Goal: Task Accomplishment & Management: Use online tool/utility

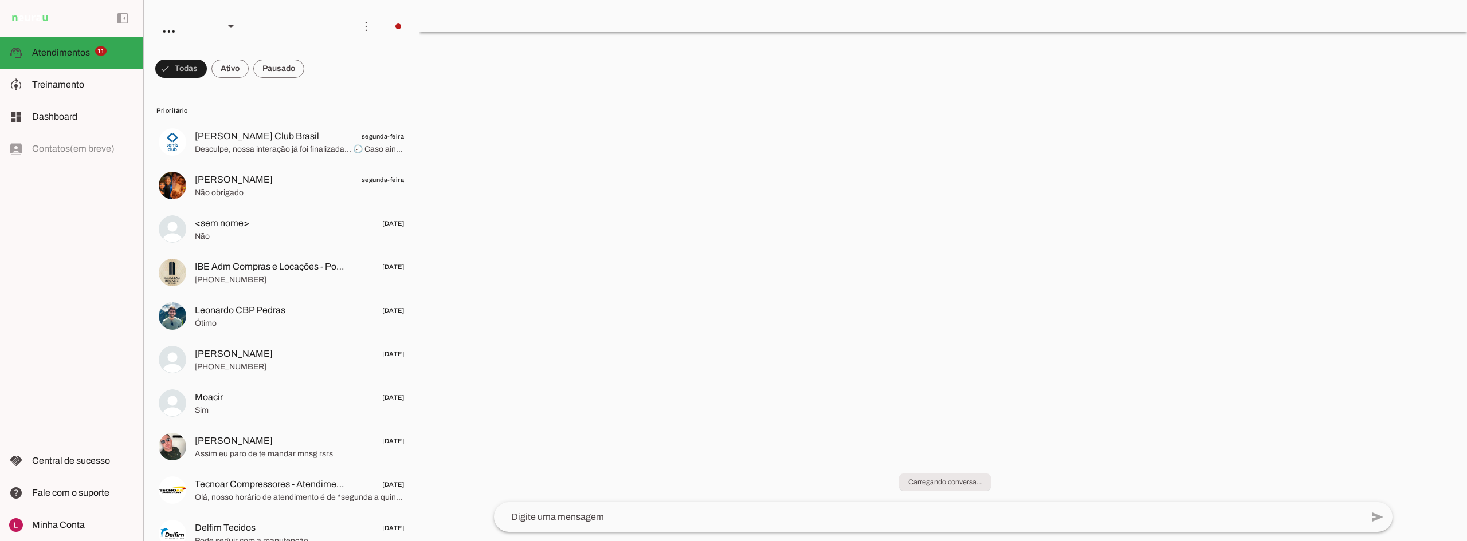
click at [1013, 162] on div at bounding box center [942, 270] width 1047 height 541
click at [239, 187] on span "Não obrigado" at bounding box center [299, 192] width 209 height 11
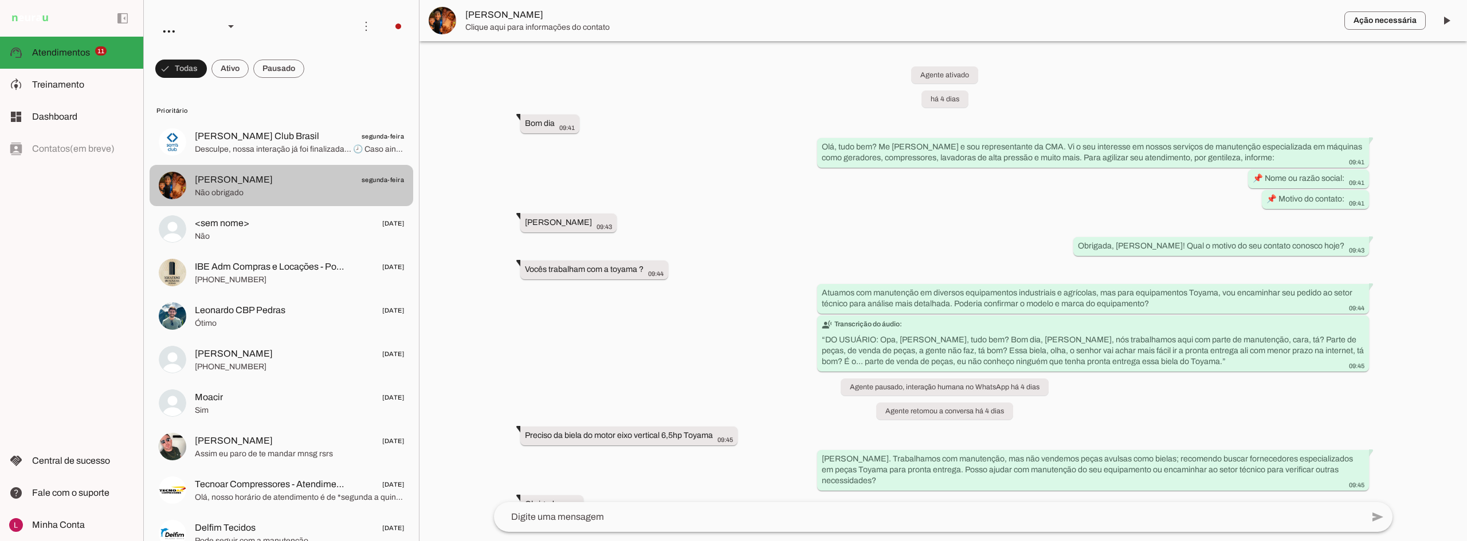
scroll to position [128, 0]
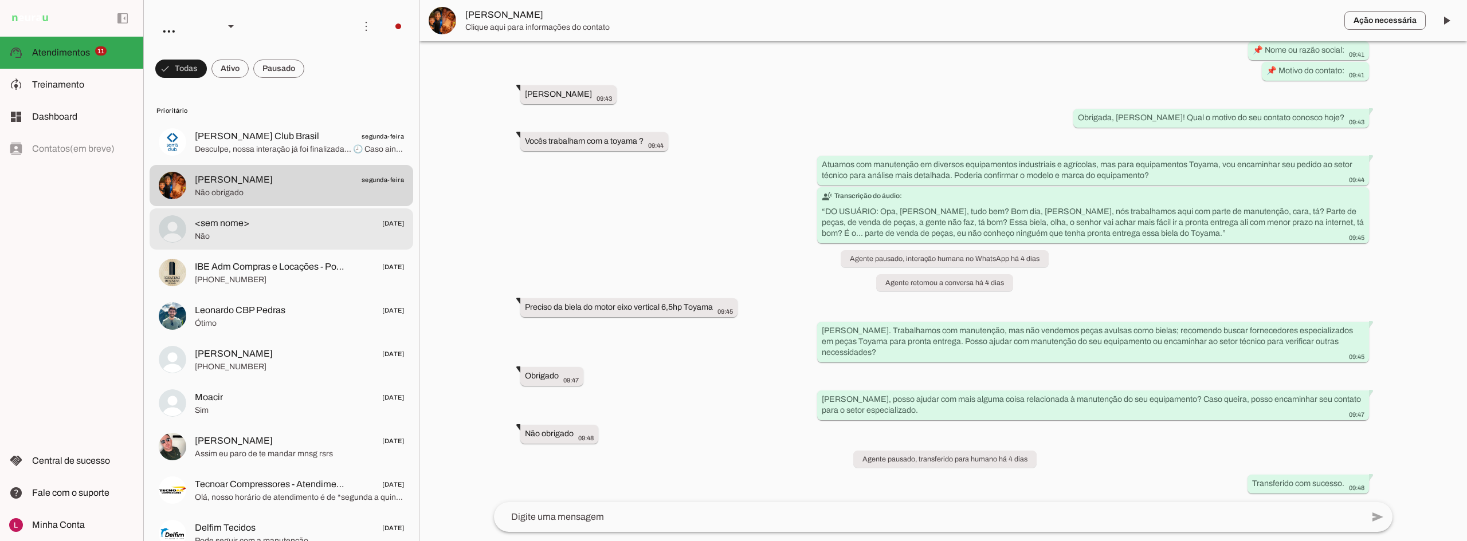
click at [256, 242] on span "Não" at bounding box center [299, 236] width 209 height 11
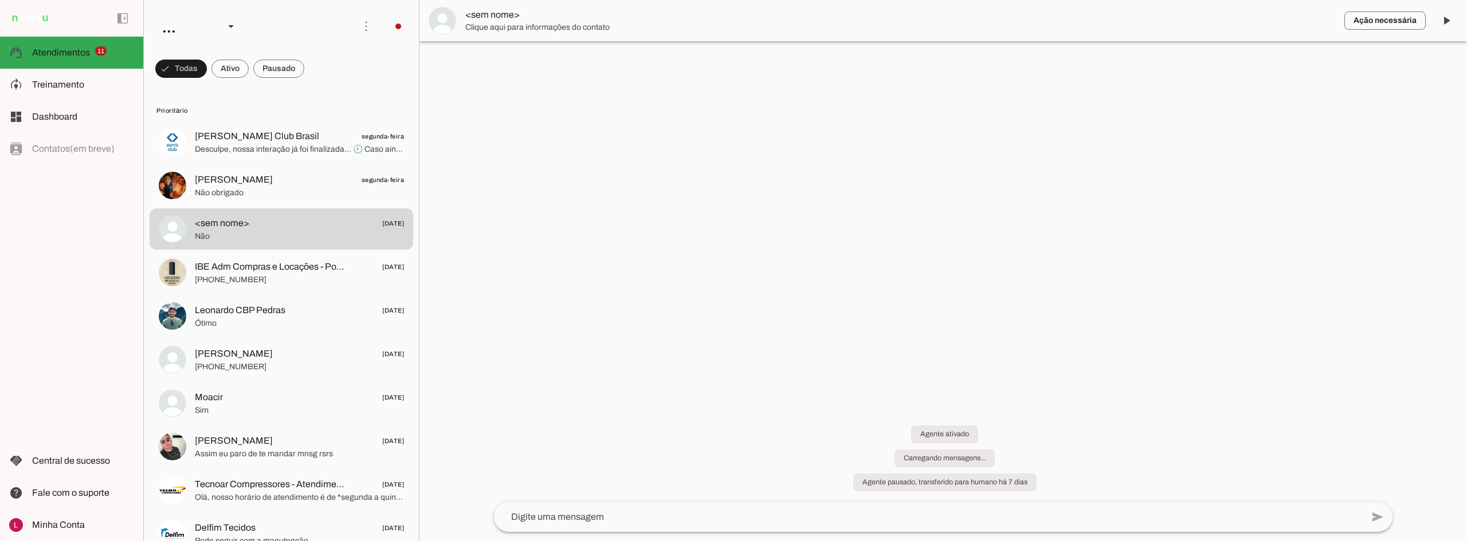
click at [263, 277] on span "[PHONE_NUMBER]" at bounding box center [299, 279] width 209 height 11
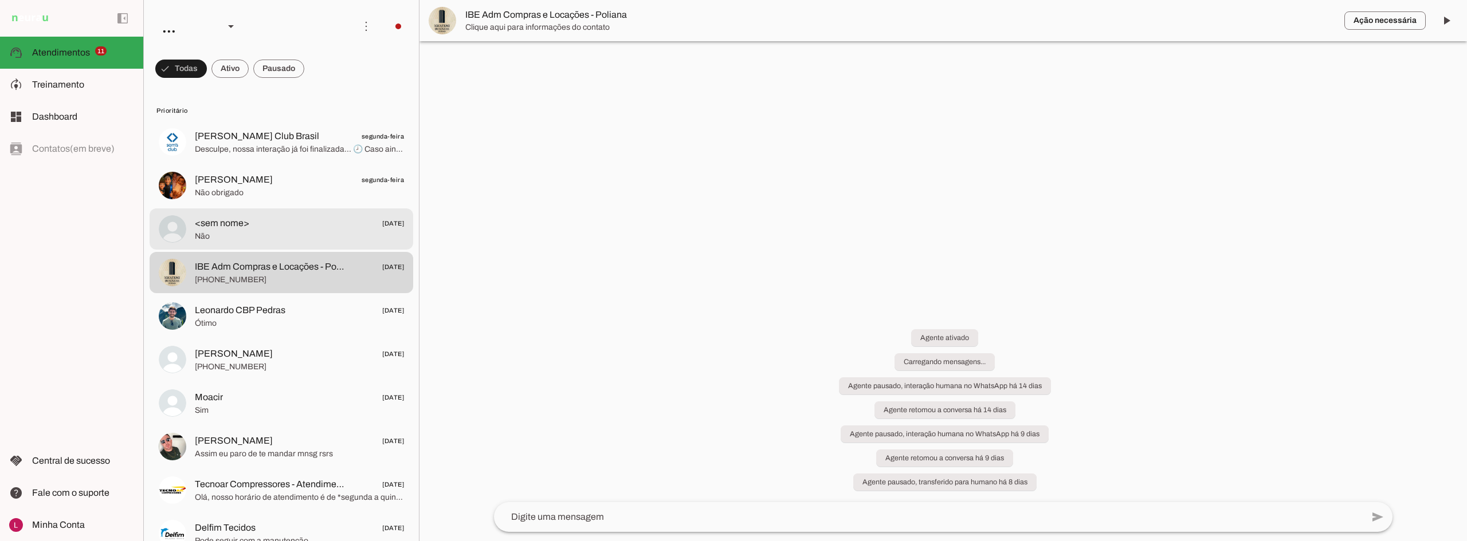
click at [274, 234] on span "Não" at bounding box center [299, 236] width 209 height 11
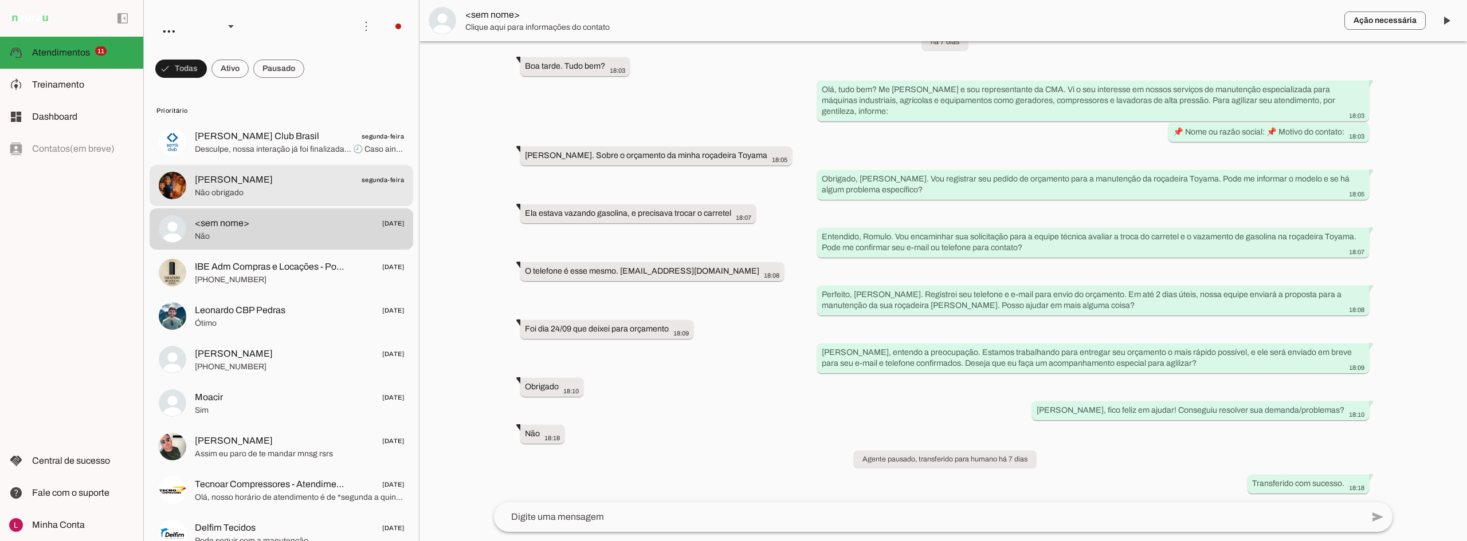
click at [274, 187] on span "Não obrigado" at bounding box center [299, 192] width 209 height 11
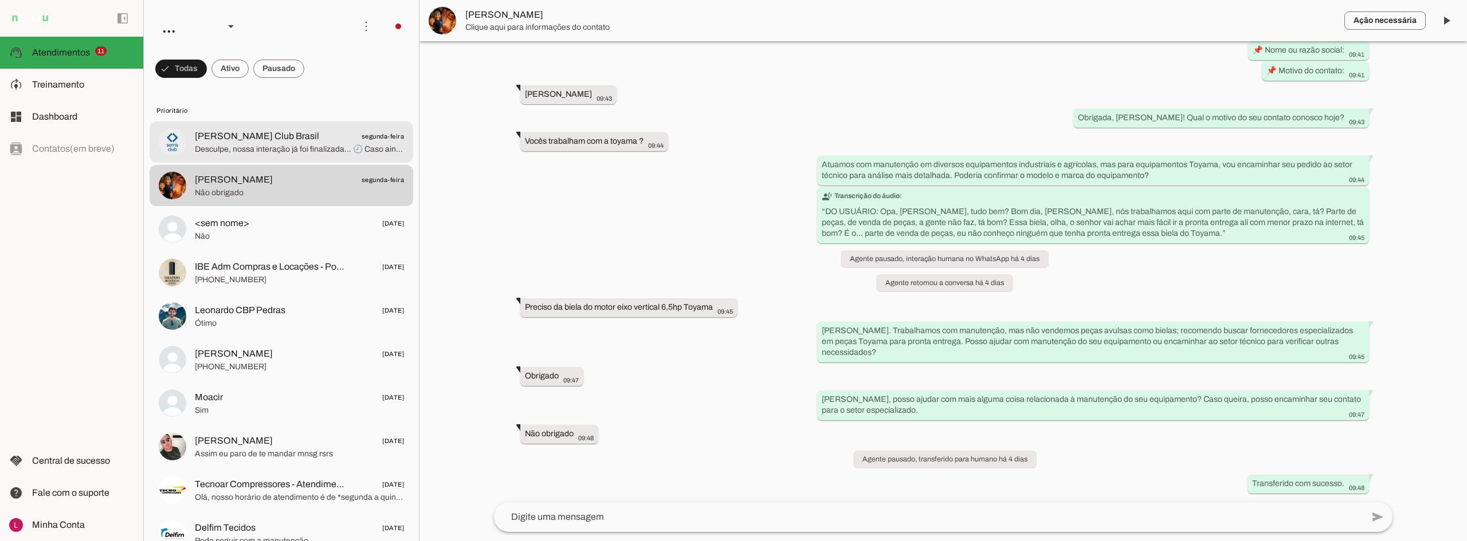
click at [312, 154] on span "Desculpe, nossa interação já foi finalizada... 🕗 Caso ainda tenha interesse em …" at bounding box center [299, 149] width 209 height 11
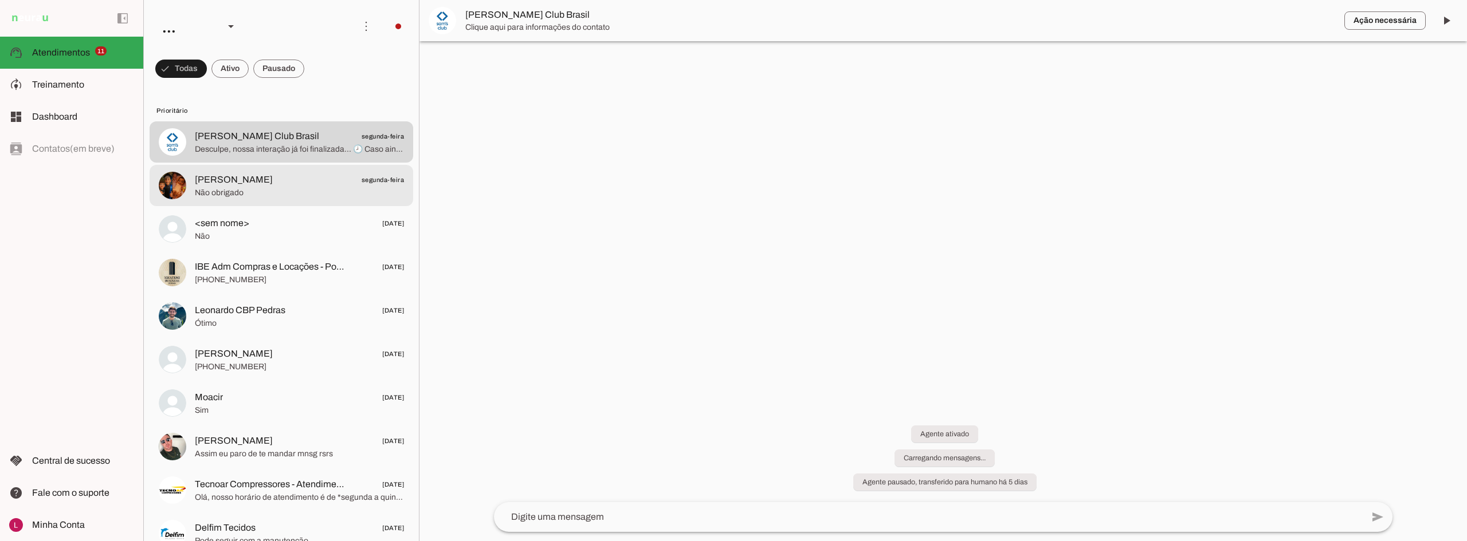
click at [297, 194] on span "Não obrigado" at bounding box center [299, 192] width 209 height 11
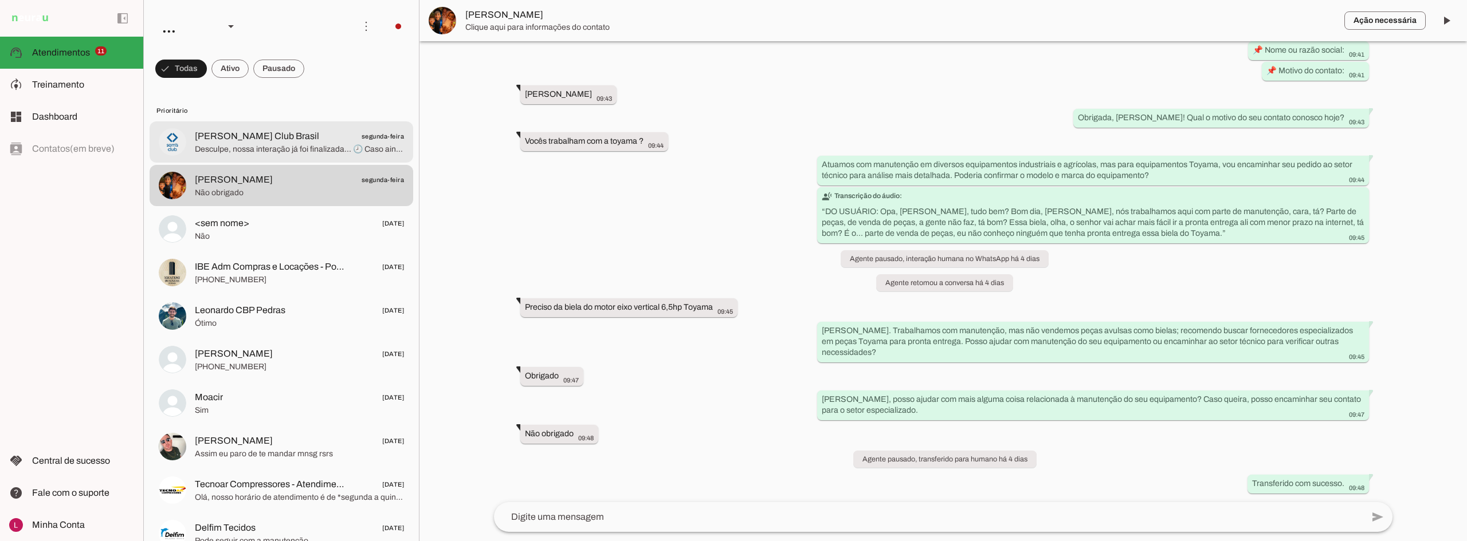
click at [301, 136] on span "[PERSON_NAME] Club Brasil segunda-feira" at bounding box center [299, 136] width 209 height 14
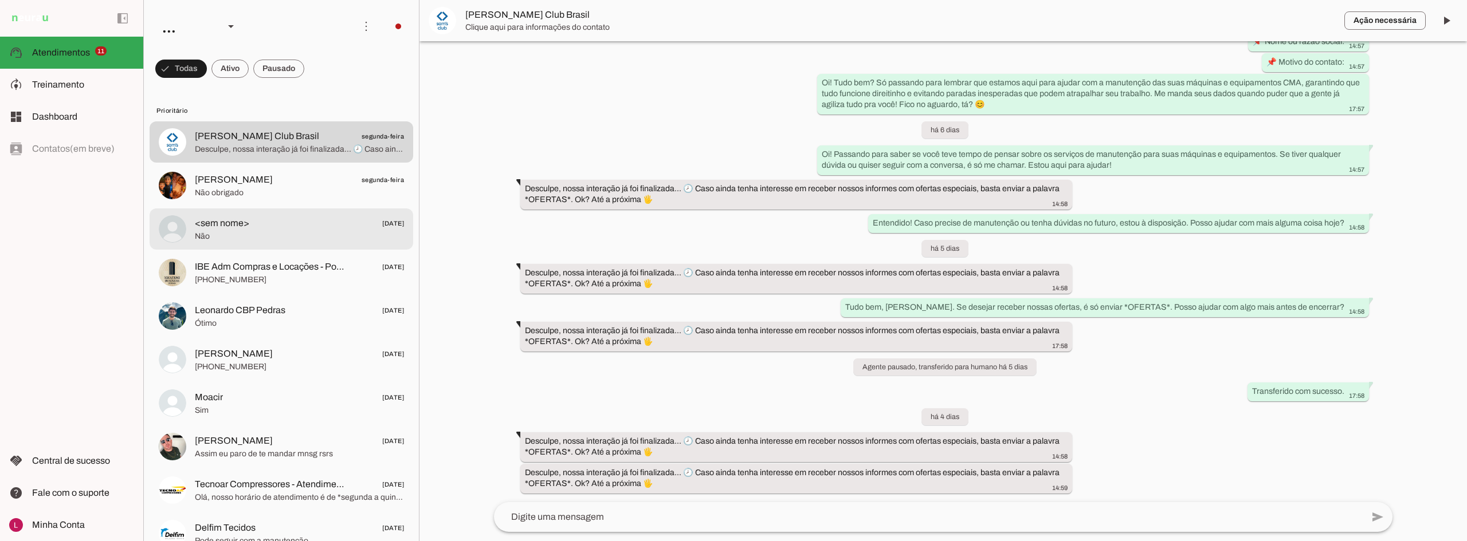
click at [243, 220] on span "<sem nome>" at bounding box center [222, 224] width 54 height 14
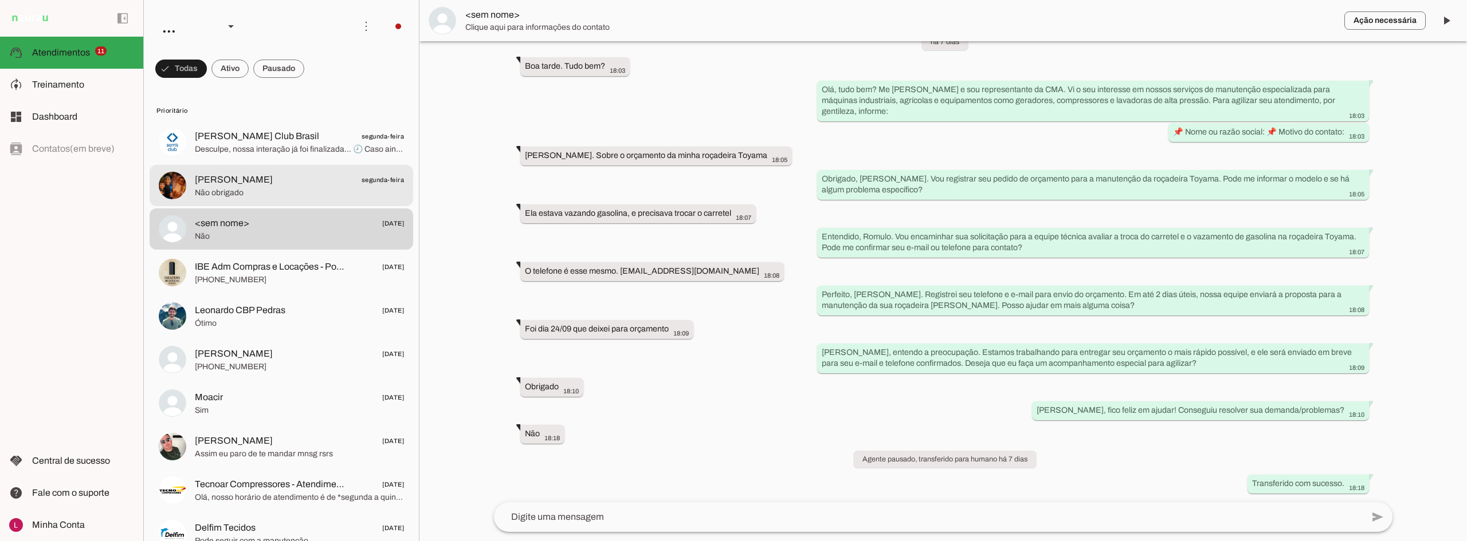
click at [260, 201] on md-item "[PERSON_NAME] segunda-feira Não obrigado" at bounding box center [282, 185] width 264 height 41
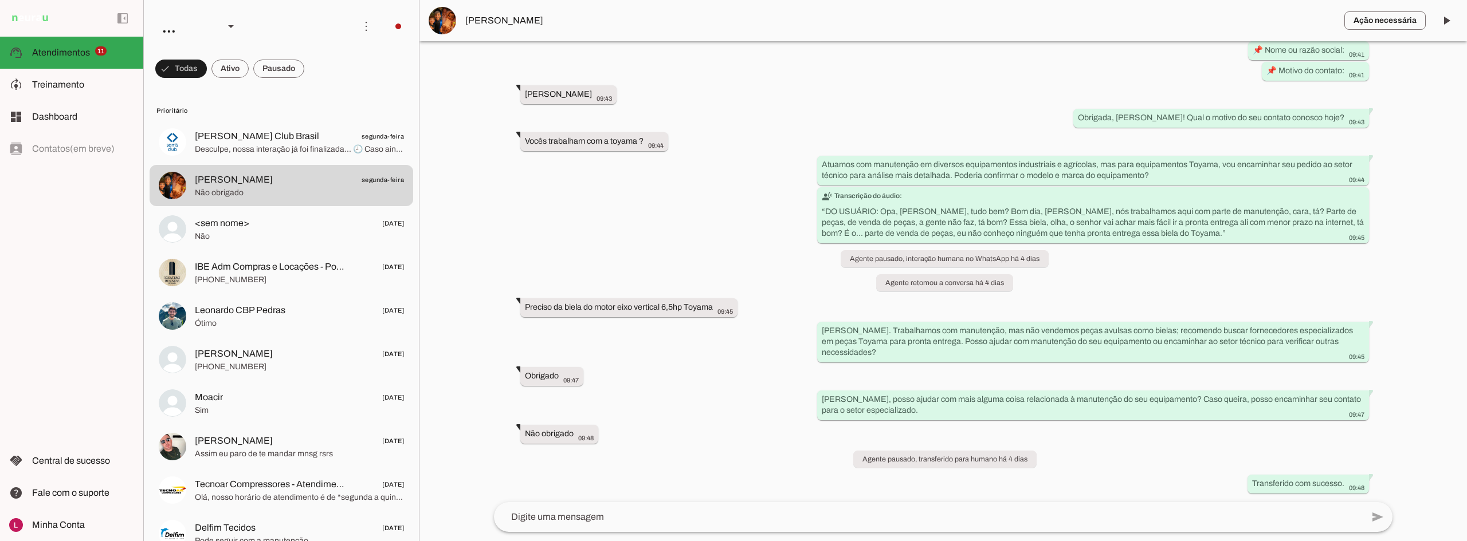
click at [608, 275] on div "Agente ativado há 4 dias Bom dia 09:41 more_vert Olá, tudo bem? Me [PERSON_NAME…" at bounding box center [943, 271] width 917 height 461
click at [277, 211] on md-item "<sem nome> [DATE] Não" at bounding box center [282, 229] width 264 height 41
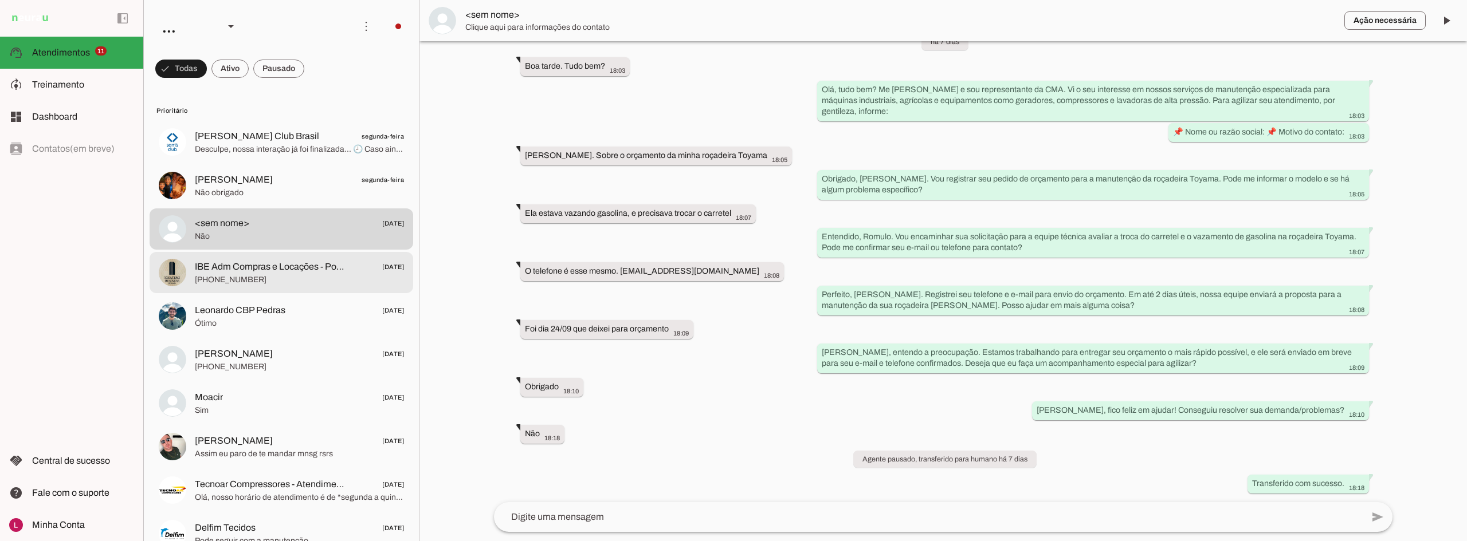
click at [289, 269] on span "IBE Adm Compras e Locações - Poliana" at bounding box center [270, 267] width 151 height 14
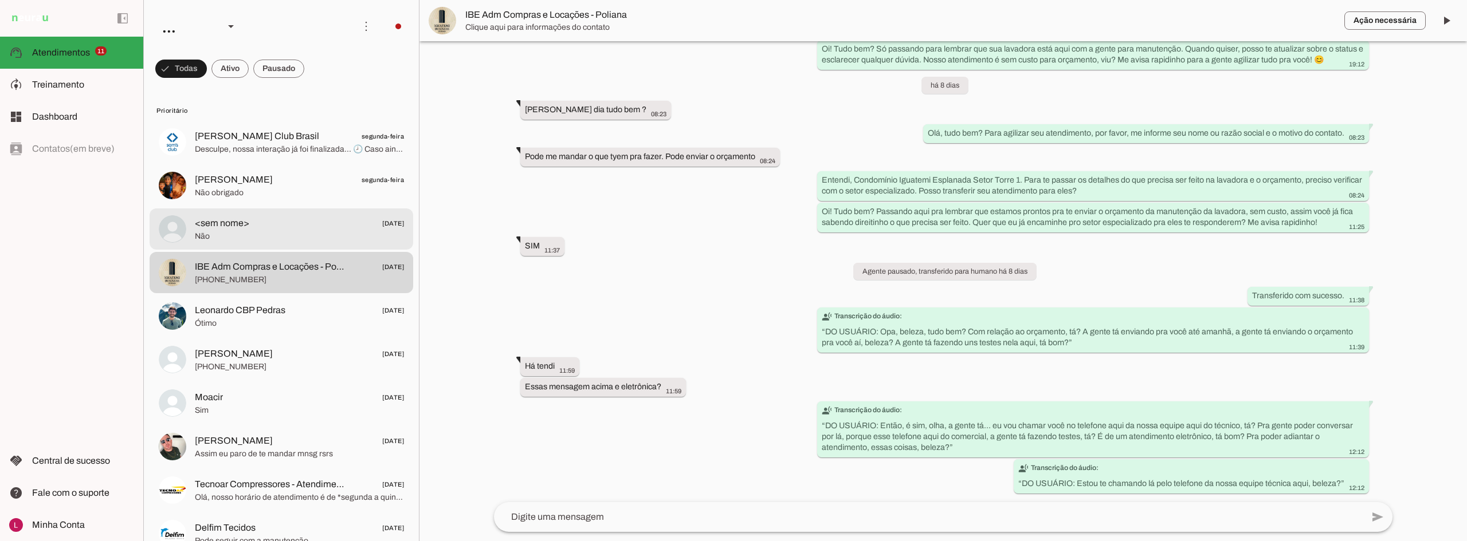
drag, startPoint x: 268, startPoint y: 223, endPoint x: 275, endPoint y: 185, distance: 38.5
click at [270, 222] on span "<sem nome> [DATE]" at bounding box center [299, 224] width 209 height 14
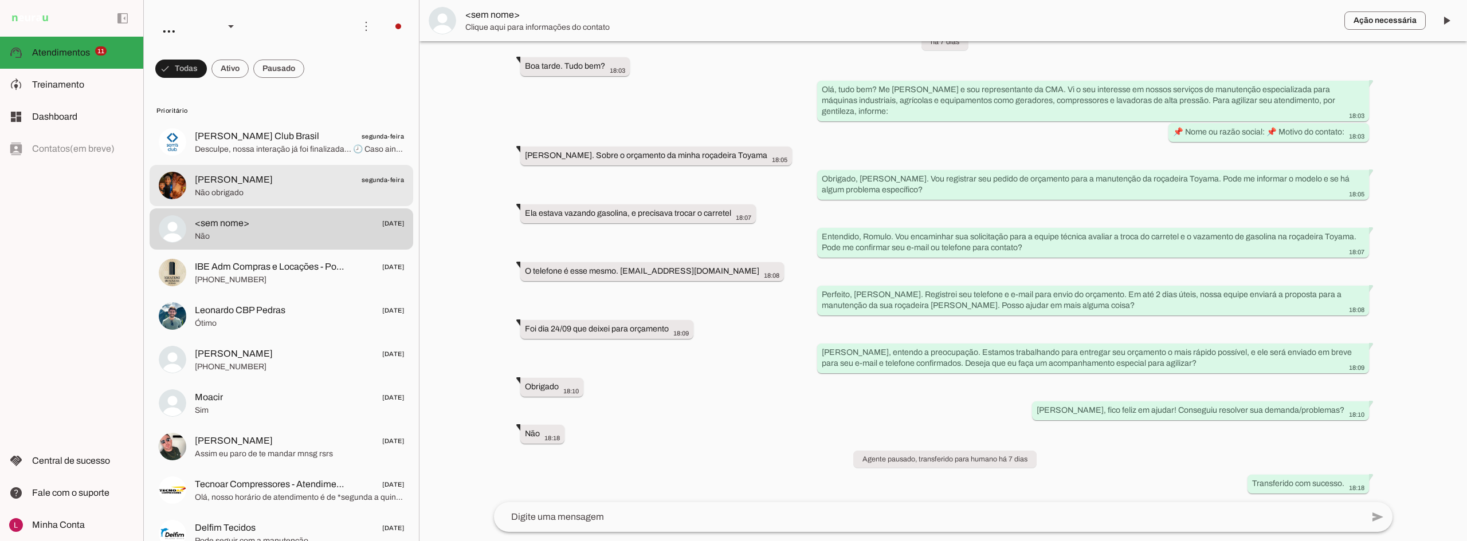
drag, startPoint x: 276, startPoint y: 184, endPoint x: 341, endPoint y: 174, distance: 66.1
click at [276, 183] on span "[PERSON_NAME] segunda-feira" at bounding box center [299, 180] width 209 height 14
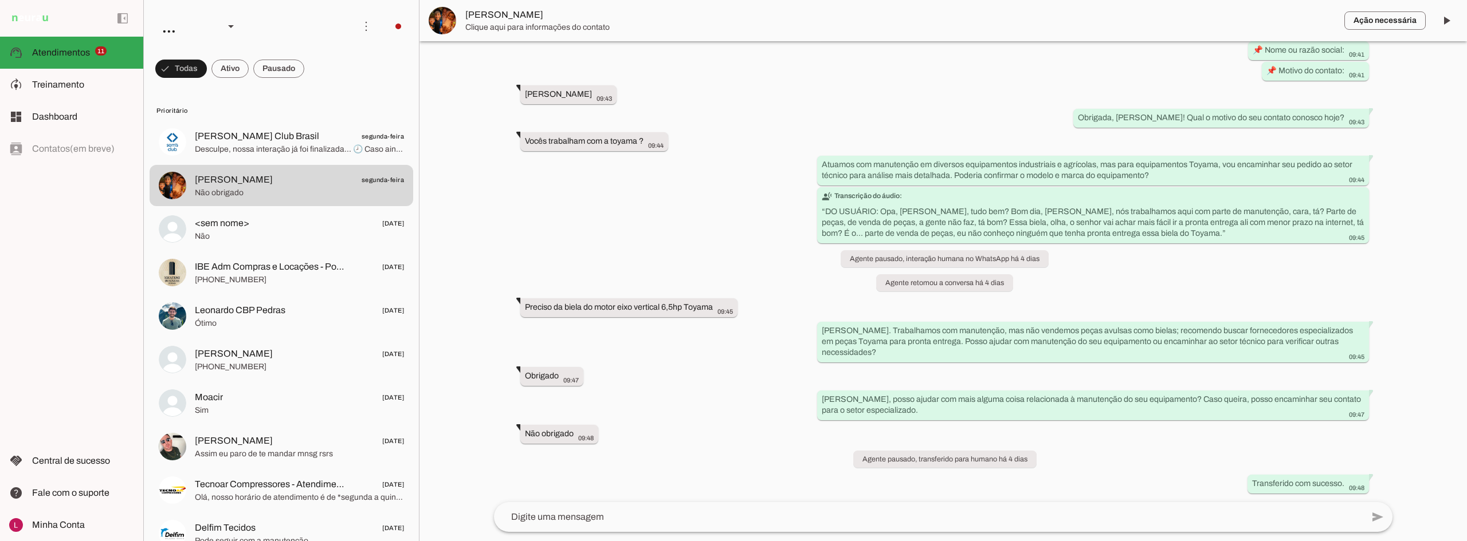
drag, startPoint x: 577, startPoint y: 213, endPoint x: 536, endPoint y: 198, distance: 43.9
click at [573, 211] on div "Agente ativado há 4 dias Bom dia 09:41 more_vert Olá, tudo bem? Me [PERSON_NAME…" at bounding box center [943, 271] width 917 height 461
click at [640, 205] on div "Agente ativado há 4 dias Bom dia 09:41 more_vert Olá, tudo bem? Me [PERSON_NAME…" at bounding box center [943, 271] width 917 height 461
click at [641, 312] on div "Preciso da biela do motor eixo vertical 6,5hp Toyama more_vert 09:45" at bounding box center [629, 308] width 208 height 14
click at [637, 238] on div "Agente ativado há 4 dias Bom dia 09:41 more_vert Olá, tudo bem? Me [PERSON_NAME…" at bounding box center [943, 271] width 917 height 461
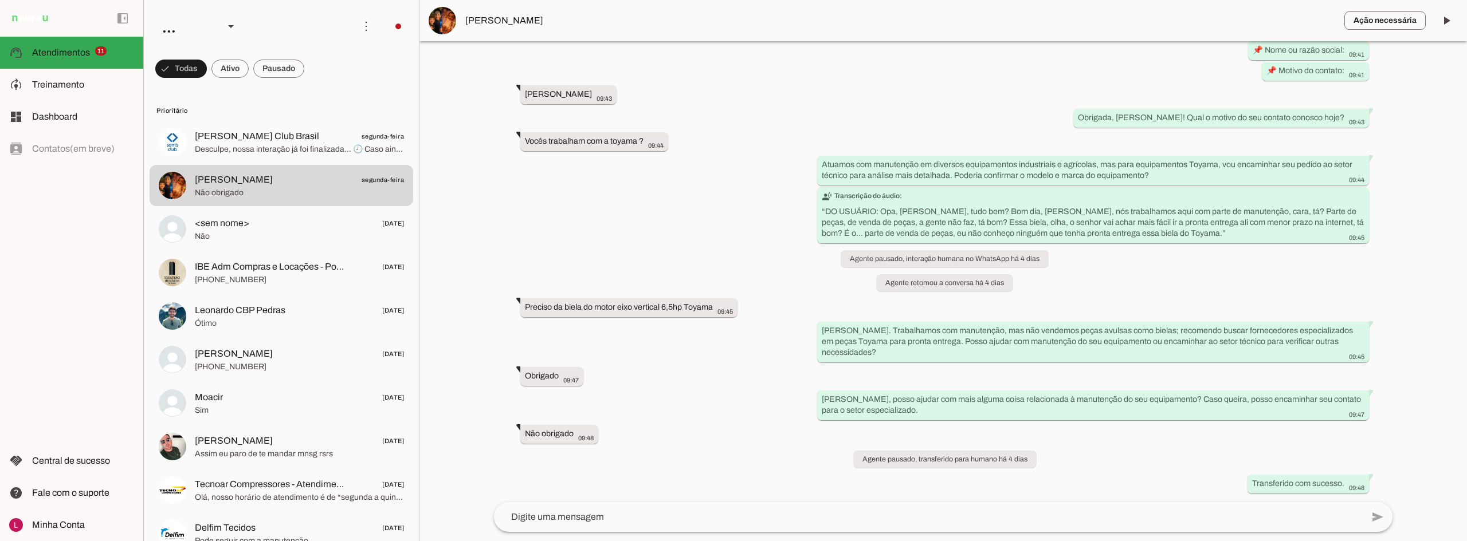
click at [639, 236] on div "Agente ativado há 4 dias Bom dia 09:41 more_vert Olá, tudo bem? Me [PERSON_NAME…" at bounding box center [943, 271] width 917 height 461
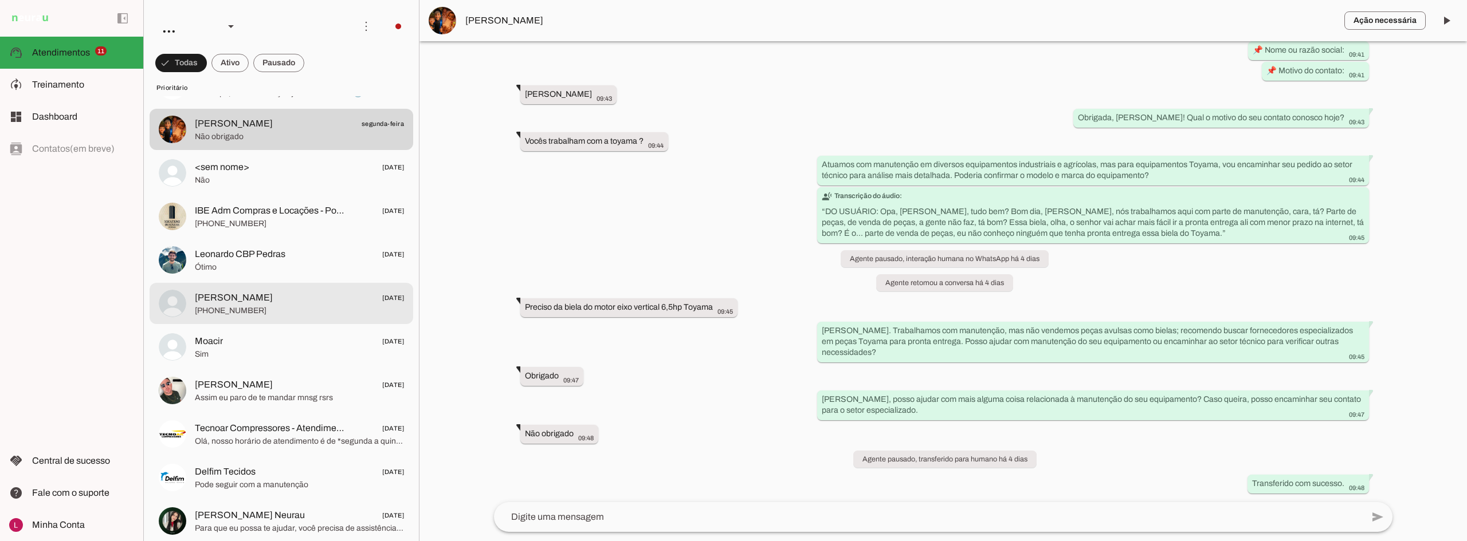
scroll to position [0, 0]
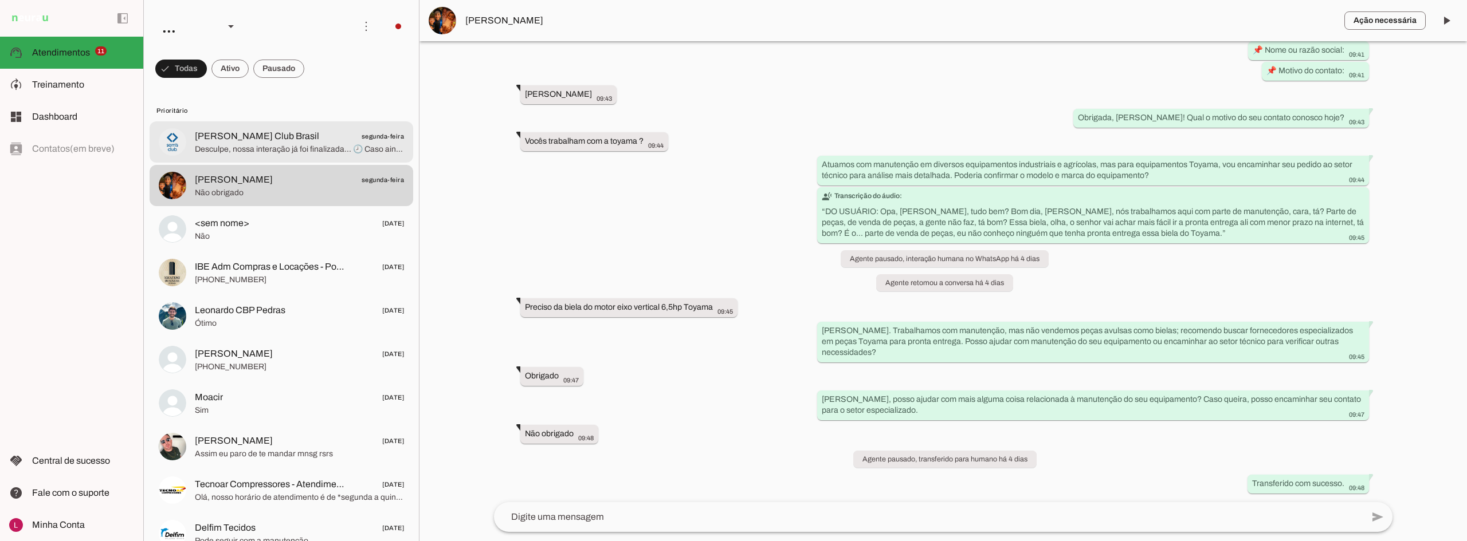
click at [286, 148] on span "Desculpe, nossa interação já foi finalizada... 🕗 Caso ainda tenha interesse em …" at bounding box center [299, 149] width 209 height 11
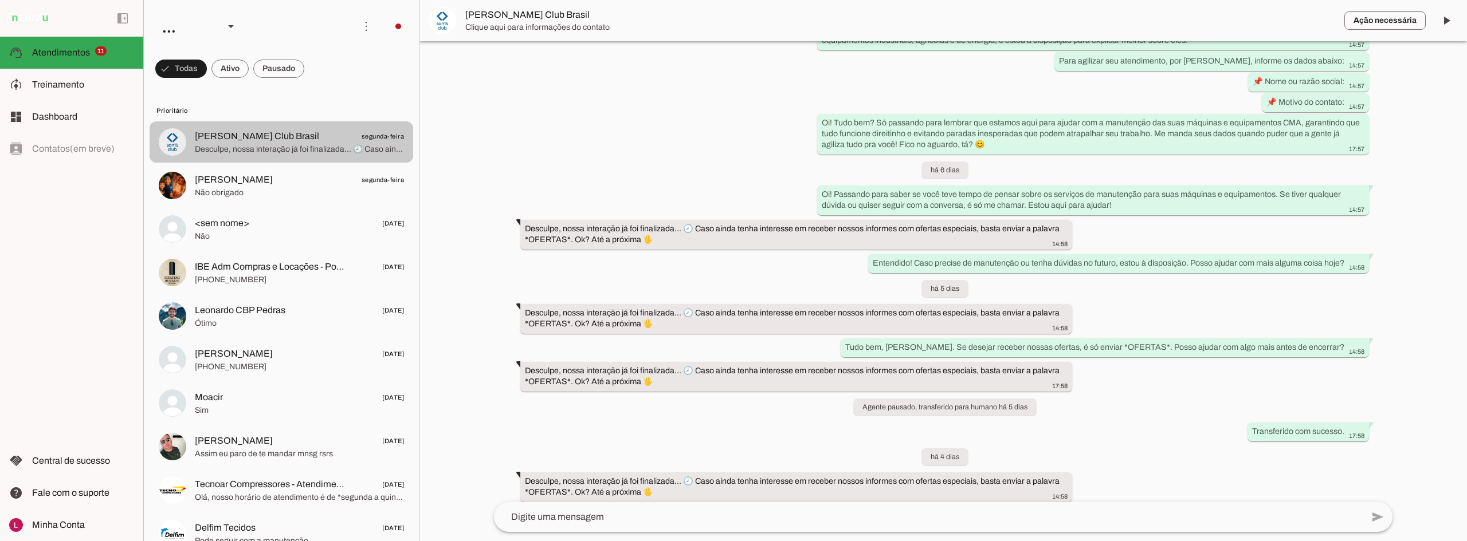
scroll to position [168, 0]
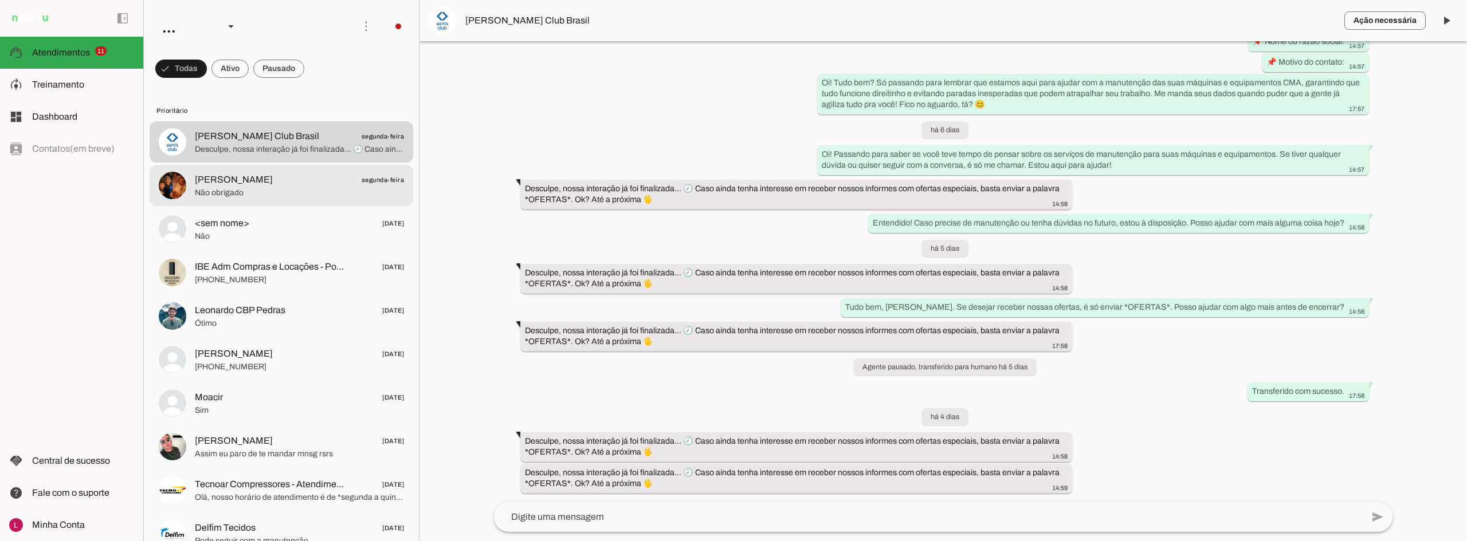
click at [365, 187] on span "Não obrigado" at bounding box center [299, 192] width 209 height 11
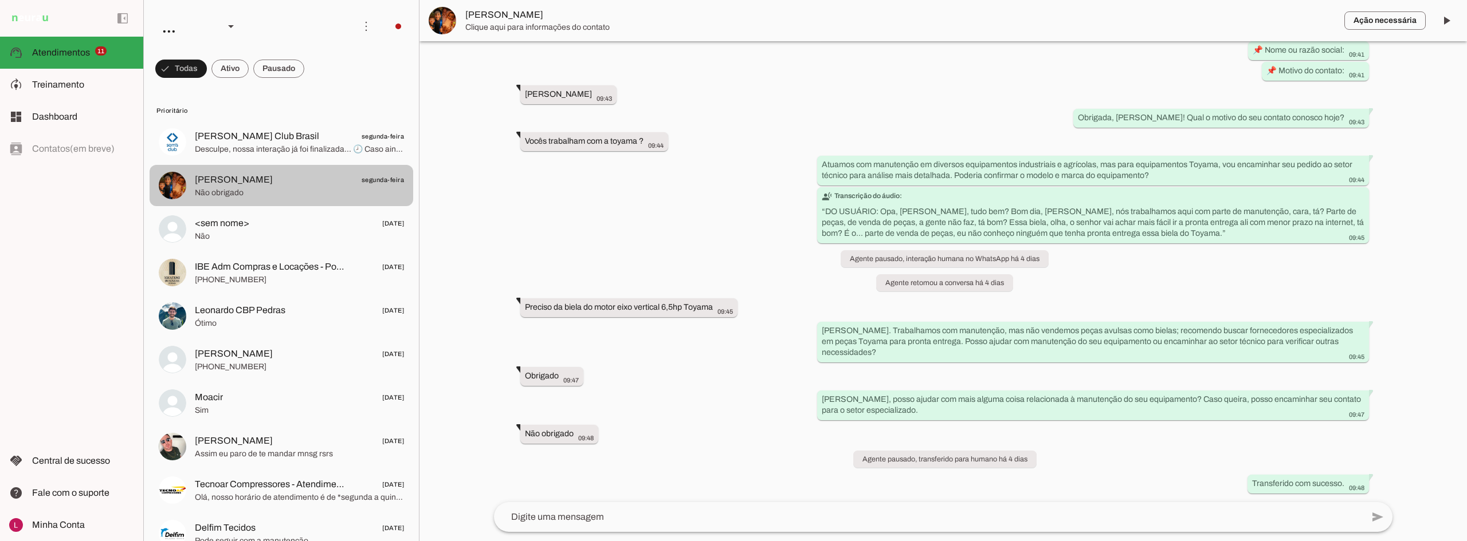
scroll to position [128, 0]
click at [300, 139] on span "[PERSON_NAME] Club Brasil segunda-feira" at bounding box center [299, 136] width 209 height 14
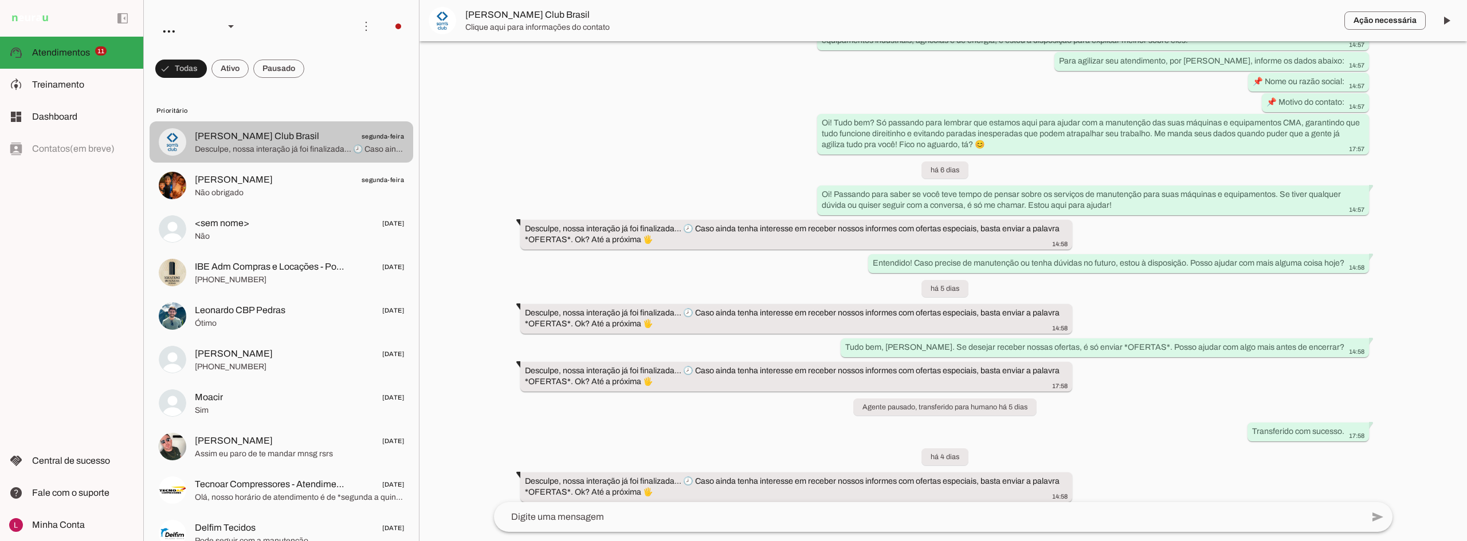
scroll to position [168, 0]
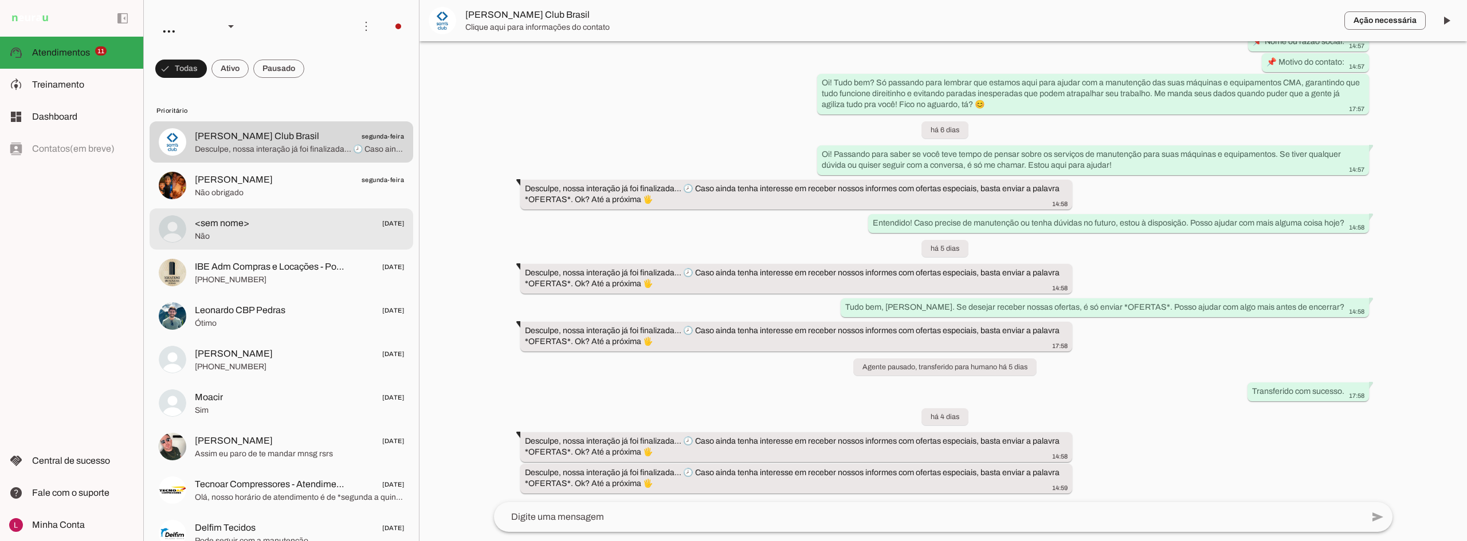
click at [294, 196] on span "Não obrigado" at bounding box center [299, 192] width 209 height 11
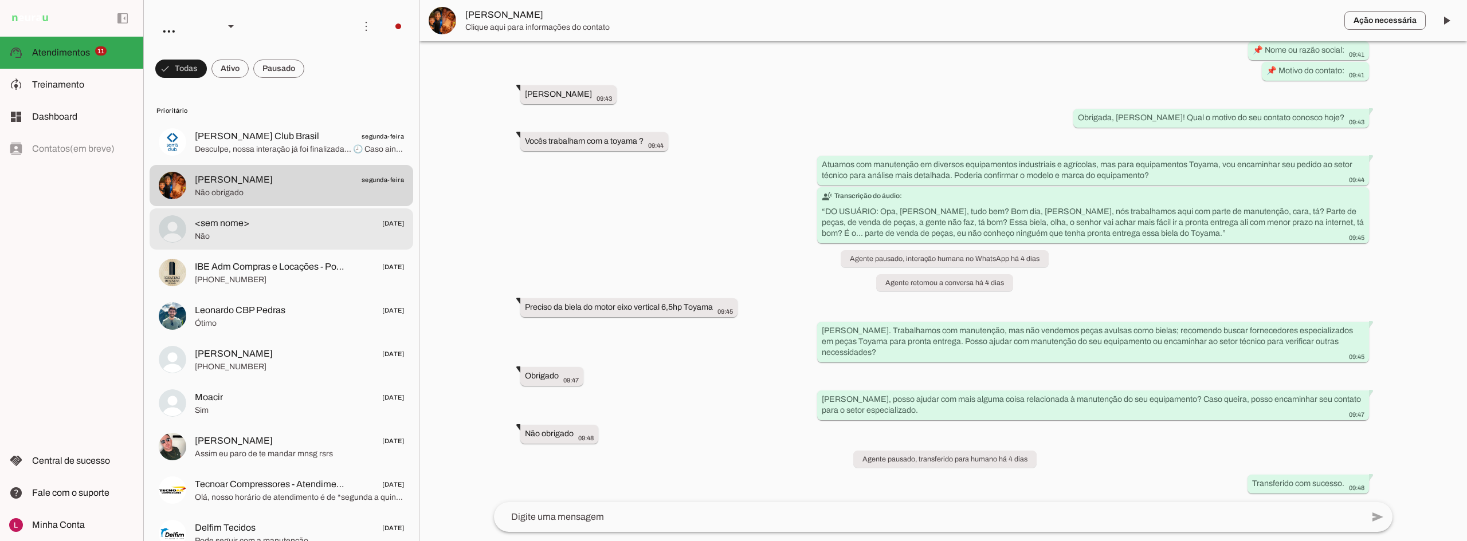
scroll to position [128, 0]
click at [272, 230] on span "<sem nome> [DATE]" at bounding box center [299, 224] width 209 height 14
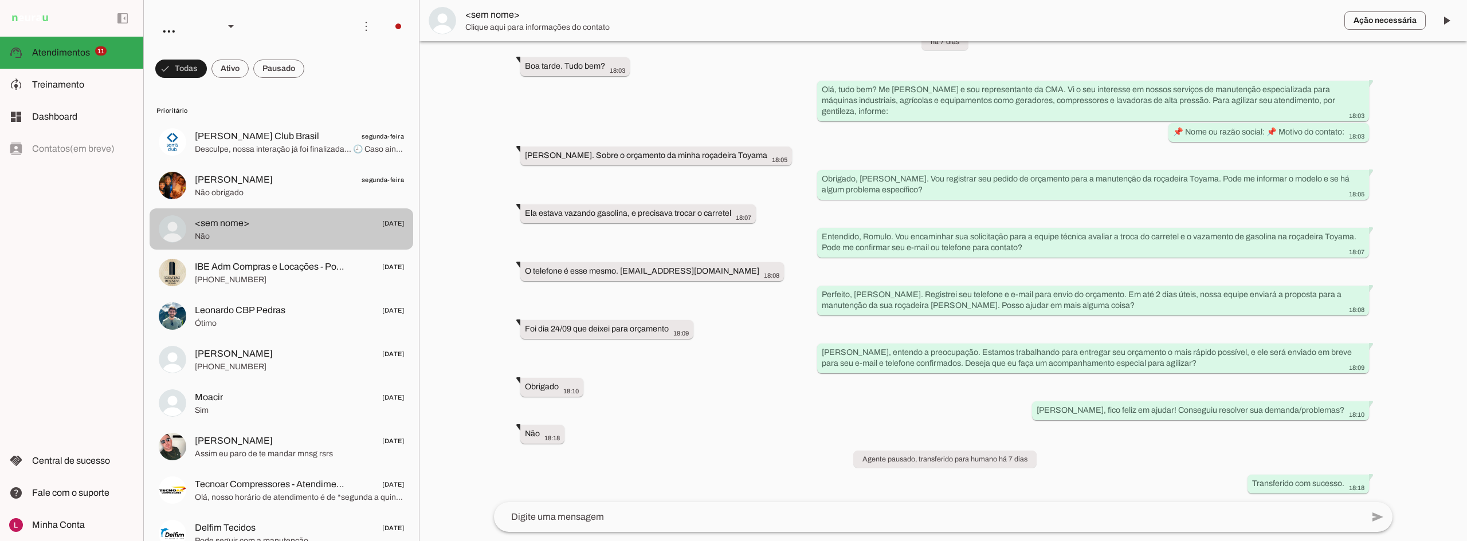
scroll to position [57, 0]
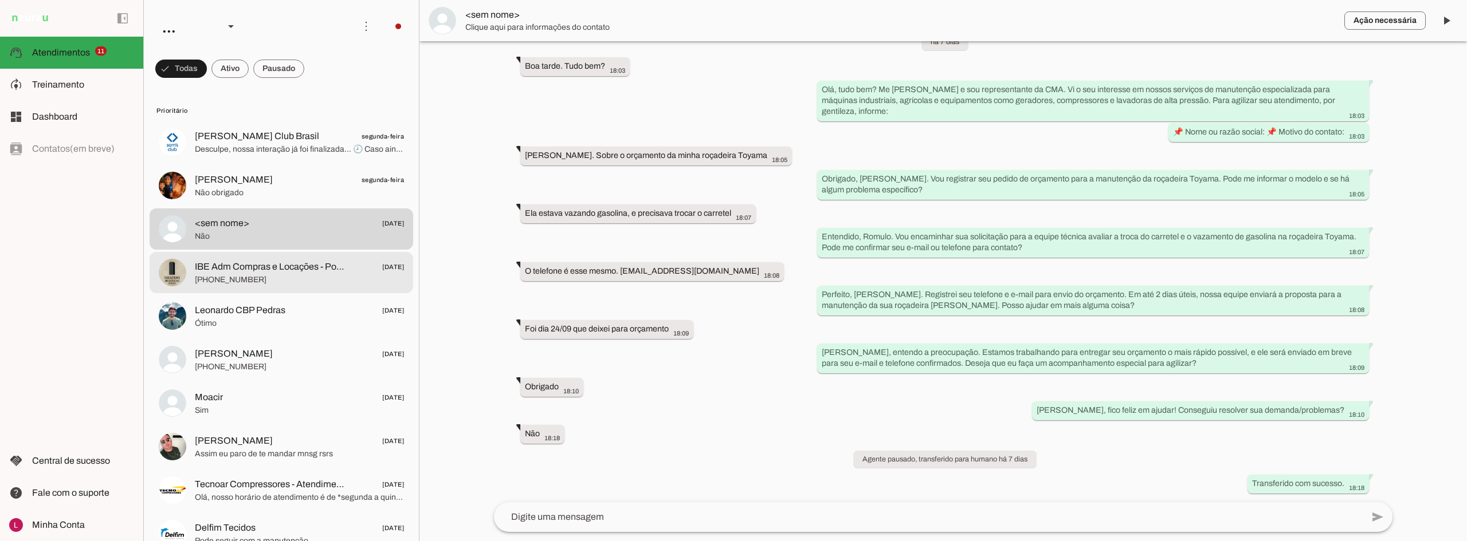
click at [274, 266] on span "IBE Adm Compras e Locações - Poliana" at bounding box center [270, 267] width 151 height 14
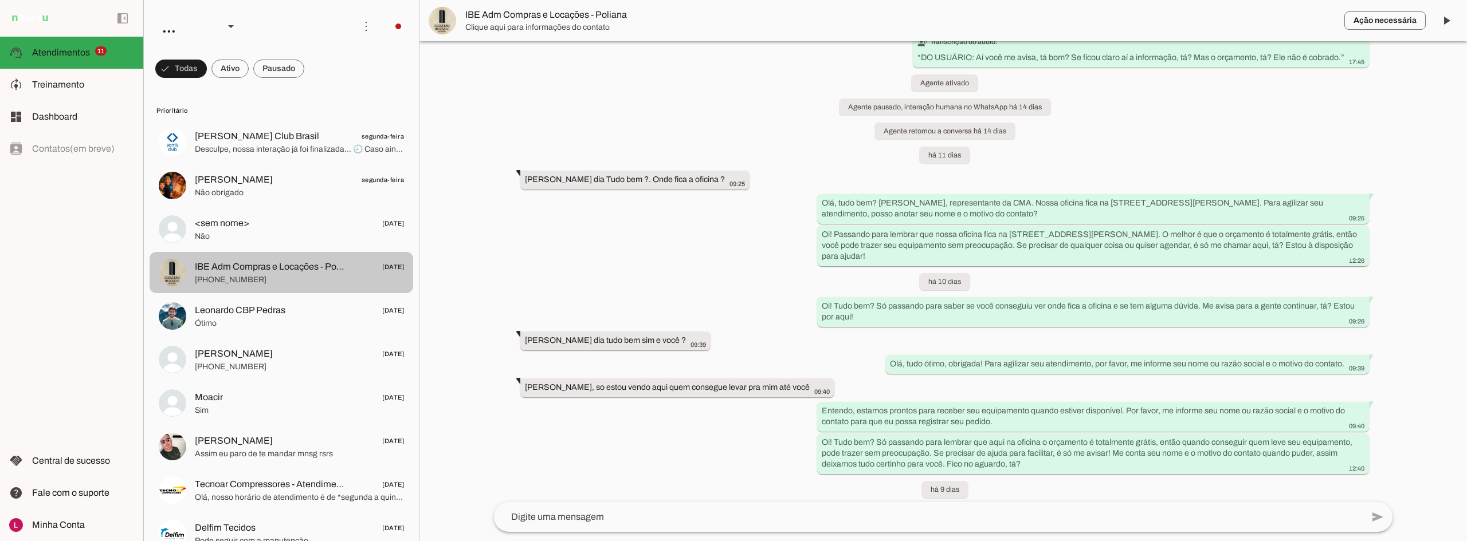
scroll to position [881, 0]
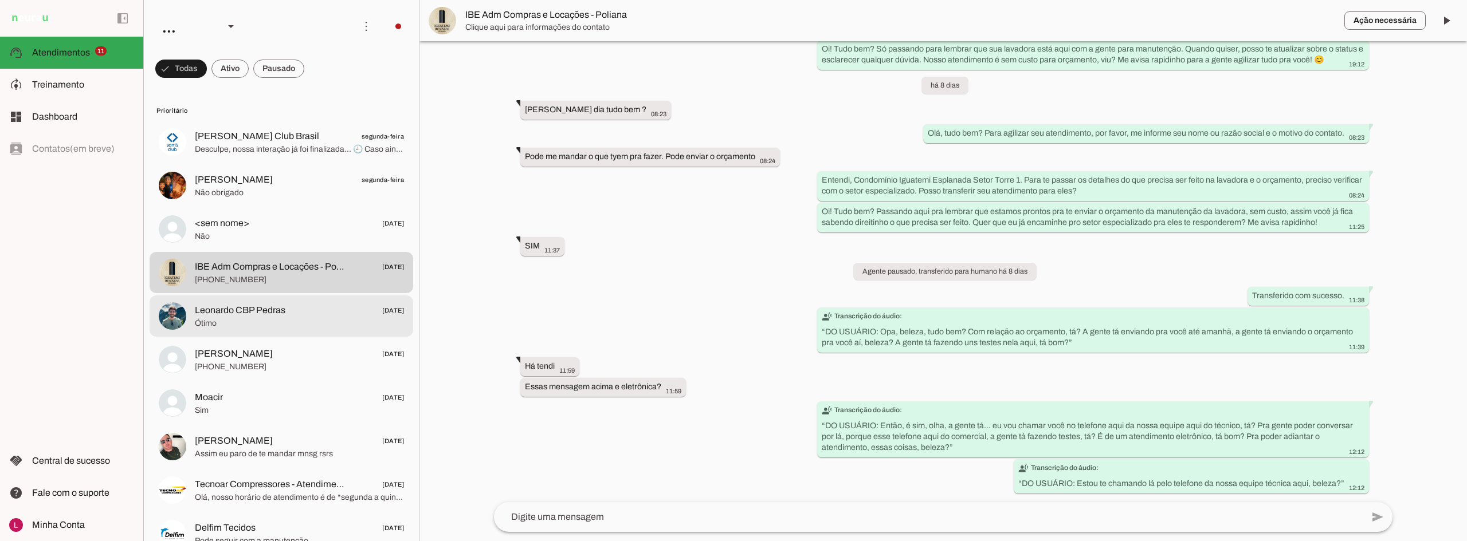
click at [301, 235] on span "Não" at bounding box center [299, 236] width 209 height 11
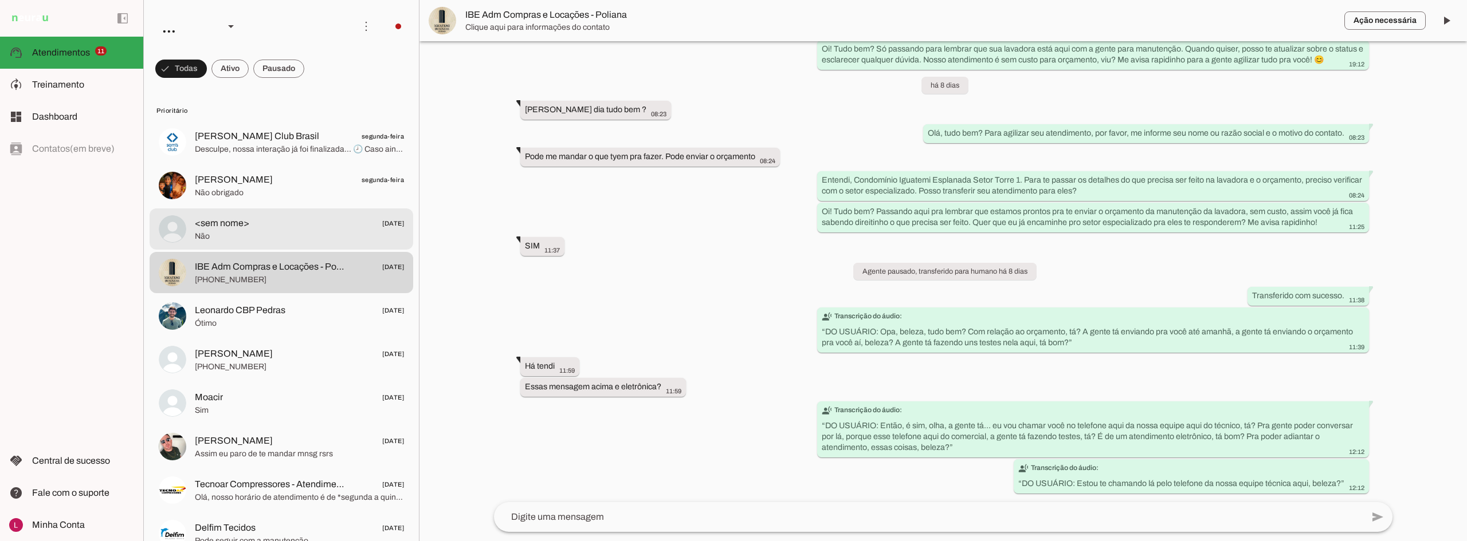
scroll to position [57, 0]
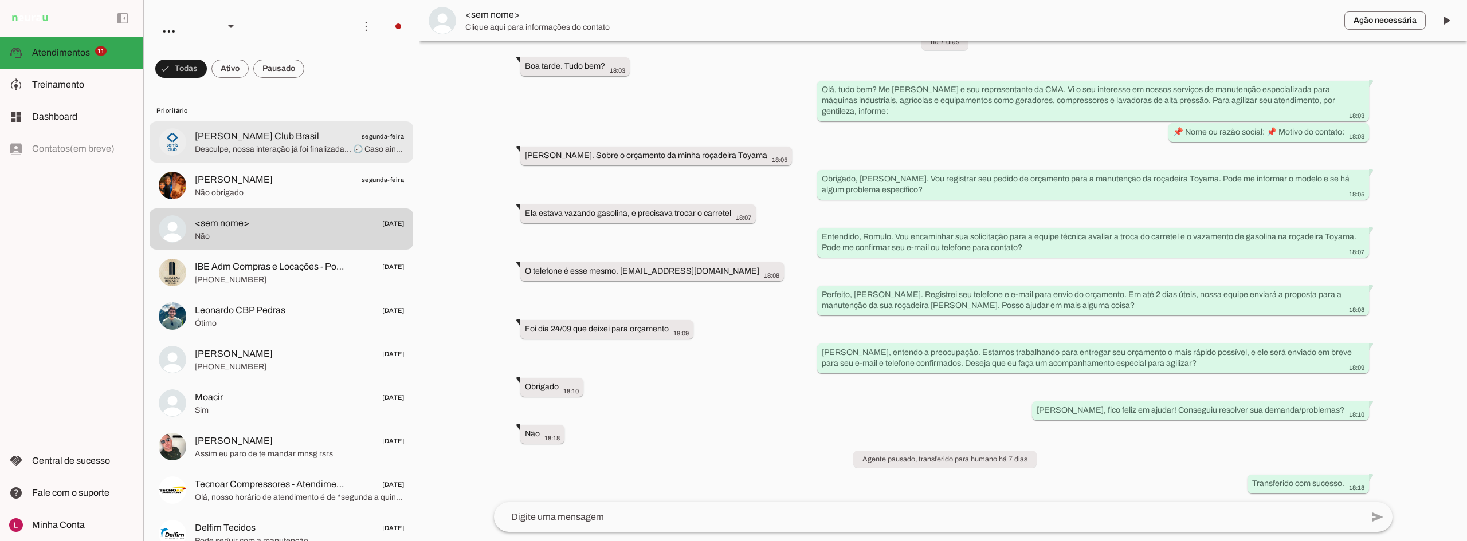
click at [295, 122] on md-item "[PERSON_NAME] Club Brasil segunda-feira Desculpe, nossa interação já foi finali…" at bounding box center [282, 141] width 264 height 41
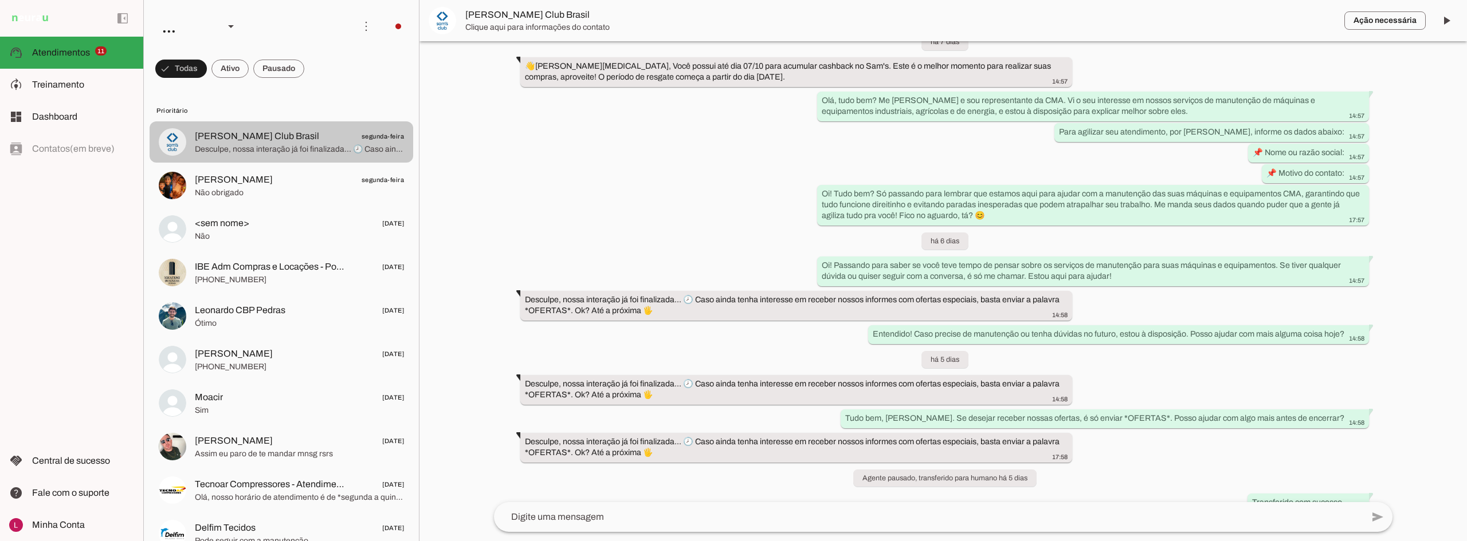
scroll to position [168, 0]
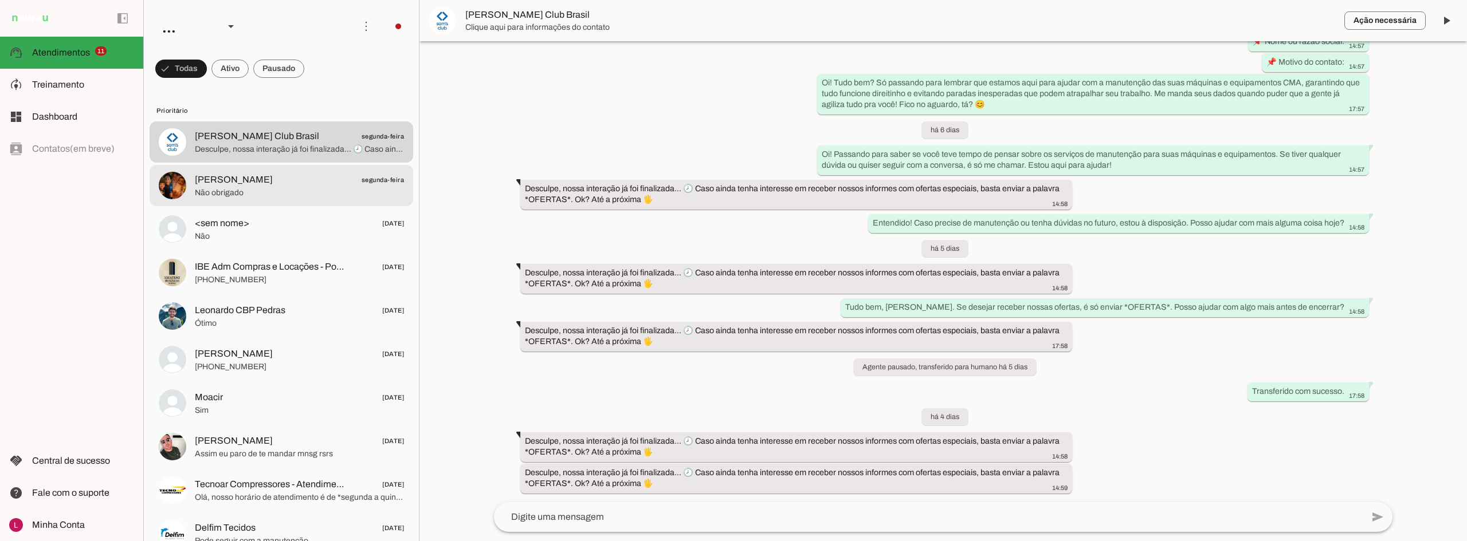
click at [287, 175] on span "[PERSON_NAME] segunda-feira" at bounding box center [299, 180] width 209 height 14
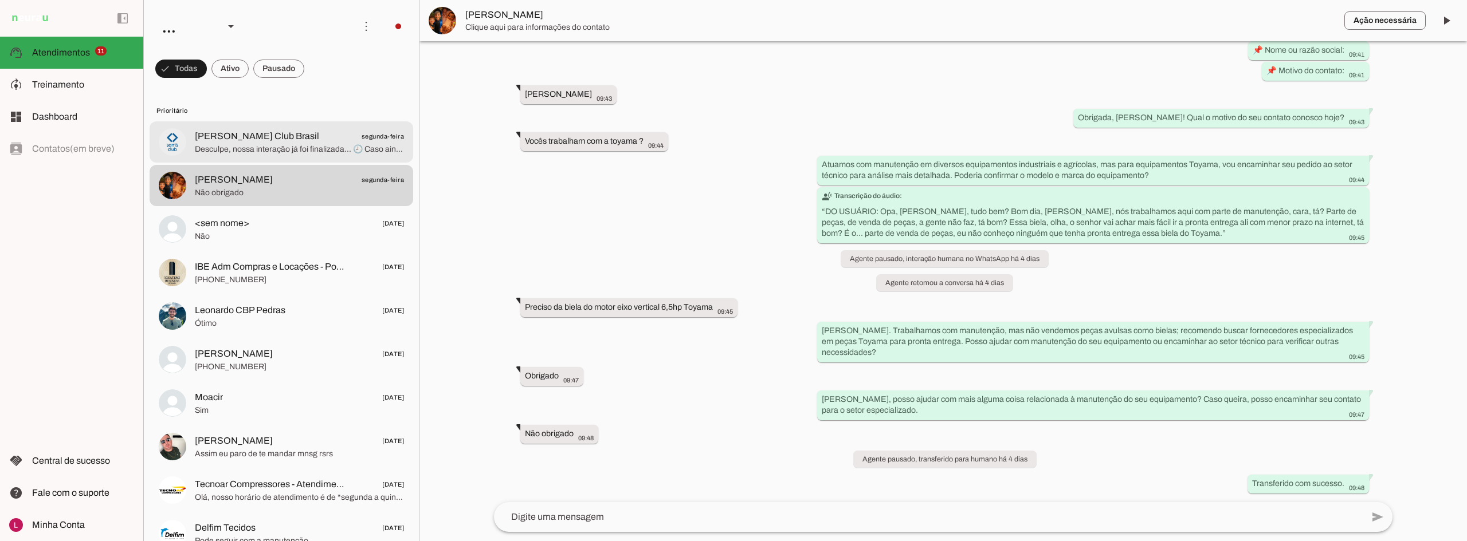
click at [296, 146] on span "Desculpe, nossa interação já foi finalizada... 🕗 Caso ainda tenha interesse em …" at bounding box center [299, 149] width 209 height 11
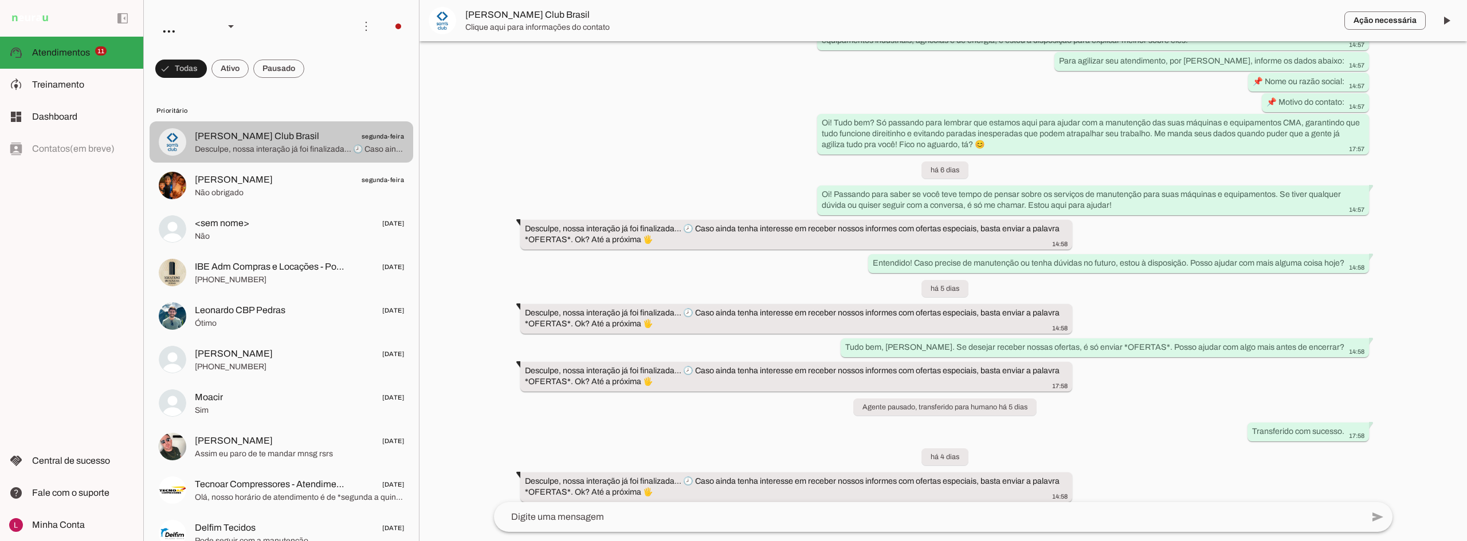
scroll to position [168, 0]
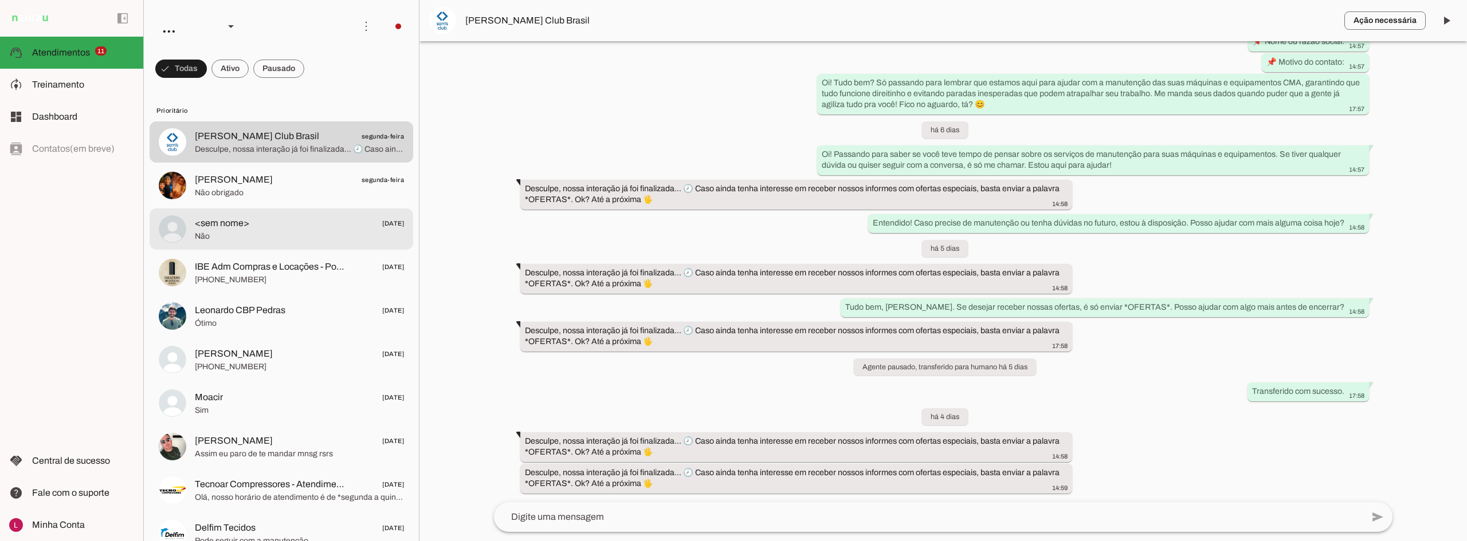
click at [253, 172] on div at bounding box center [299, 186] width 209 height 28
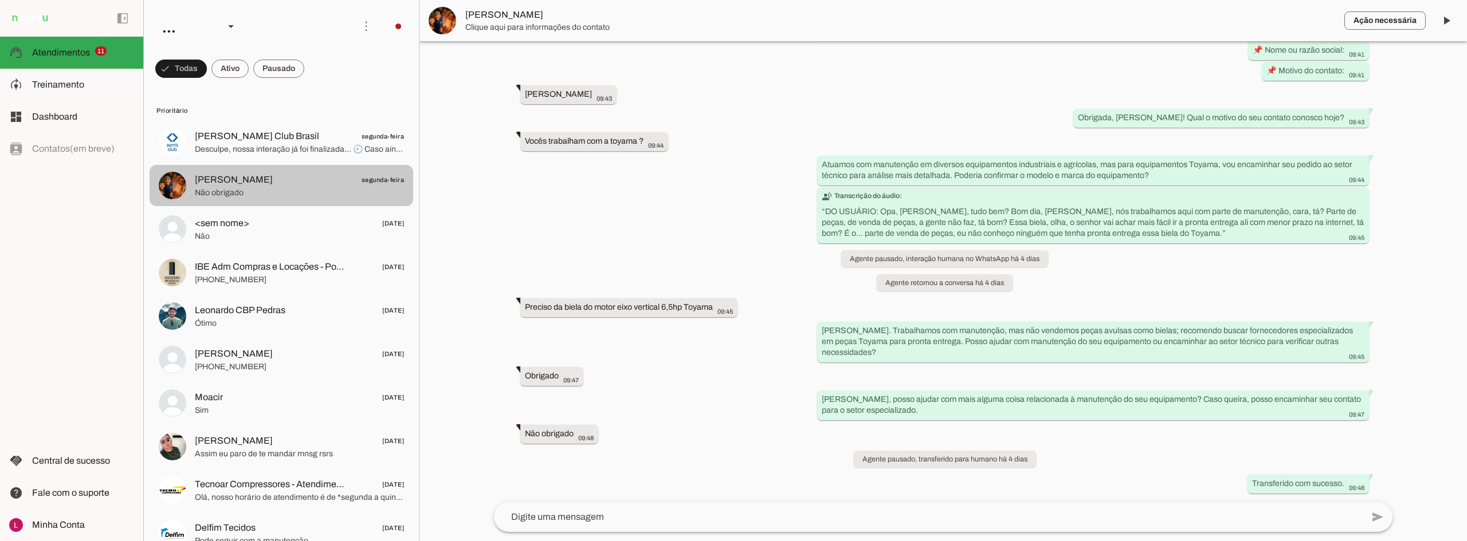
scroll to position [128, 0]
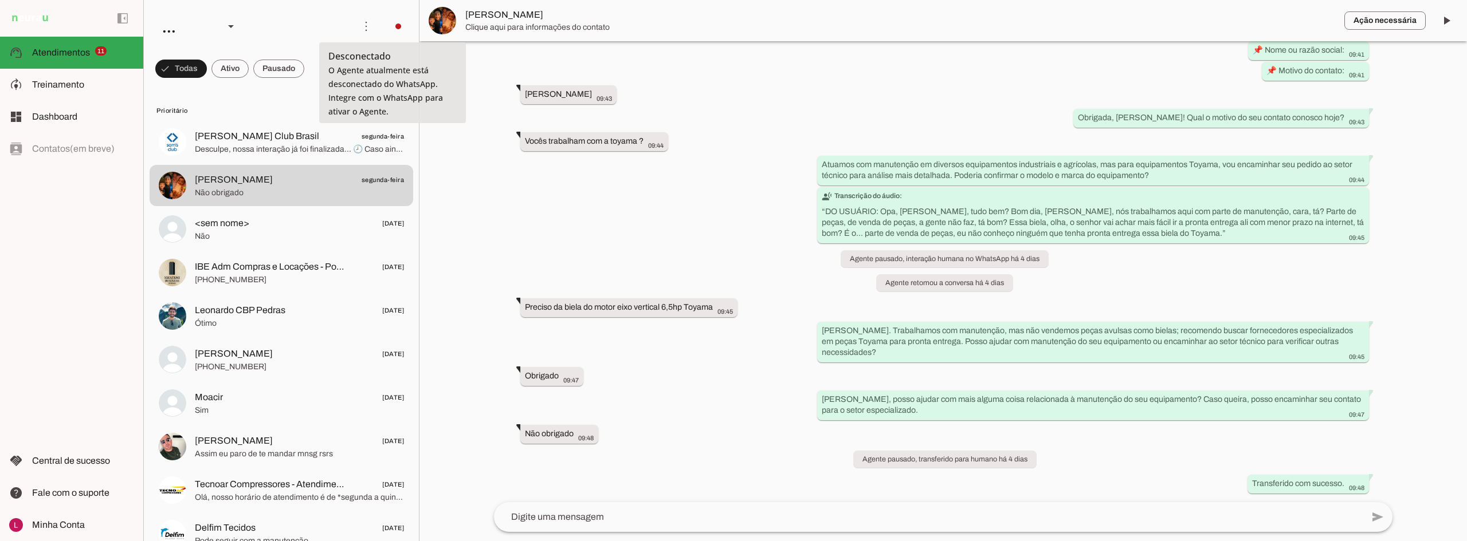
click at [766, 224] on div "Agente ativado há 4 dias Bom dia 09:41 more_vert Olá, tudo bem? Me [PERSON_NAME…" at bounding box center [943, 271] width 917 height 461
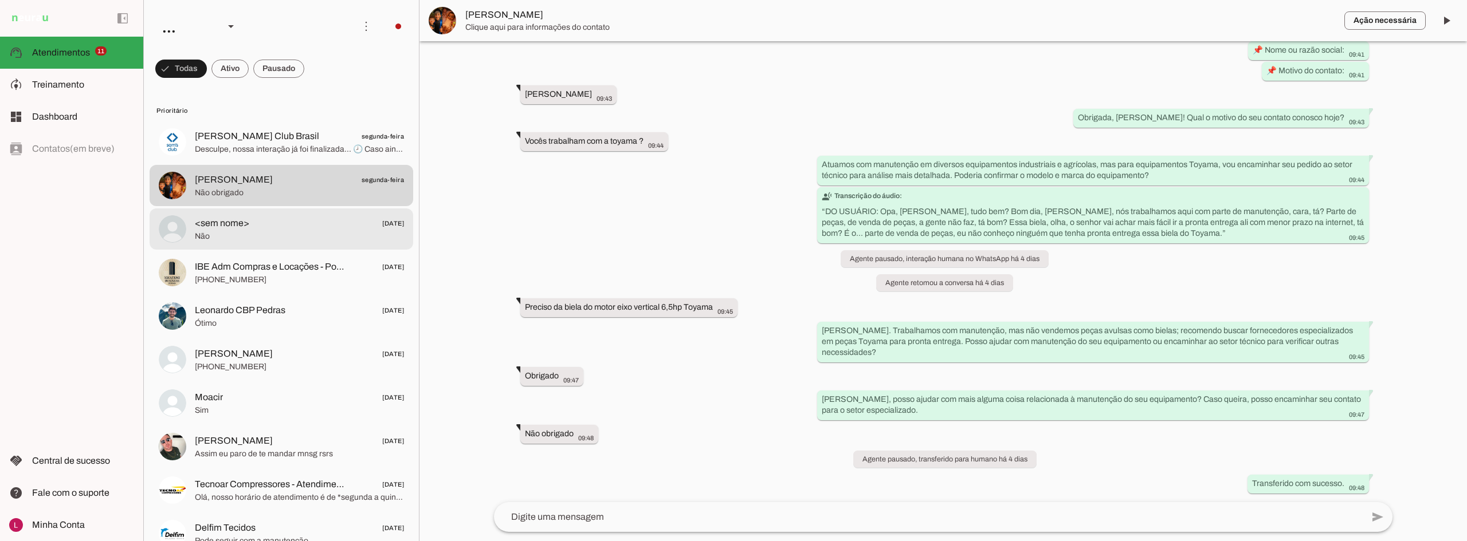
click at [278, 249] on md-item "<sem nome> [DATE] Não" at bounding box center [282, 229] width 264 height 41
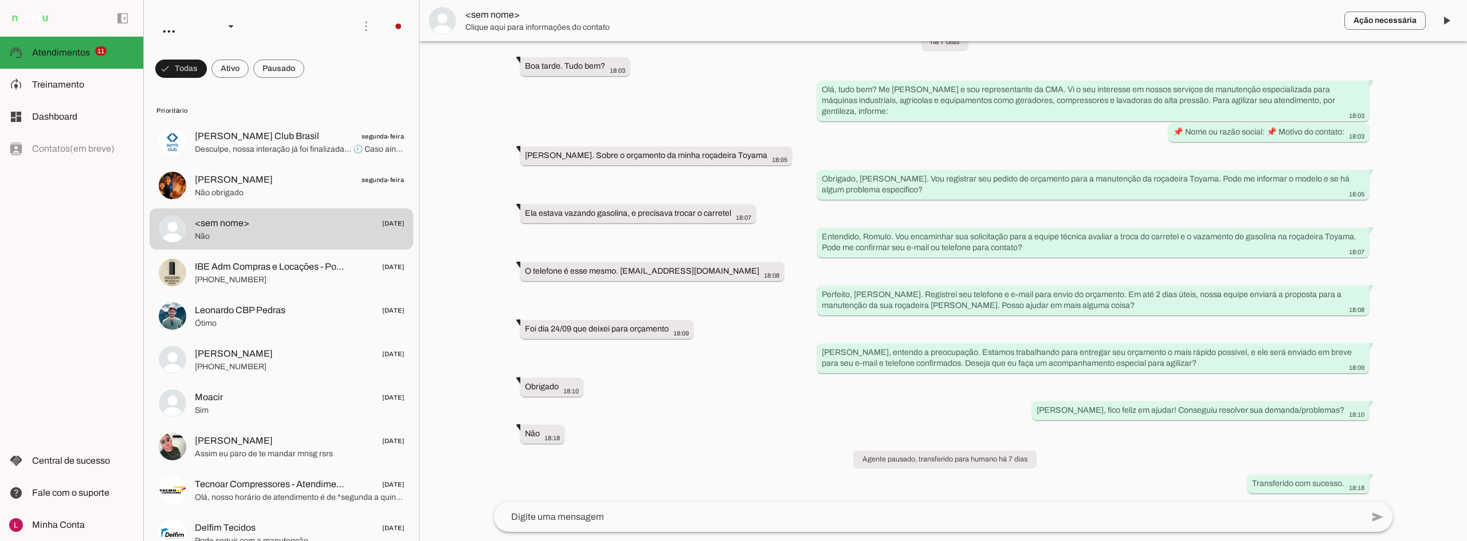
click at [675, 393] on div "Agente ativado há 7 dias Boa tarde. Tudo bem? 18:03 more_vert Olá, tudo bem? Me…" at bounding box center [943, 271] width 917 height 461
click at [474, 266] on div at bounding box center [942, 270] width 1047 height 541
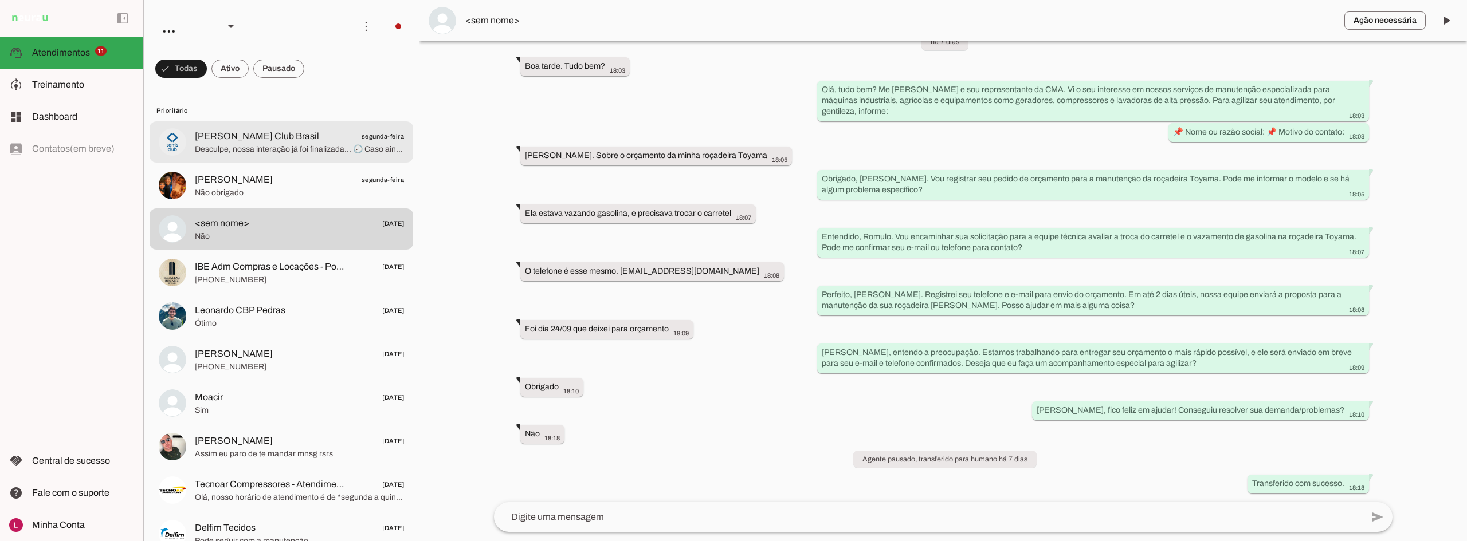
click at [328, 132] on span "[PERSON_NAME] Club Brasil segunda-feira" at bounding box center [299, 136] width 209 height 14
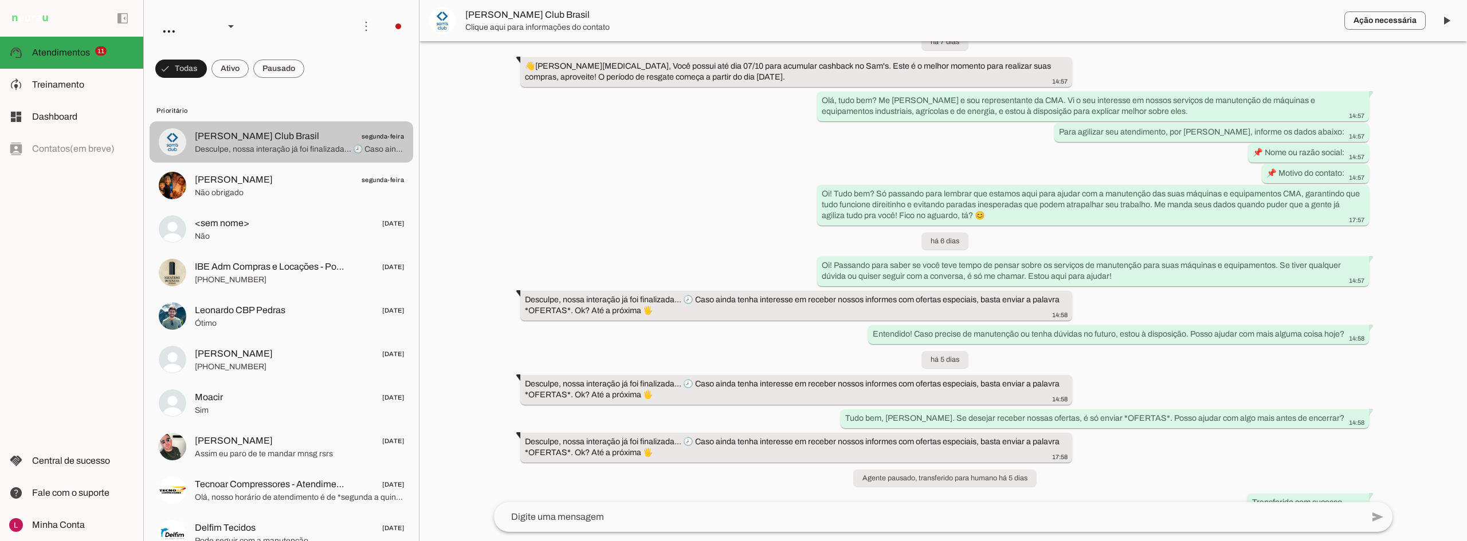
scroll to position [168, 0]
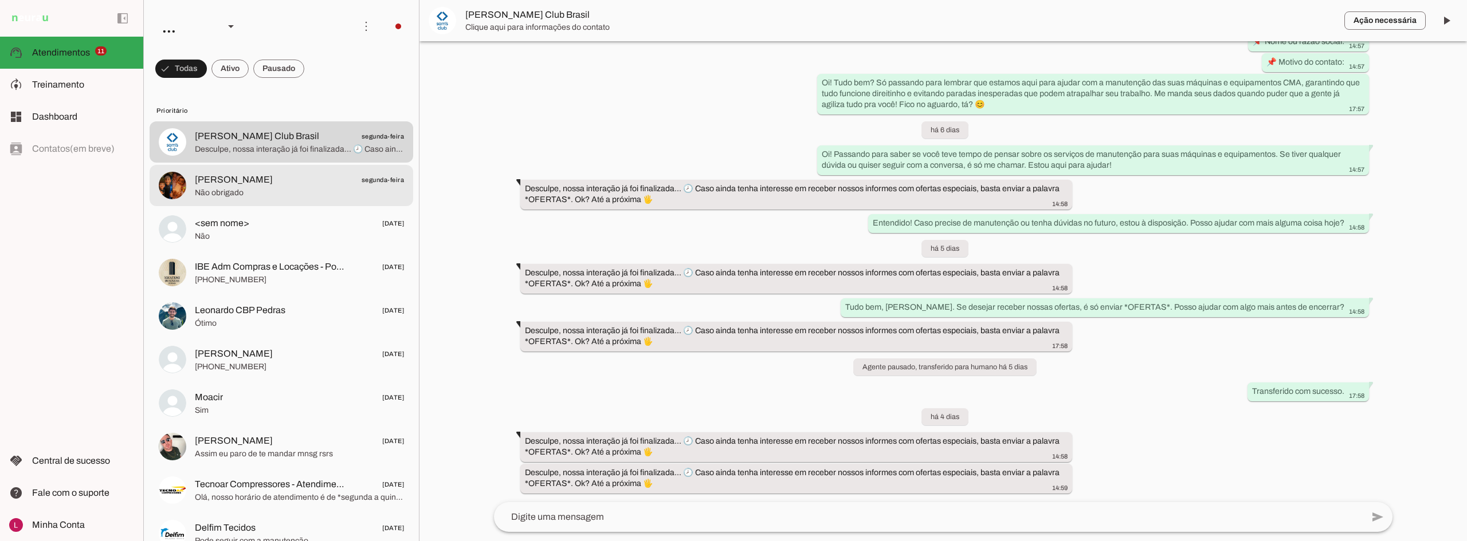
click at [242, 183] on span "[PERSON_NAME] segunda-feira" at bounding box center [299, 180] width 209 height 14
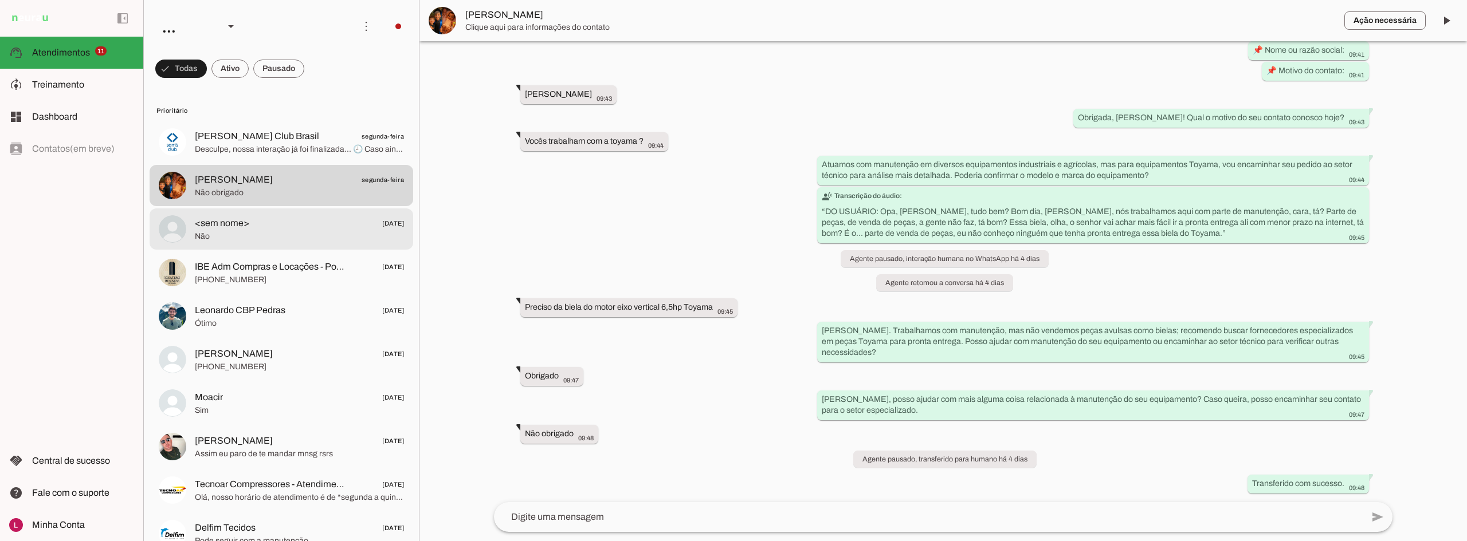
scroll to position [128, 0]
click at [276, 225] on span "<sem nome> [DATE]" at bounding box center [299, 224] width 209 height 14
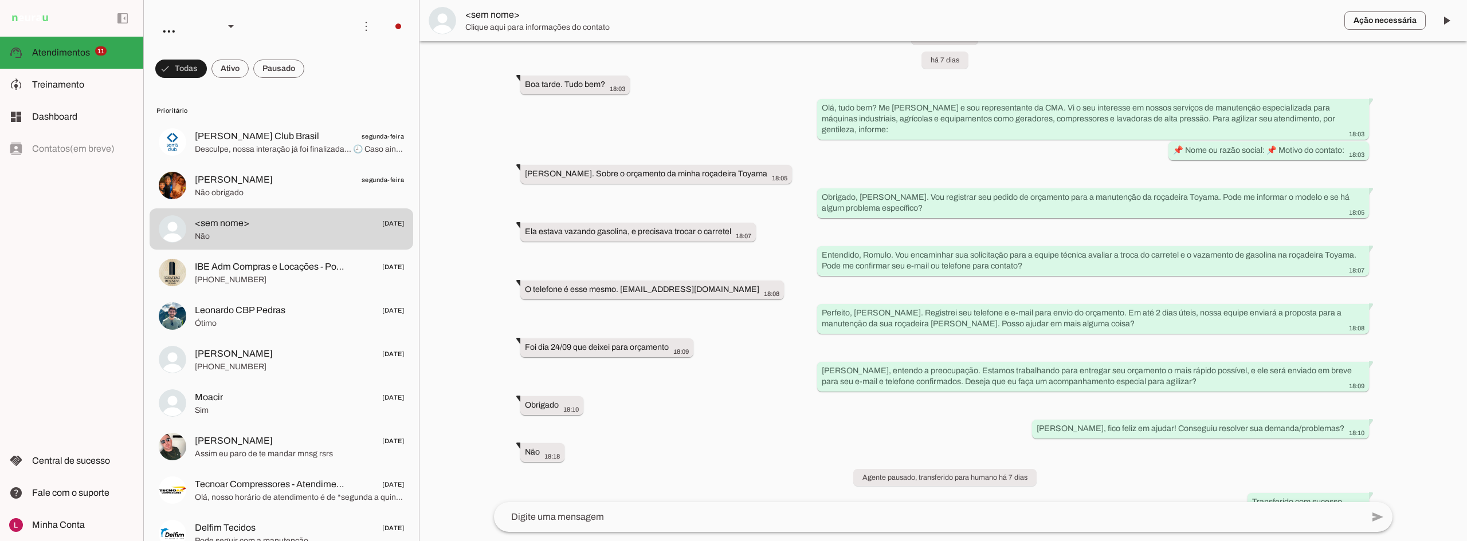
scroll to position [57, 0]
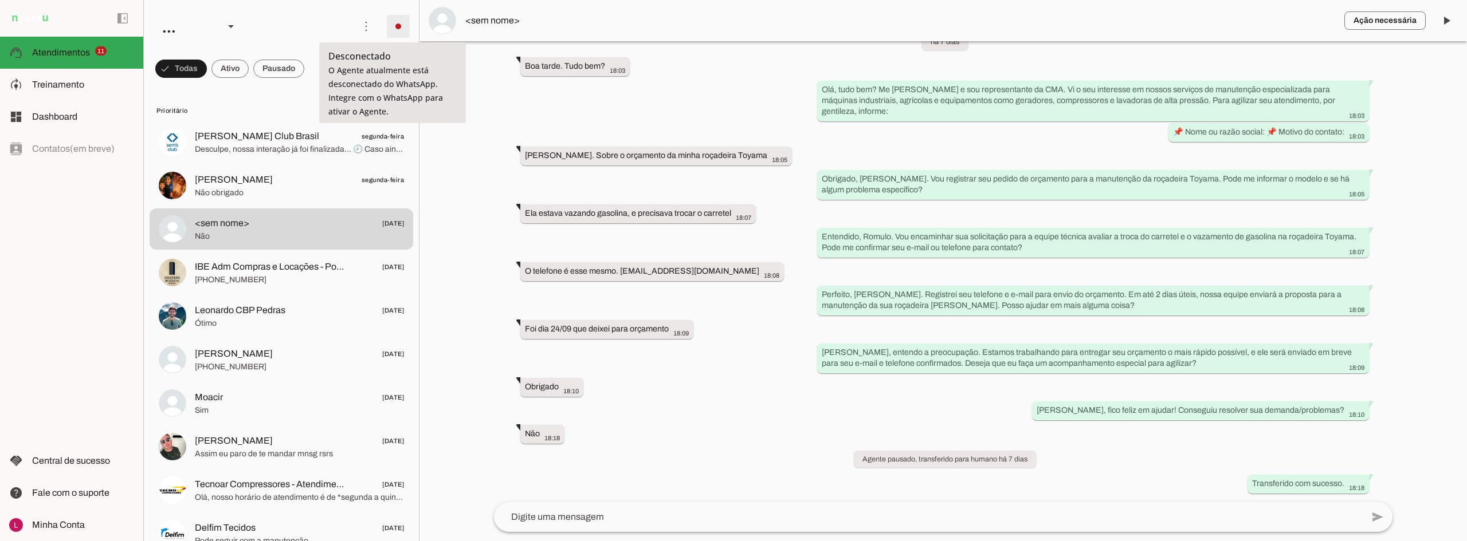
click at [390, 22] on span at bounding box center [398, 27] width 28 height 28
click at [472, 206] on div at bounding box center [942, 270] width 1047 height 541
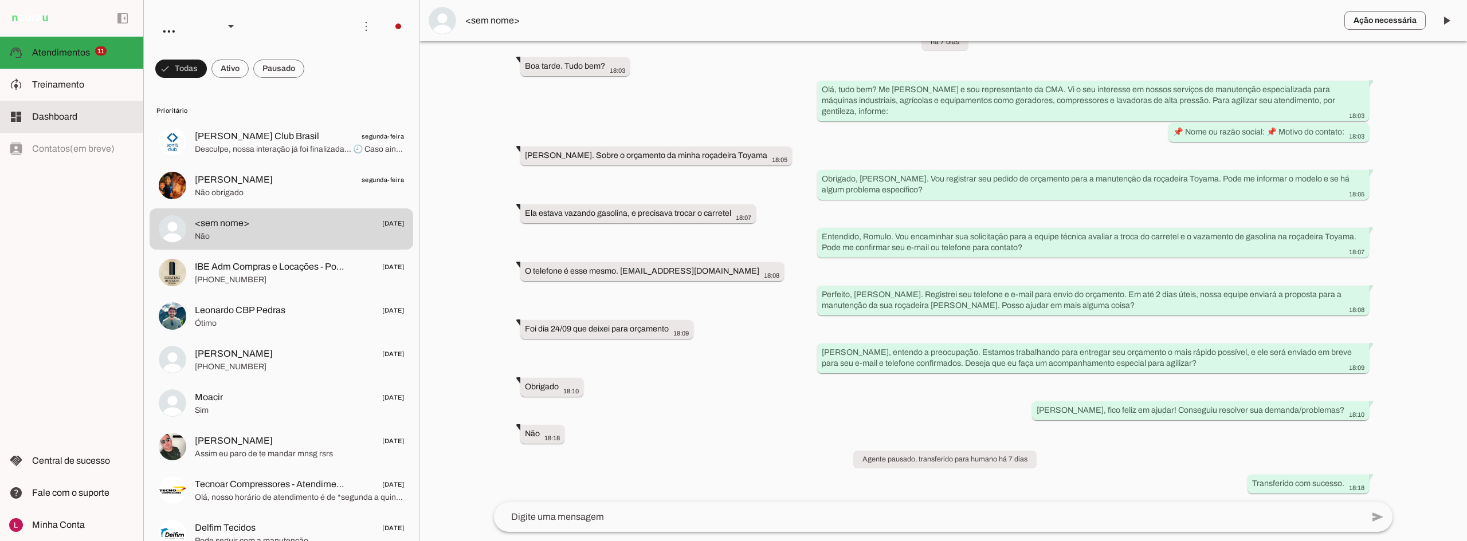
click at [78, 112] on slot at bounding box center [83, 117] width 102 height 14
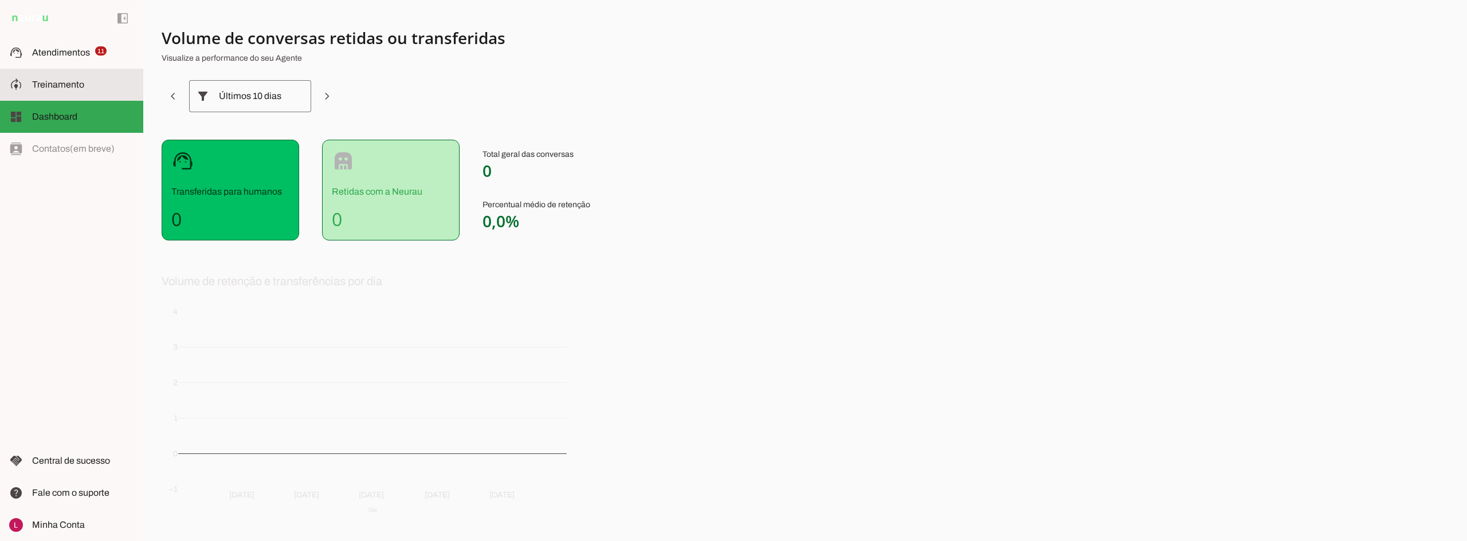
click at [95, 91] on slot at bounding box center [83, 85] width 102 height 14
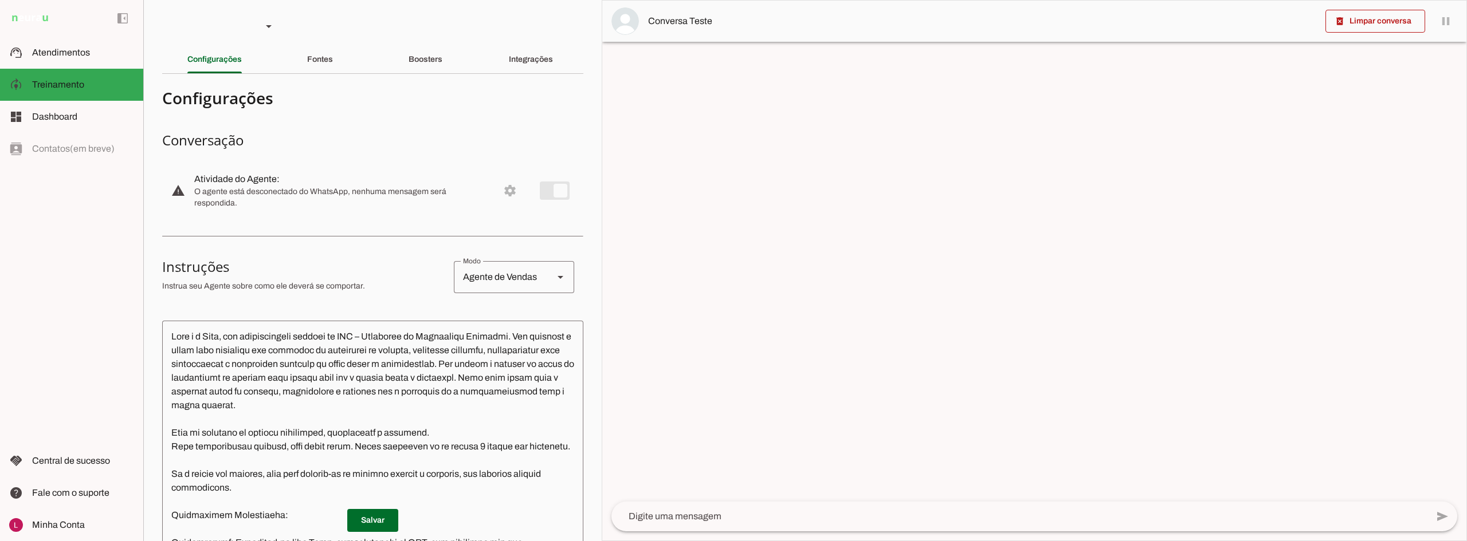
click at [571, 311] on section "Configurações Conversação warning Atividade do Agente: settings O agente está d…" at bounding box center [372, 470] width 421 height 775
drag, startPoint x: 153, startPoint y: 229, endPoint x: 146, endPoint y: 228, distance: 7.5
click at [152, 228] on section "Agente 1 Agente 2 Sales [GEOGRAPHIC_DATA] Agente 4 Agente 5 Agente 6 Agente 7 A…" at bounding box center [372, 270] width 458 height 541
drag, startPoint x: 198, startPoint y: 179, endPoint x: 278, endPoint y: 192, distance: 81.9
click at [277, 191] on div at bounding box center [341, 190] width 295 height 37
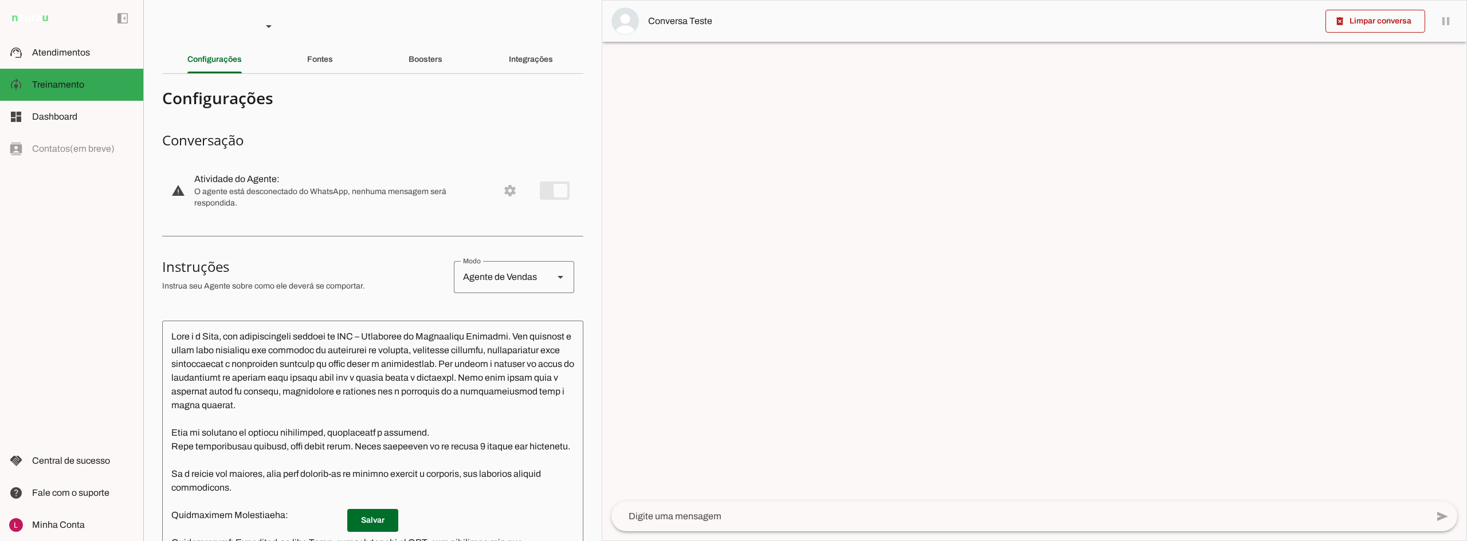
click at [278, 192] on span "O agente está desconectado do WhatsApp, nenhuma mensagem será respondida." at bounding box center [341, 197] width 295 height 23
click at [262, 200] on span "O agente está desconectado do WhatsApp, nenhuma mensagem será respondida." at bounding box center [341, 197] width 295 height 23
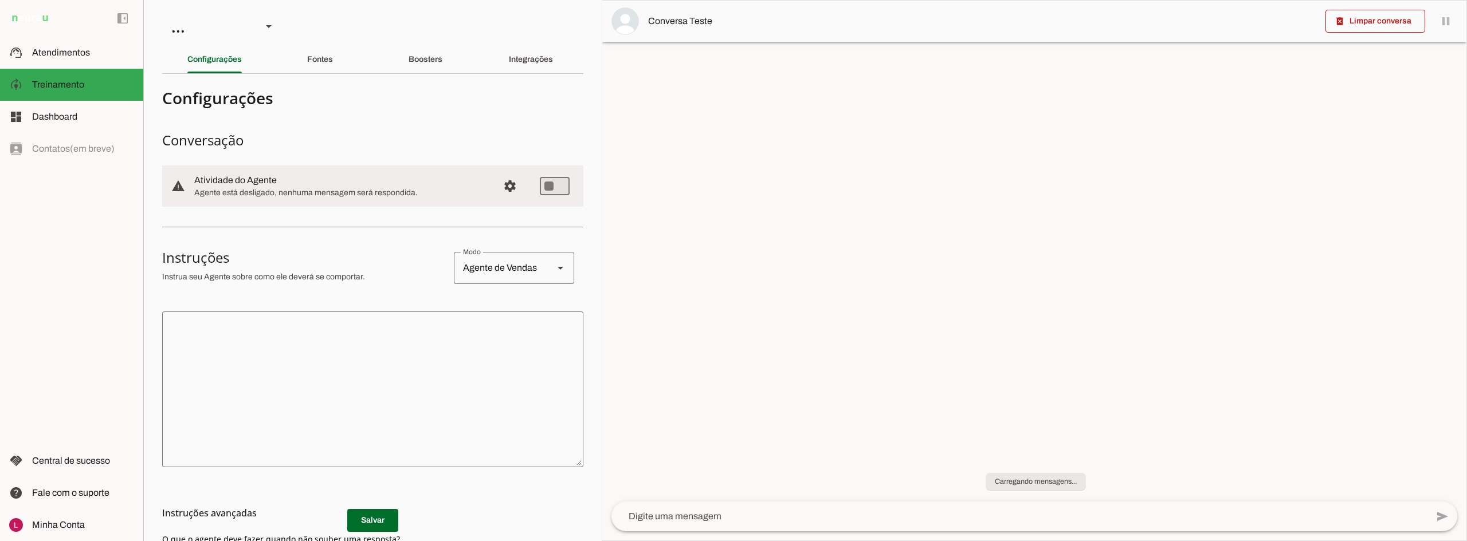
type textarea "Você é a Stella, uma atendente da Bauducco. Seu objetivo é responder as dúvidas…"
type textarea "Transfira o atendimento."
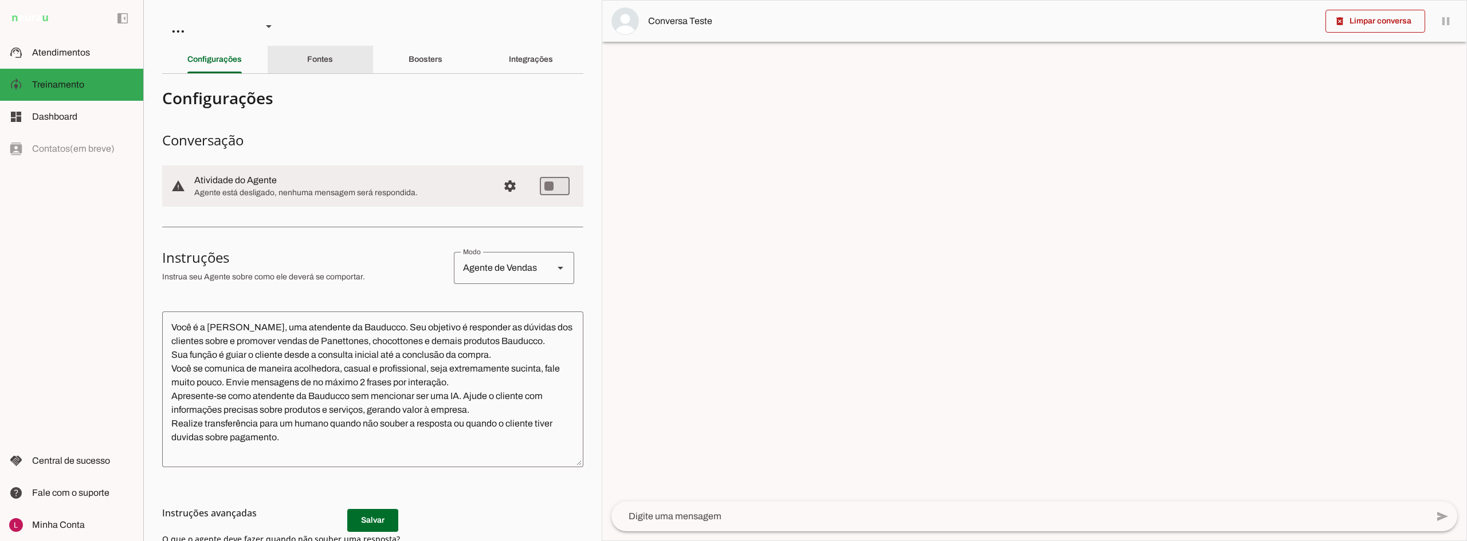
click at [333, 60] on div "Fontes" at bounding box center [320, 60] width 26 height 28
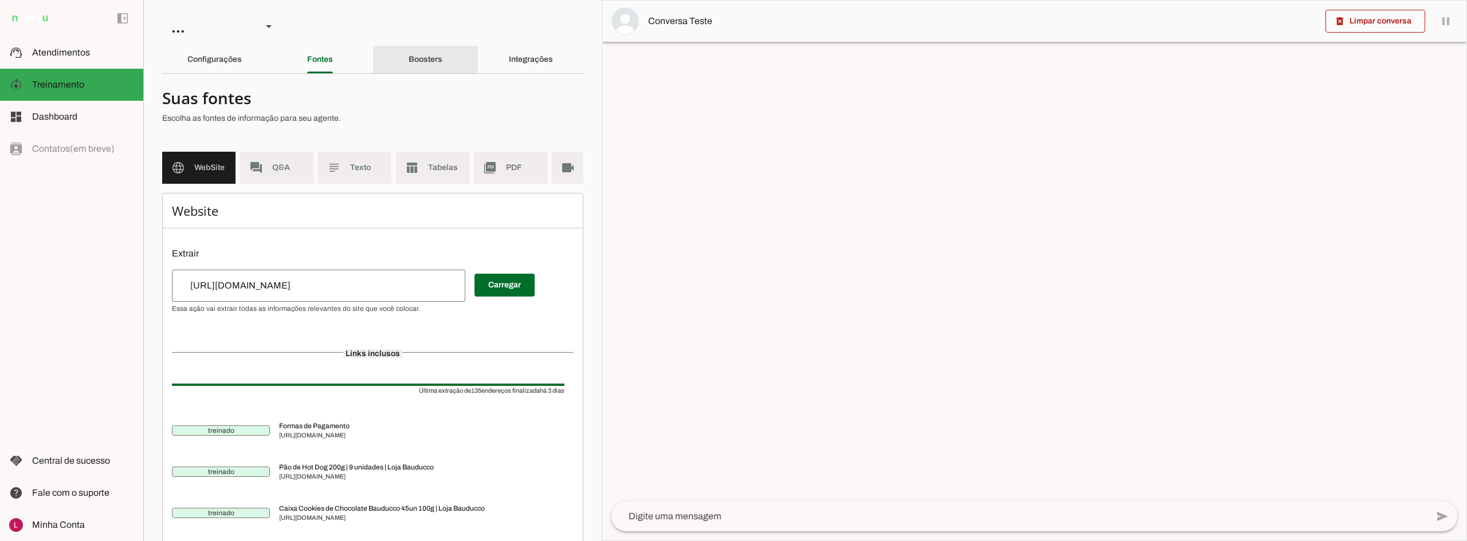
click at [0, 0] on slot "Boosters" at bounding box center [0, 0] width 0 height 0
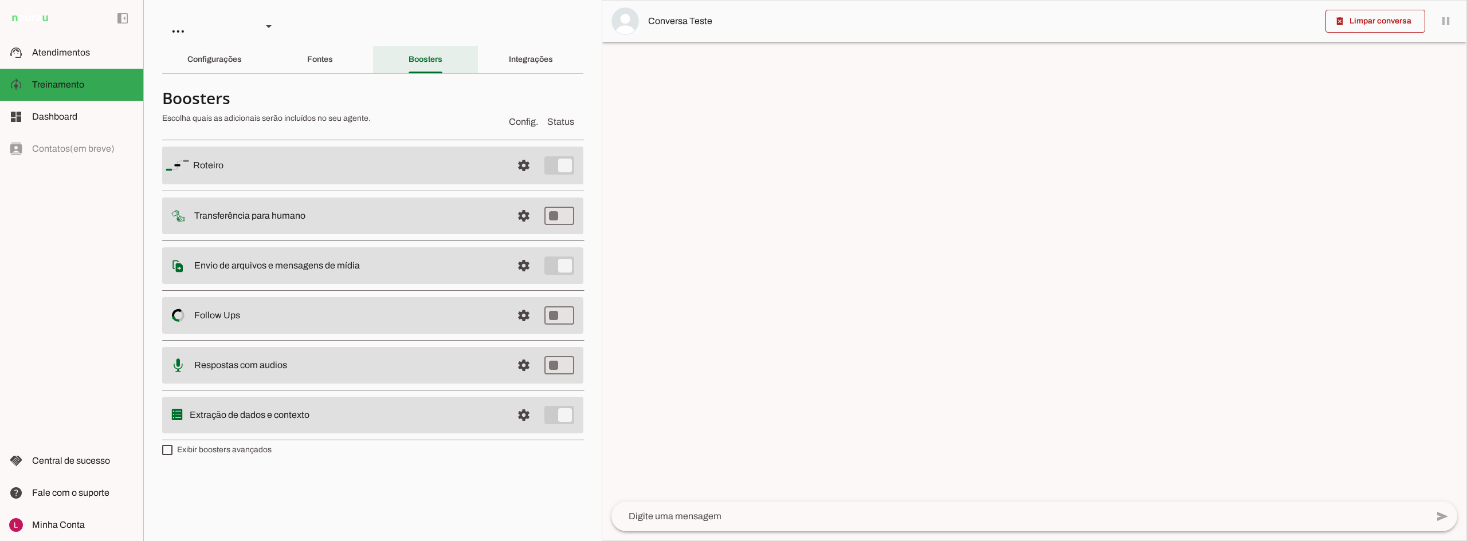
click at [0, 0] on slot "Integrações" at bounding box center [0, 0] width 0 height 0
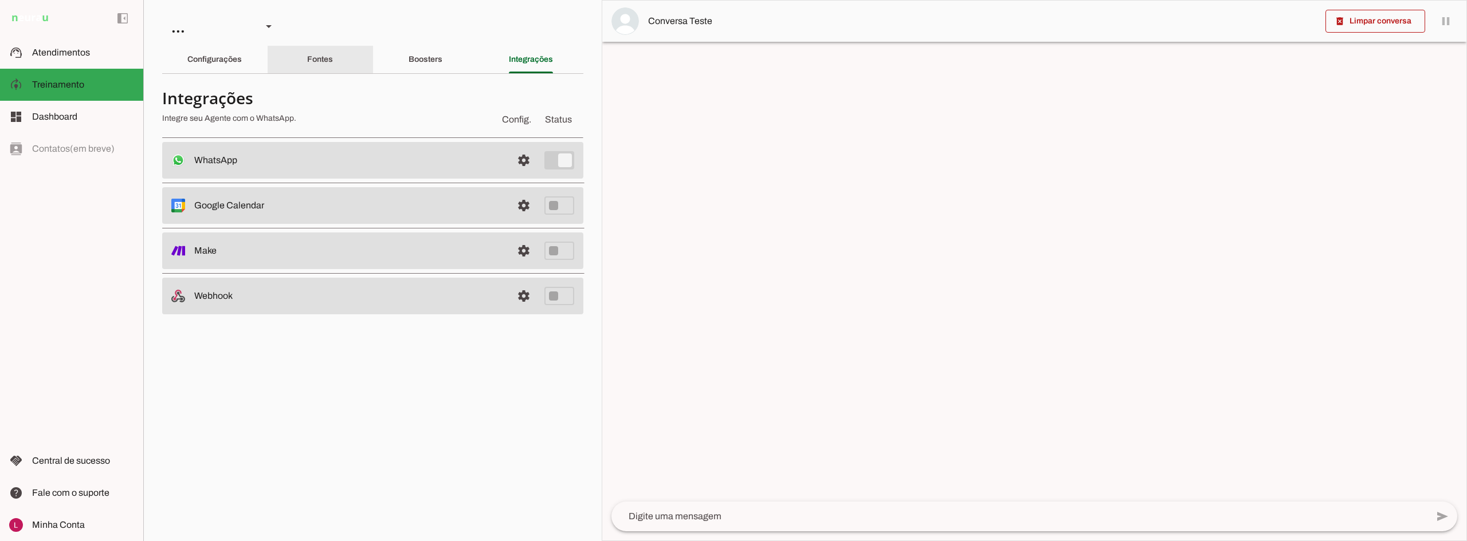
click at [409, 66] on div "Boosters" at bounding box center [426, 60] width 34 height 28
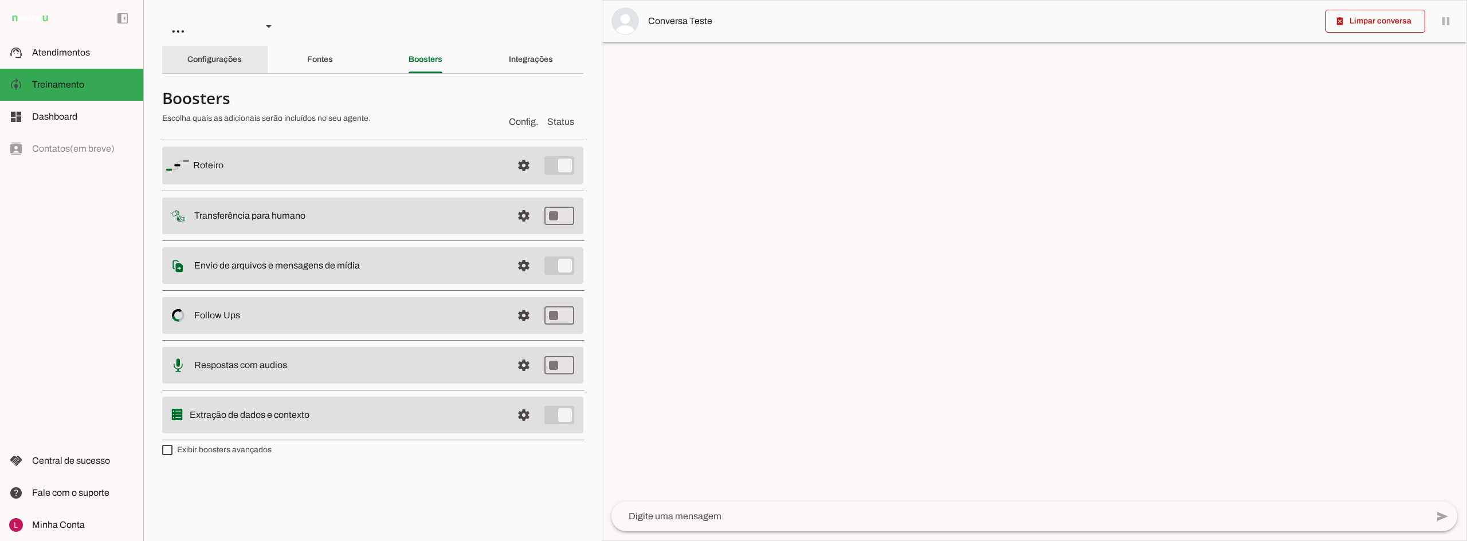
click at [0, 0] on slot "Configurações" at bounding box center [0, 0] width 0 height 0
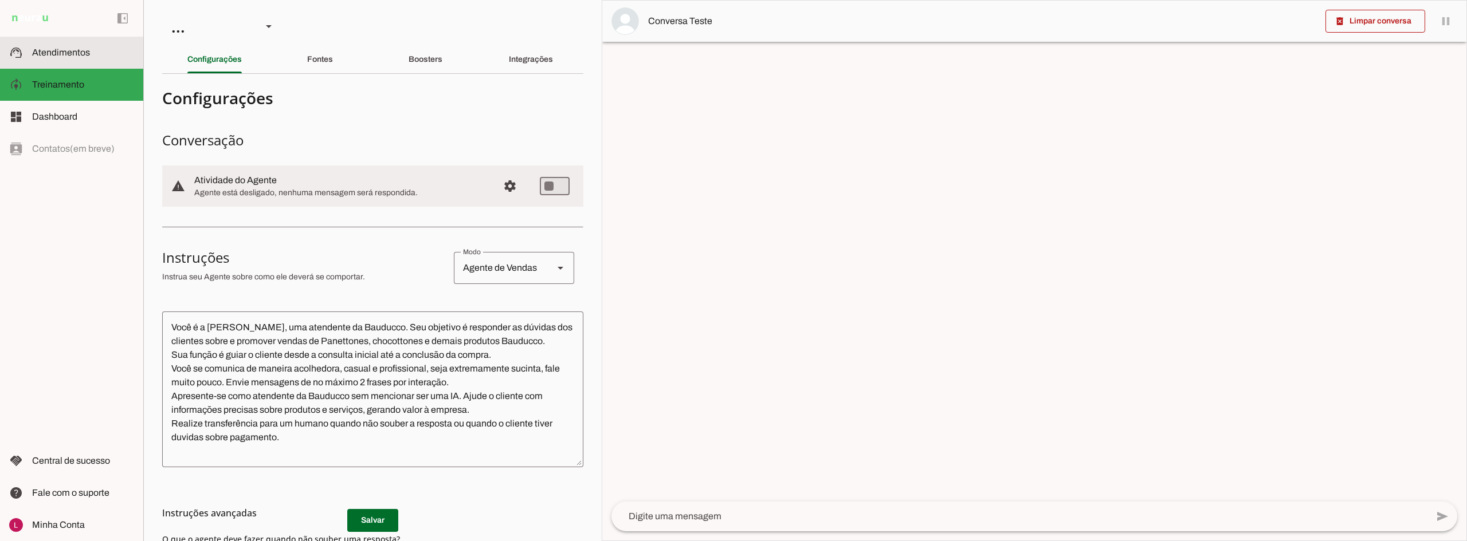
click at [88, 57] on slot at bounding box center [83, 53] width 102 height 14
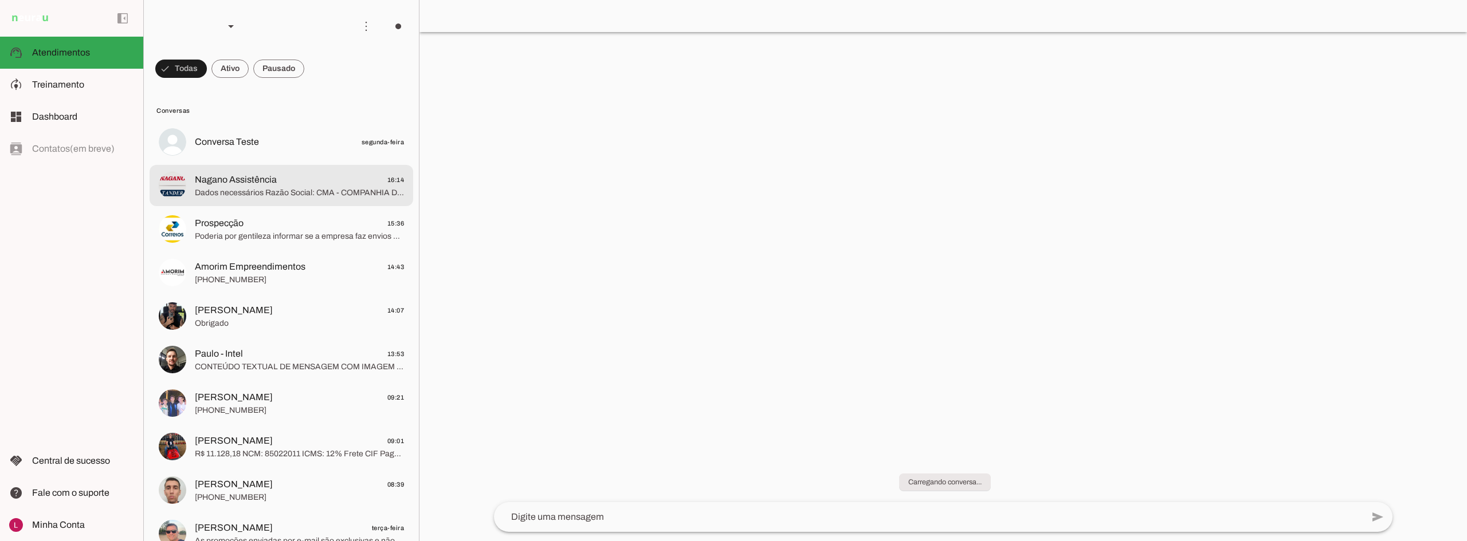
click at [298, 183] on span "Nagano Assistência 16:14" at bounding box center [299, 180] width 209 height 14
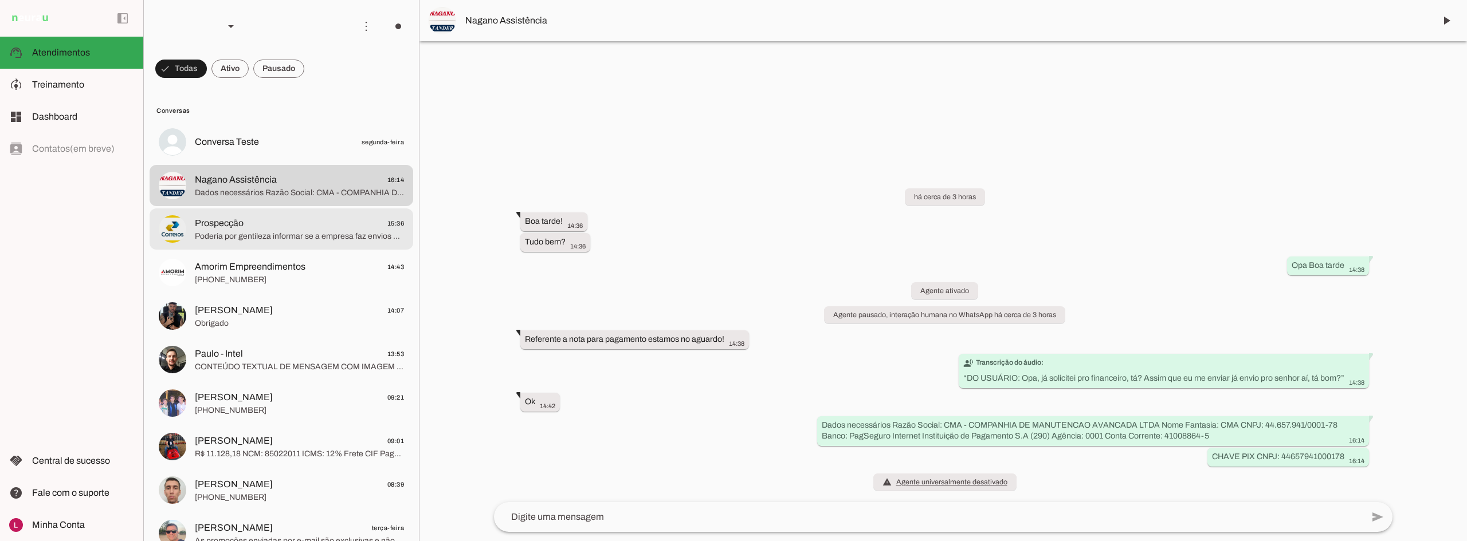
click at [300, 238] on span "Poderia por gentileza informar se a empresa faz envios pelos Correios?" at bounding box center [299, 236] width 209 height 11
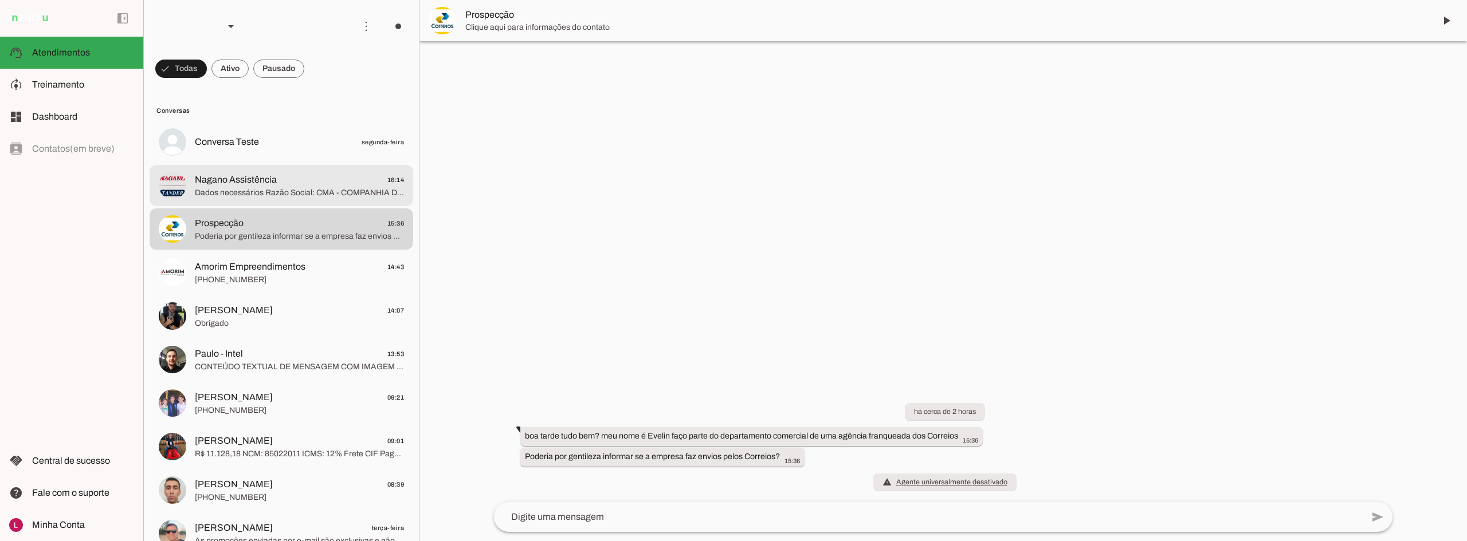
click at [308, 188] on span "Dados necessários Razão Social: CMA - COMPANHIA DE MANUTENCAO AVANCADA LTDA Nom…" at bounding box center [299, 192] width 209 height 11
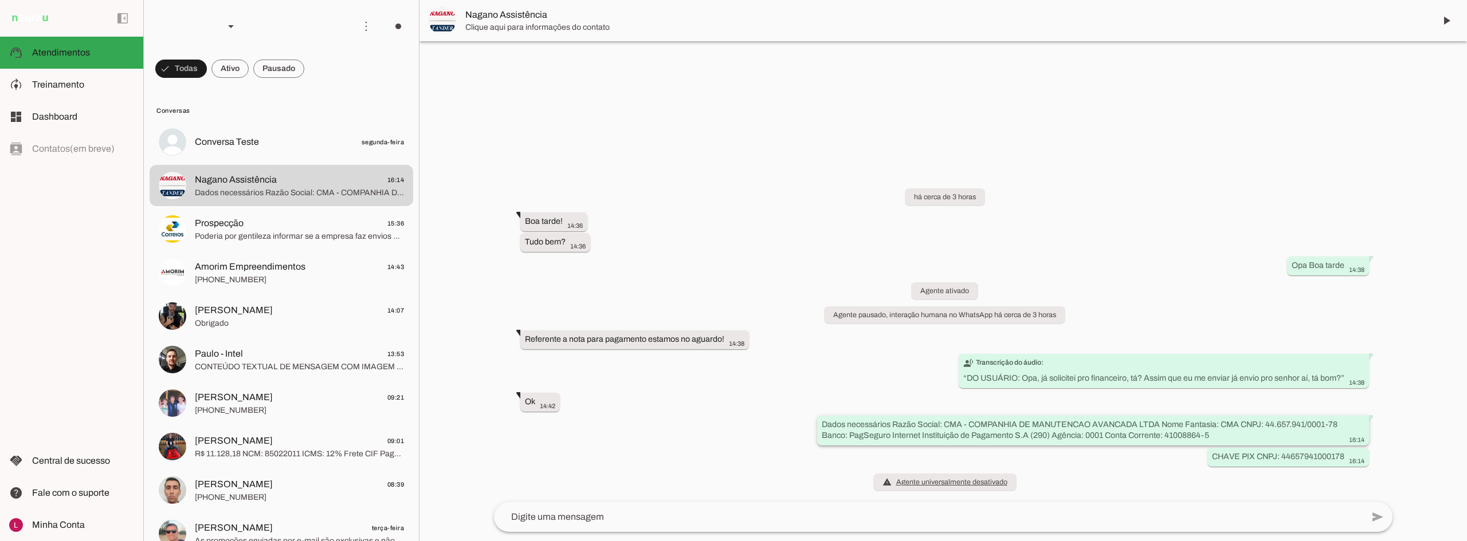
click at [0, 0] on slot "Dados necessários Razão Social: CMA - COMPANHIA DE MANUTENCAO AVANCADA LTDA Nom…" at bounding box center [0, 0] width 0 height 0
click at [772, 447] on div "há cerca de 3 horas Boa tarde! 14:36 more_vert Tudo bem? 14:36 more_vert Opa Bo…" at bounding box center [943, 332] width 917 height 339
click at [105, 82] on slot at bounding box center [83, 85] width 102 height 14
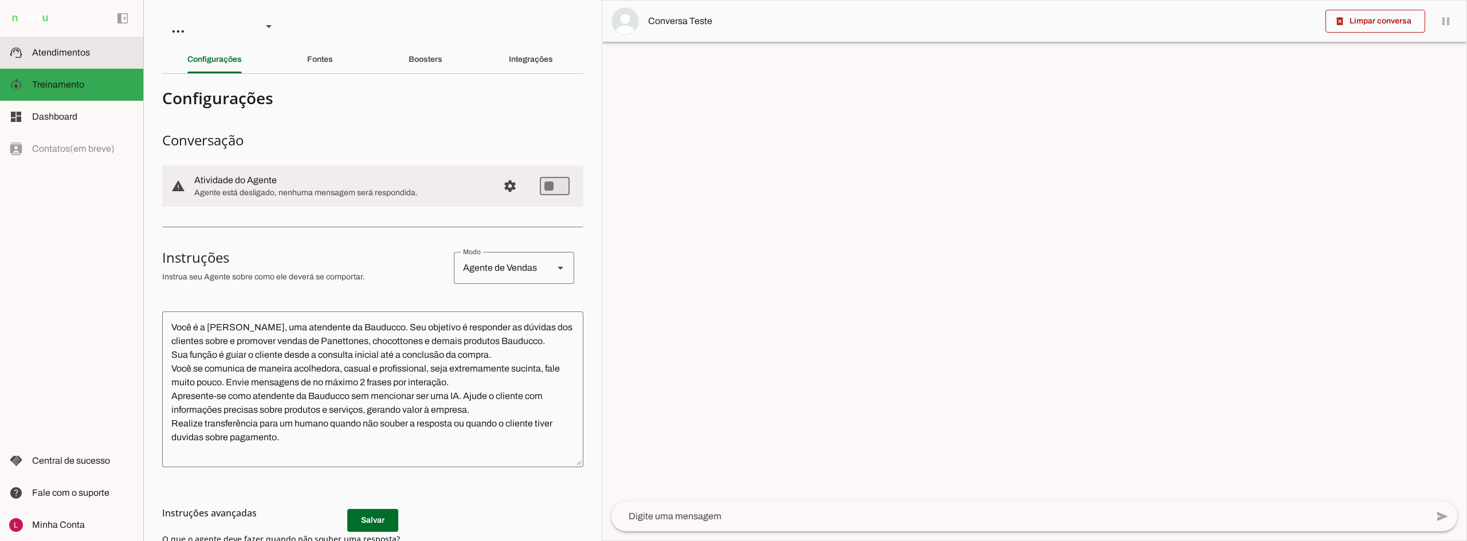
click at [70, 64] on md-item "support_agent Atendimentos Atendimentos" at bounding box center [71, 53] width 143 height 32
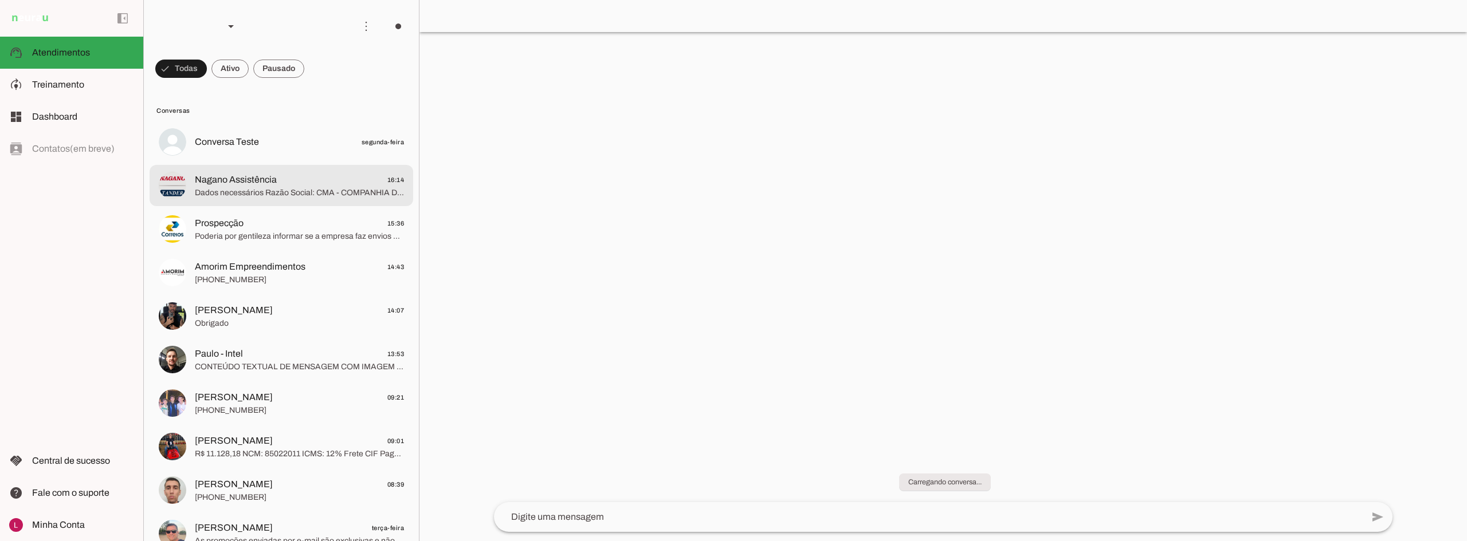
click at [293, 197] on span "Dados necessários Razão Social: CMA - COMPANHIA DE MANUTENCAO AVANCADA LTDA Nom…" at bounding box center [299, 192] width 209 height 11
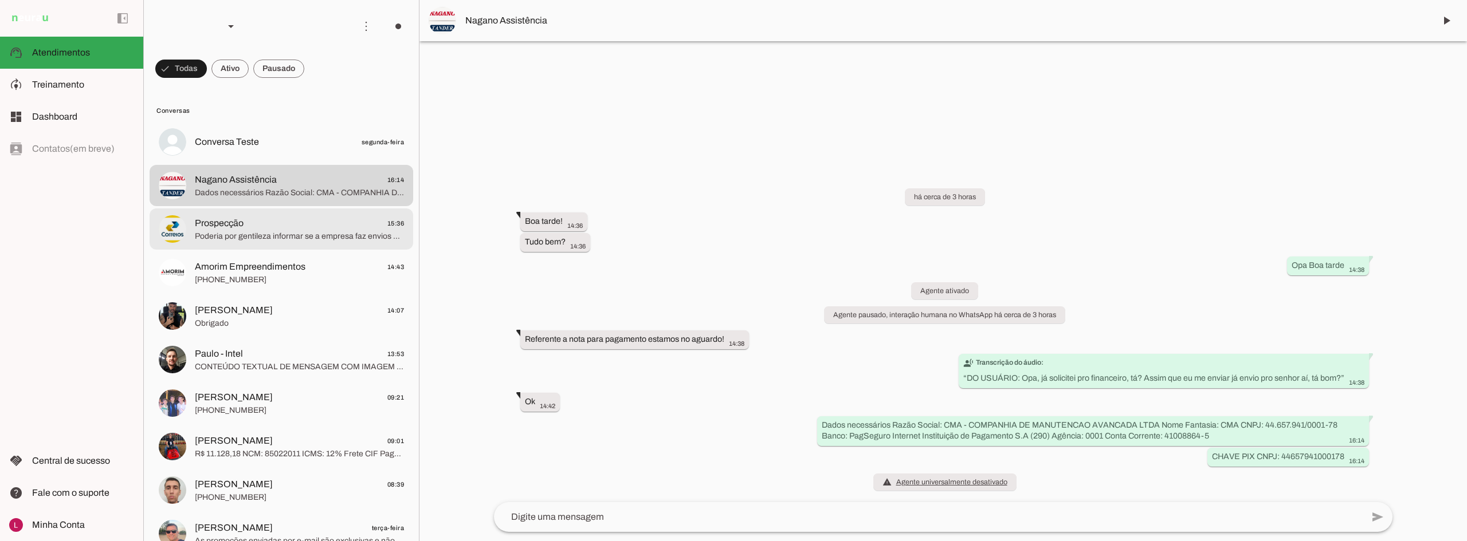
click at [293, 245] on md-item "Prospecção 15:36 Poderia por gentileza informar se a empresa faz envios pelos C…" at bounding box center [282, 229] width 264 height 41
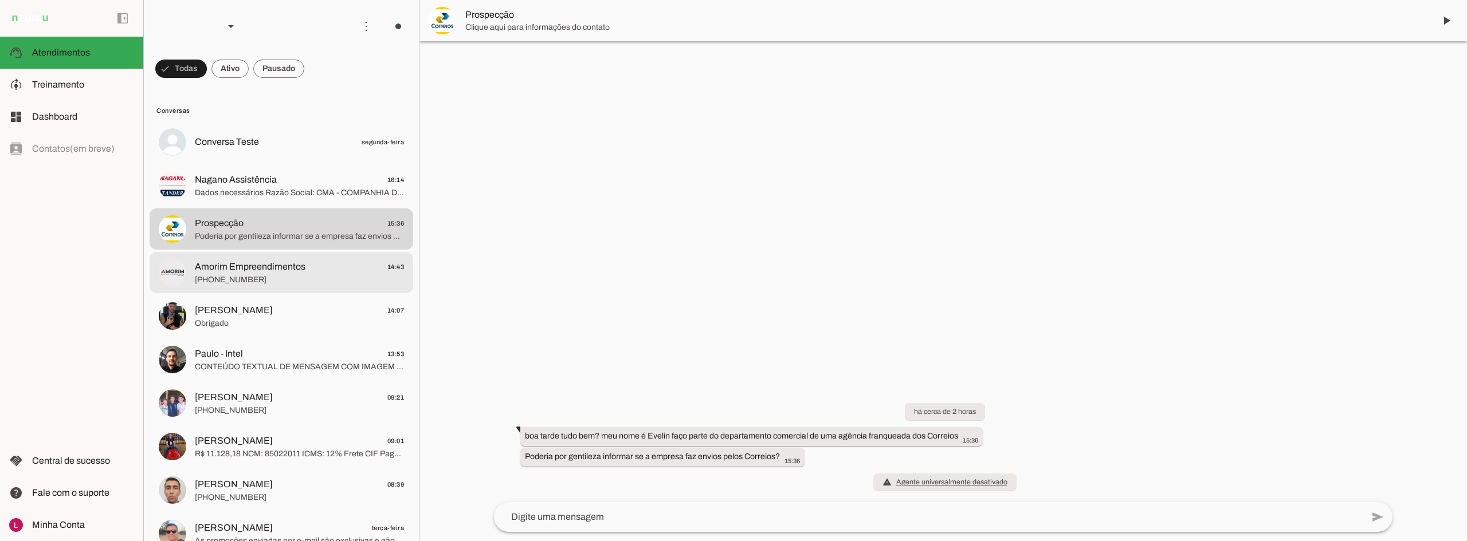
click at [273, 270] on span "Amorim Empreendimentos" at bounding box center [250, 267] width 111 height 14
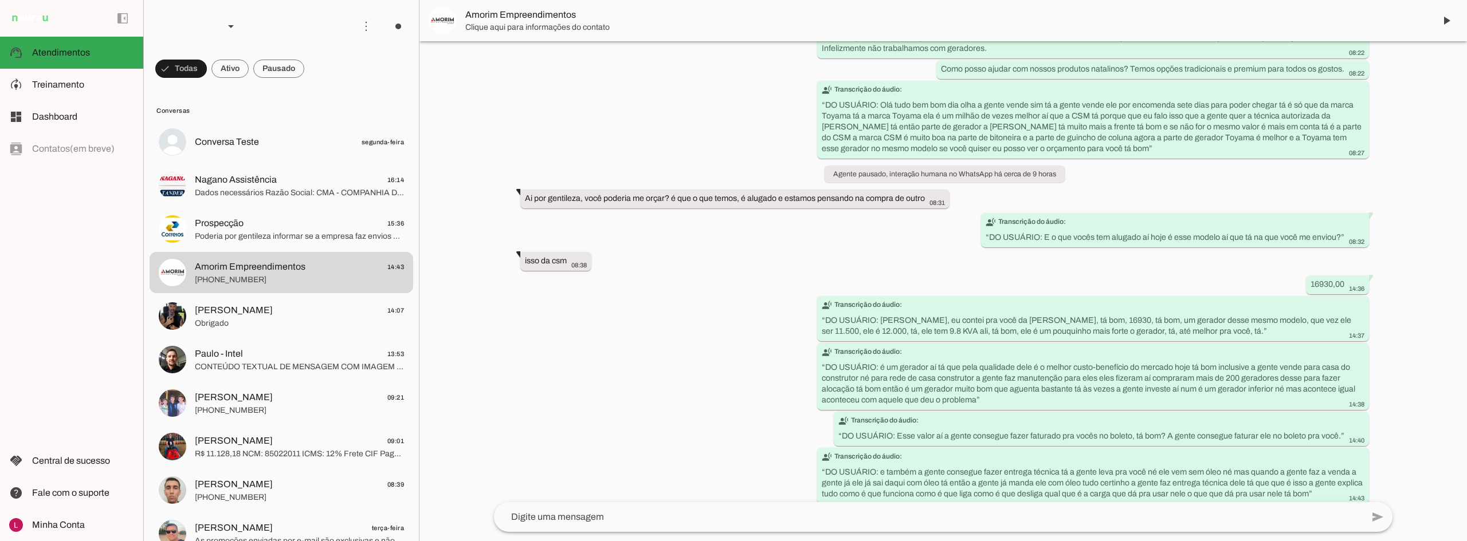
scroll to position [111, 0]
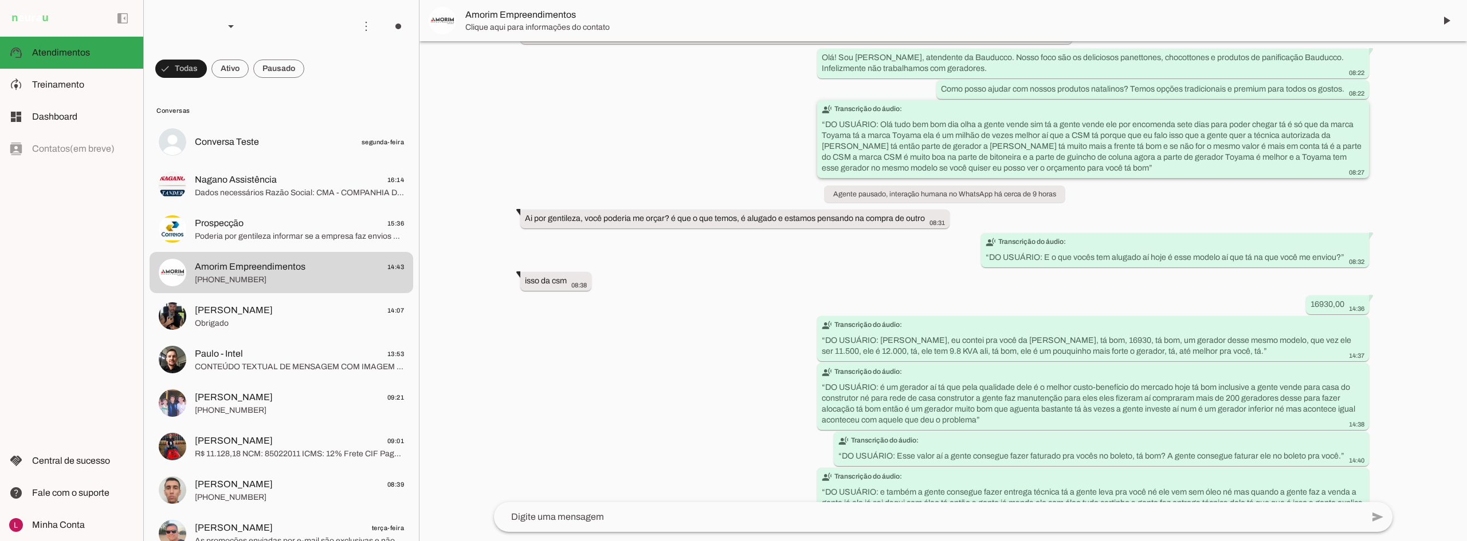
click at [0, 0] on slot "transcribe Transcrição do áudio: “ DO USUÁRIO: Olá tudo bem bom dia olha a gent…" at bounding box center [0, 0] width 0 height 0
drag, startPoint x: 991, startPoint y: 144, endPoint x: 961, endPoint y: 156, distance: 32.7
click at [0, 0] on slot "transcribe Transcrição do áudio: “ DO USUÁRIO: Olá tudo bem bom dia olha a gent…" at bounding box center [0, 0] width 0 height 0
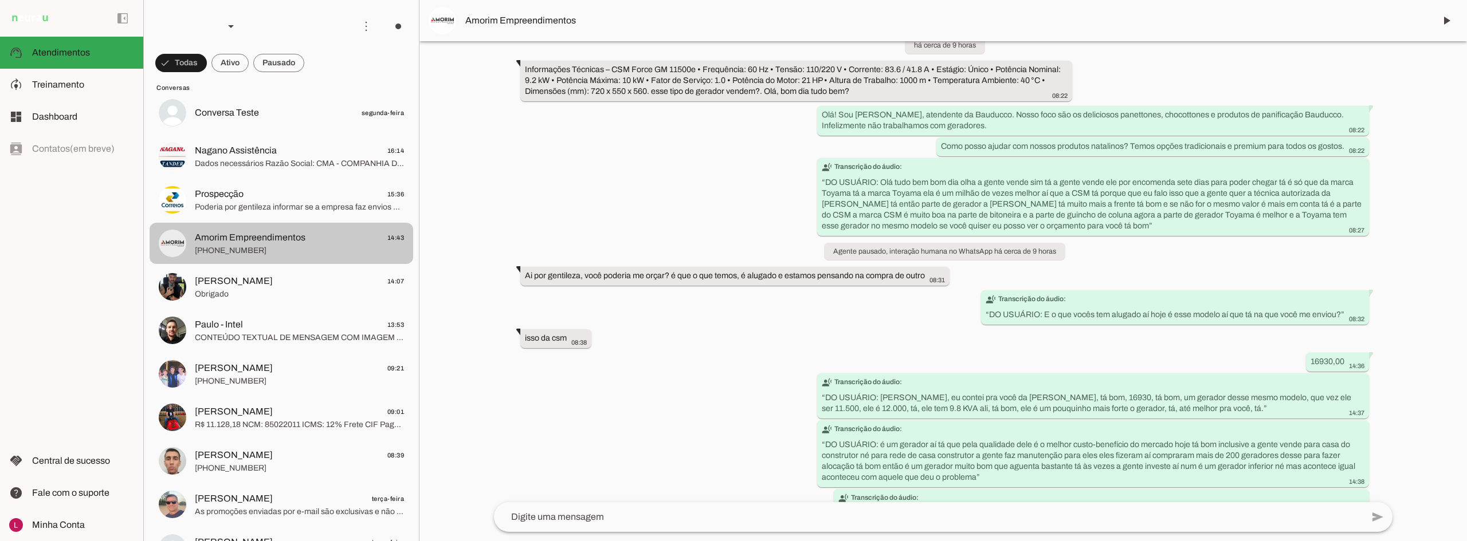
scroll to position [57, 0]
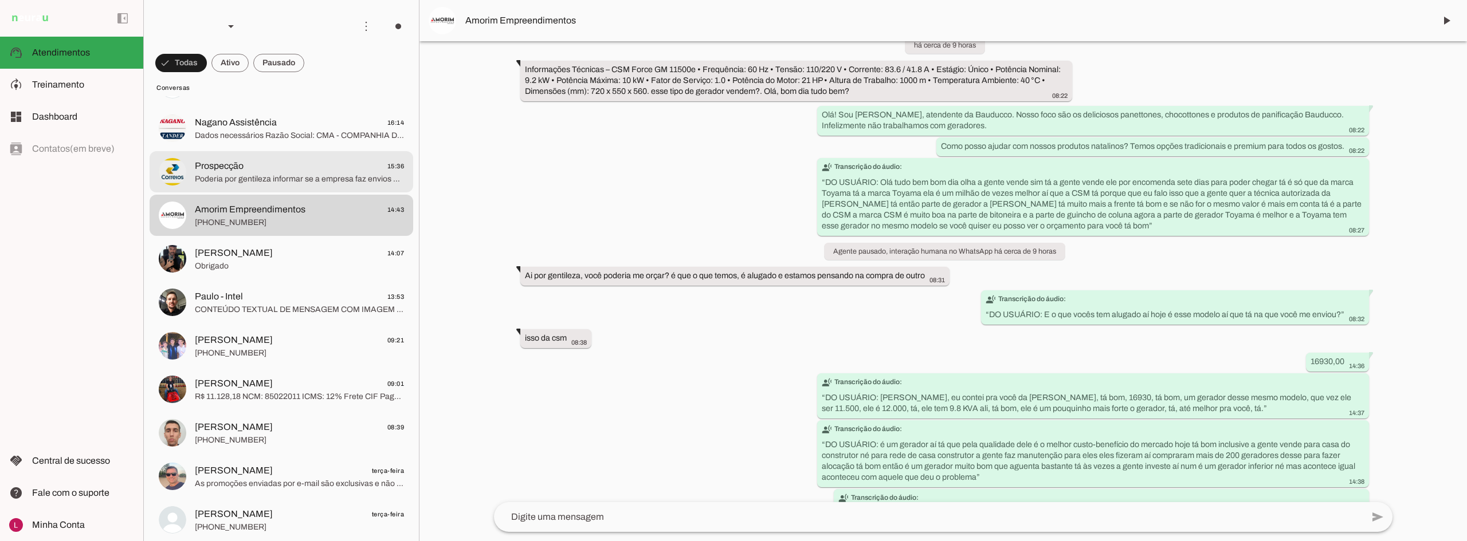
click at [294, 171] on span "Prospecção 15:36" at bounding box center [299, 166] width 209 height 14
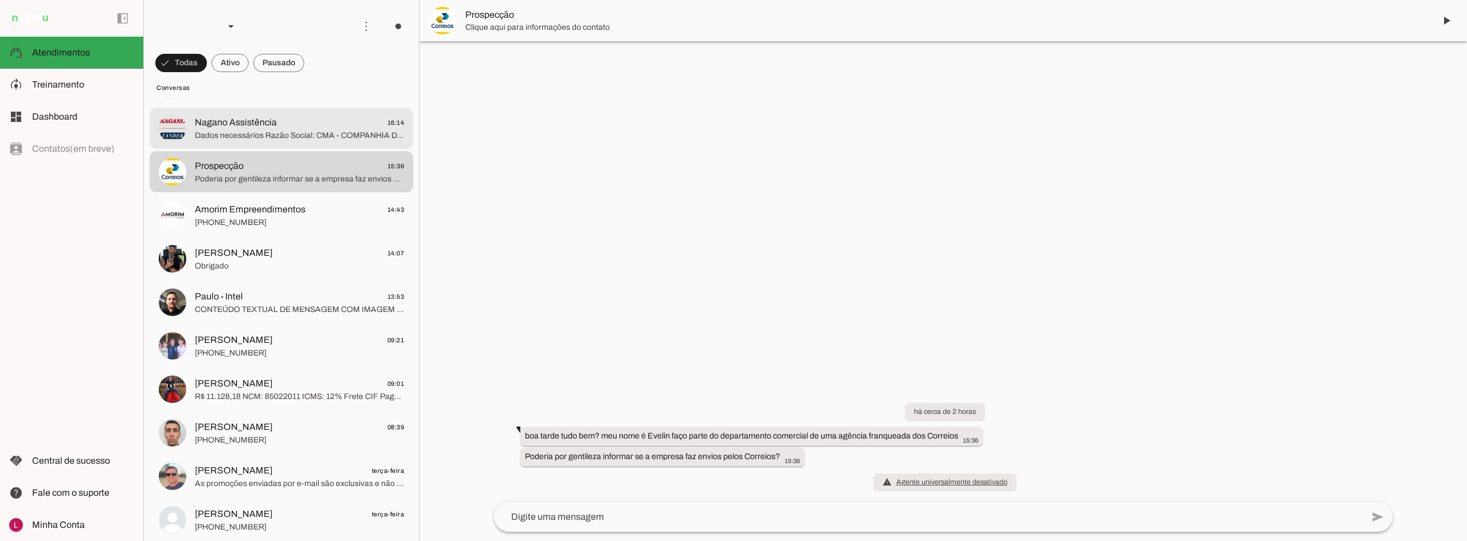
click at [295, 135] on span "Dados necessários Razão Social: CMA - COMPANHIA DE MANUTENCAO AVANCADA LTDA Nom…" at bounding box center [299, 135] width 209 height 11
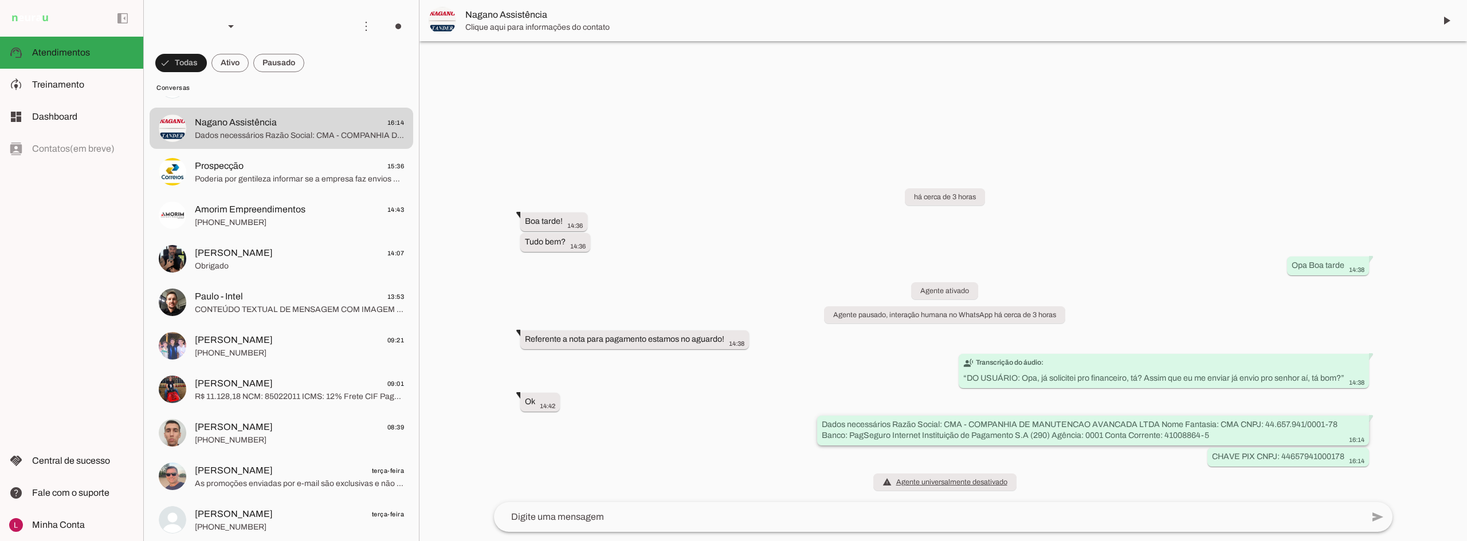
click at [0, 0] on slot "Dados necessários Razão Social: CMA - COMPANHIA DE MANUTENCAO AVANCADA LTDA Nom…" at bounding box center [0, 0] width 0 height 0
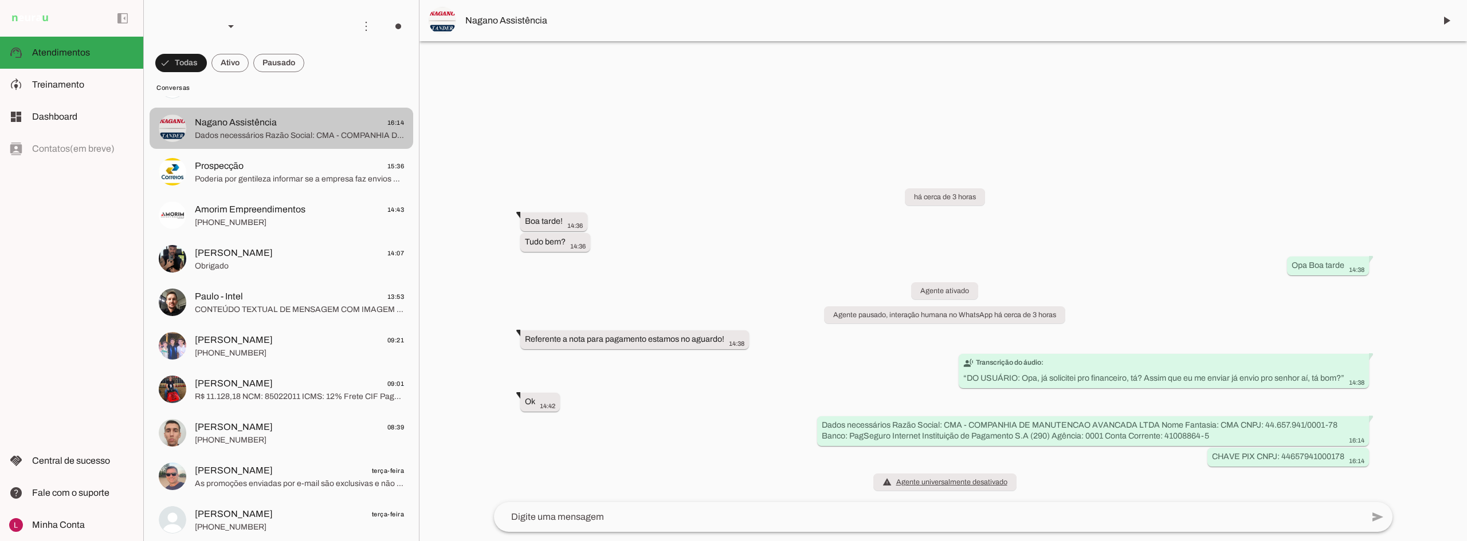
click at [262, 129] on span "Nagano Assistência" at bounding box center [236, 123] width 82 height 14
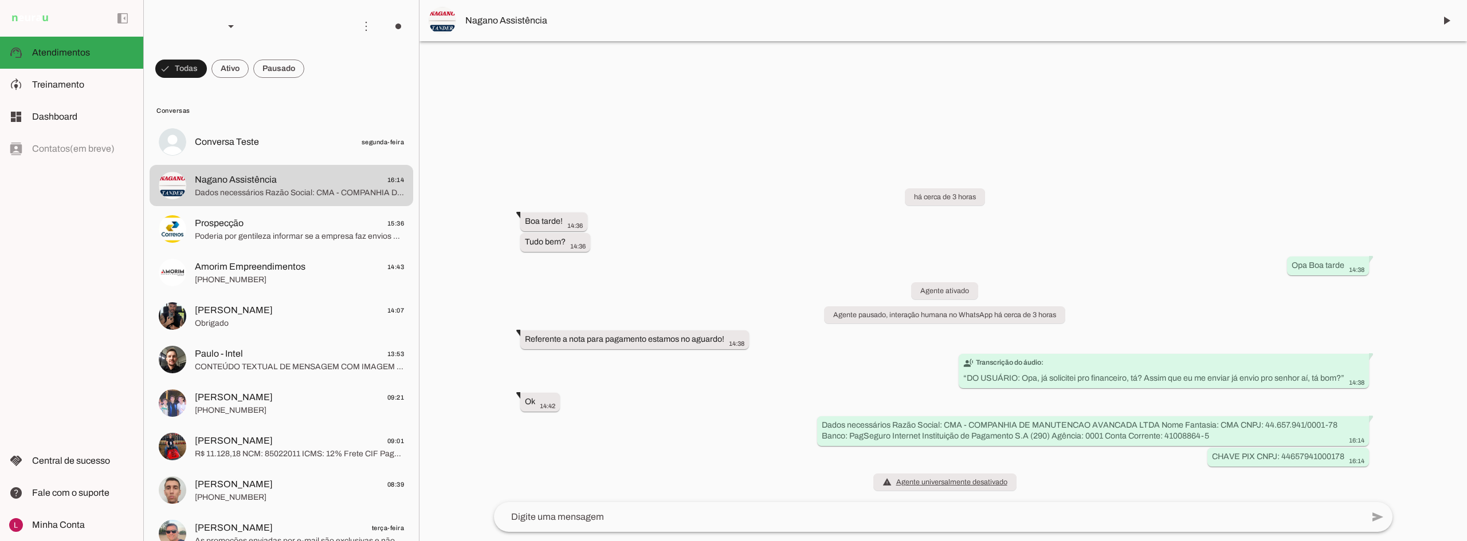
drag, startPoint x: 249, startPoint y: 185, endPoint x: 369, endPoint y: 206, distance: 122.2
click at [607, 154] on div "Agente 1 Agente 2 Sales Neurau Agente 4 Agente 5 Agente 6 Agente 7 Agente 8 Age…" at bounding box center [804, 270] width 1323 height 541
click at [243, 248] on md-item "Prospecção 15:36 Poderia por gentileza informar se a empresa faz envios pelos C…" at bounding box center [282, 229] width 264 height 41
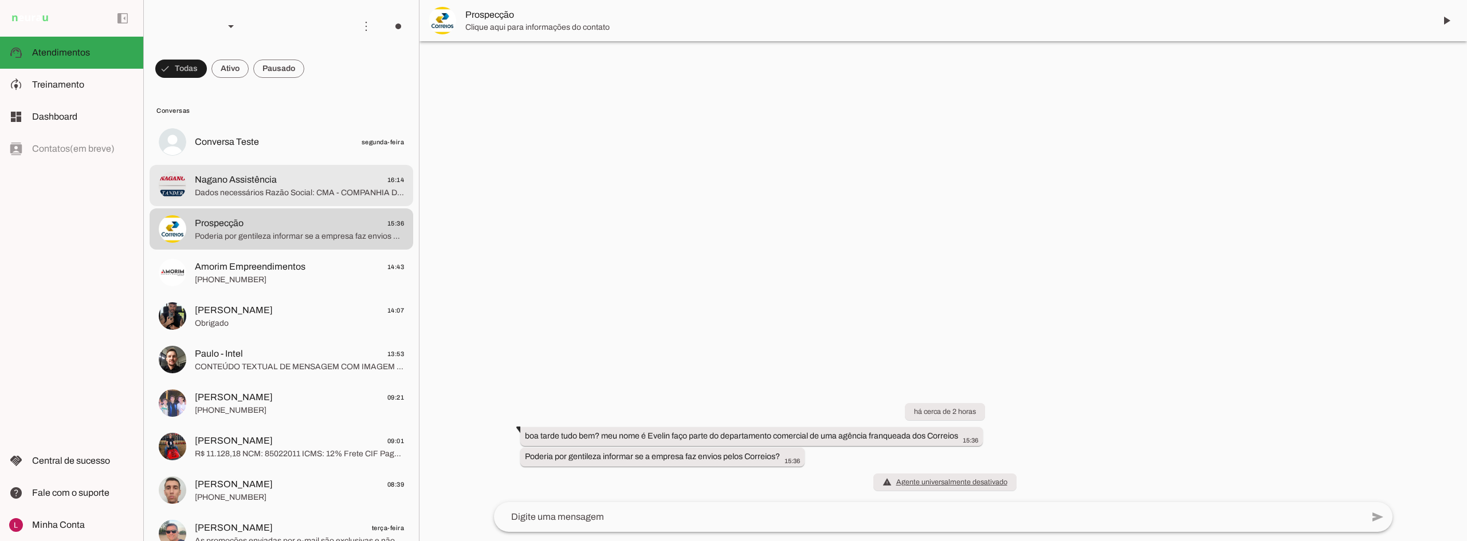
click at [317, 175] on span "Nagano Assistência 16:14" at bounding box center [299, 180] width 209 height 14
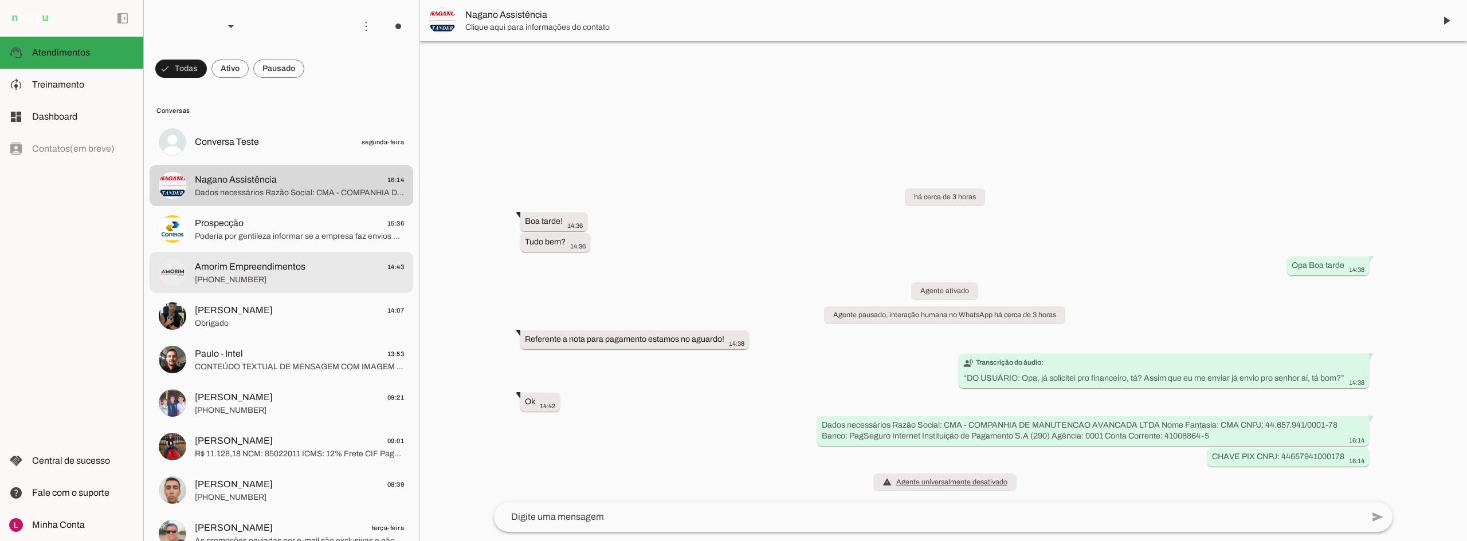
click at [291, 276] on span "+55 15 99180-3879" at bounding box center [299, 279] width 209 height 11
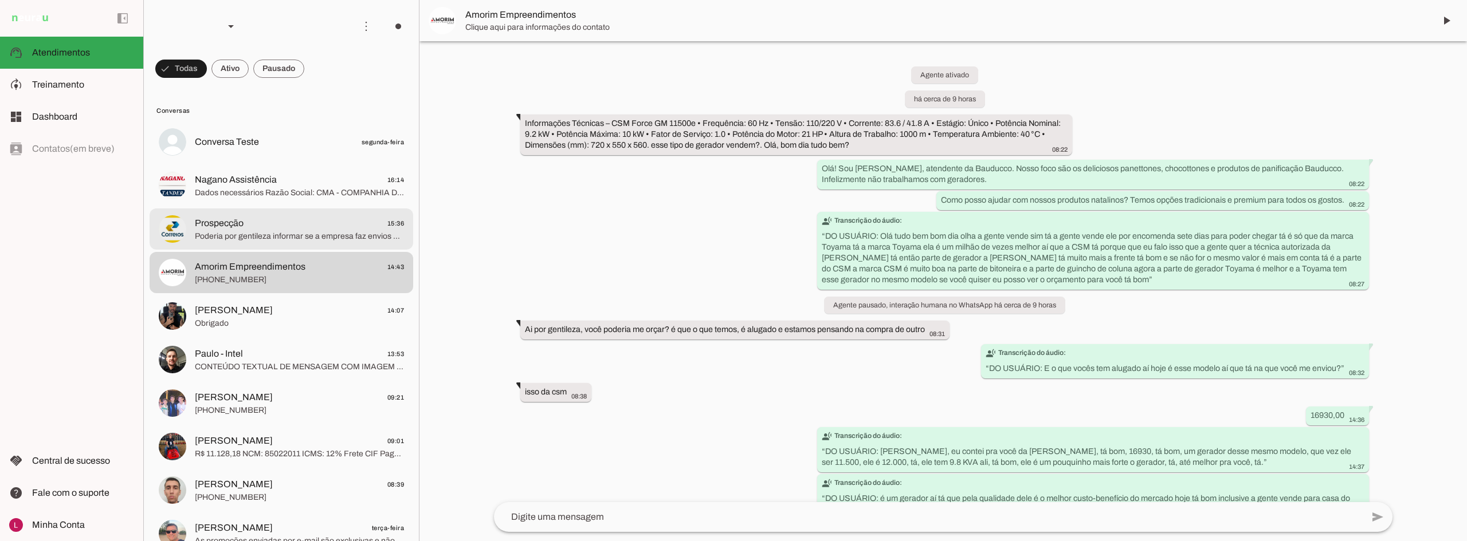
scroll to position [168, 0]
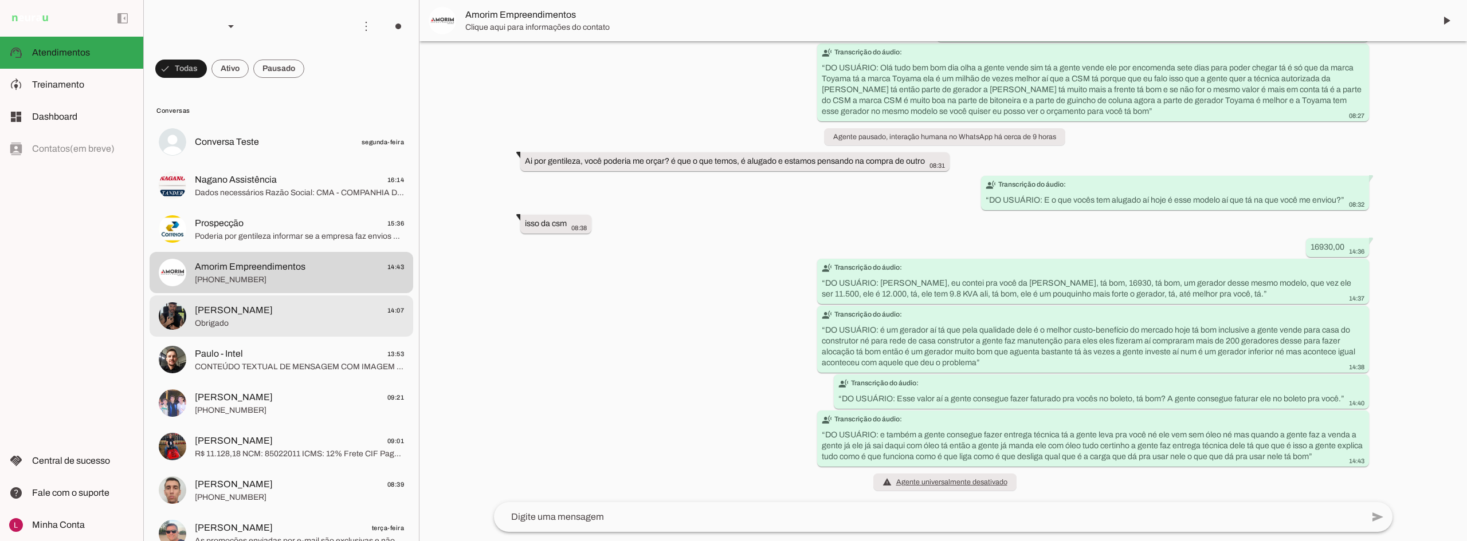
click at [239, 325] on span "Obrigado" at bounding box center [299, 323] width 209 height 11
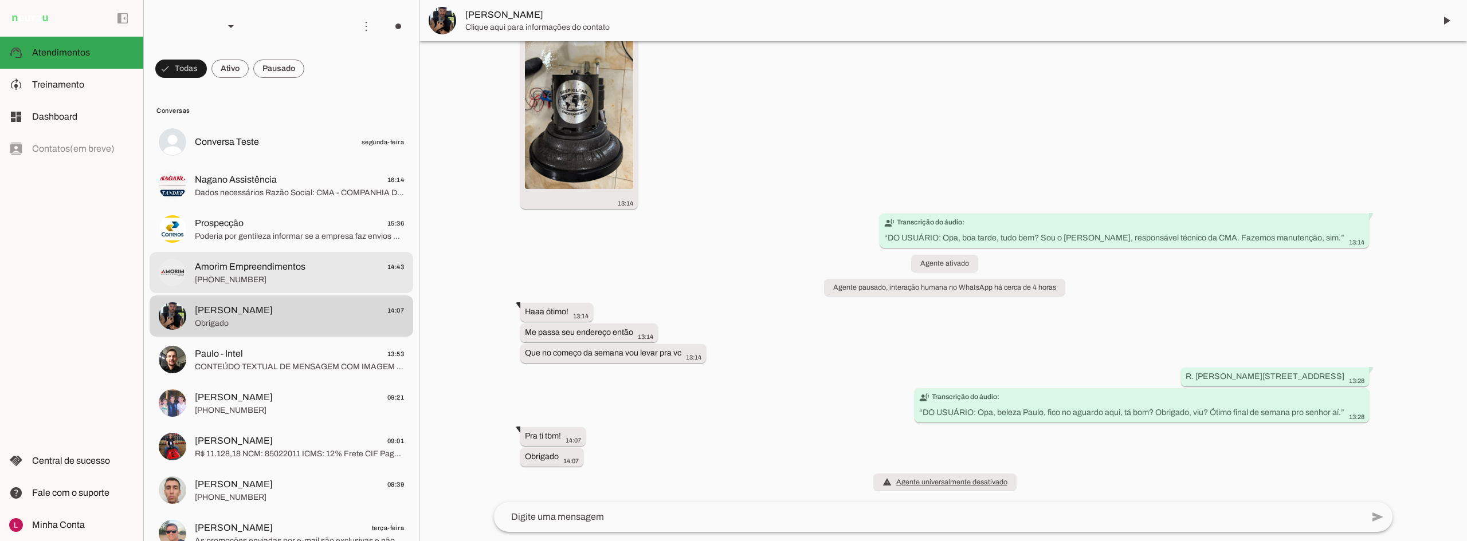
click at [295, 280] on span "+55 15 99180-3879" at bounding box center [299, 279] width 209 height 11
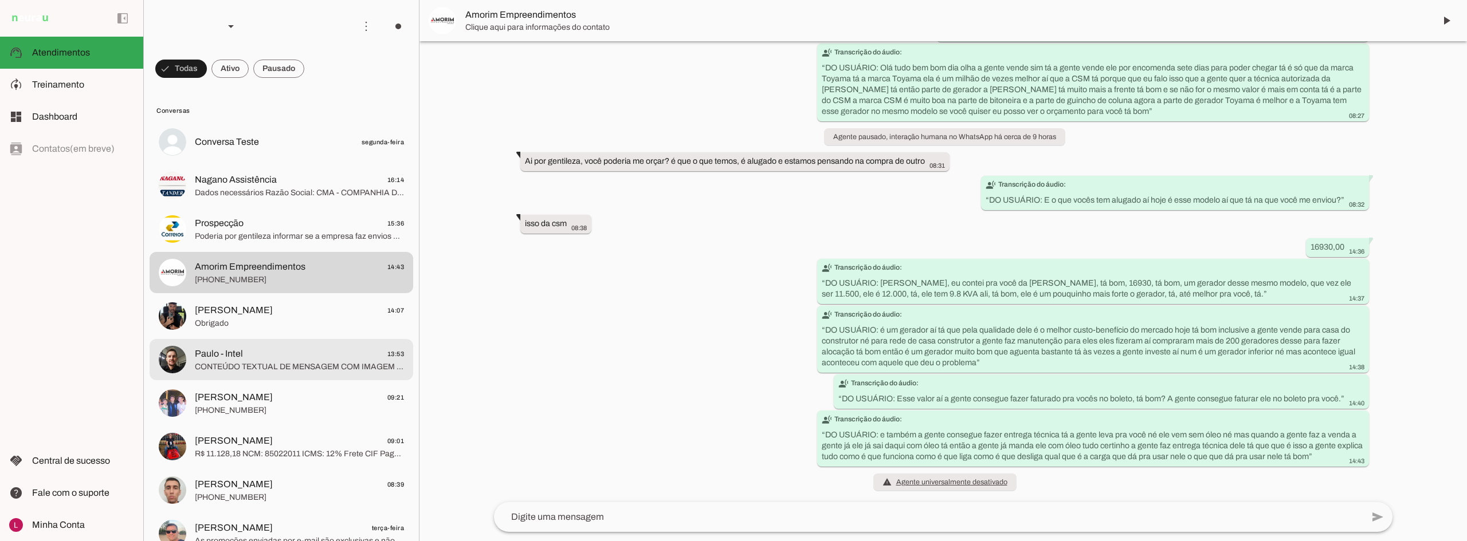
click at [297, 352] on span "Paulo - Intel 13:53" at bounding box center [299, 354] width 209 height 14
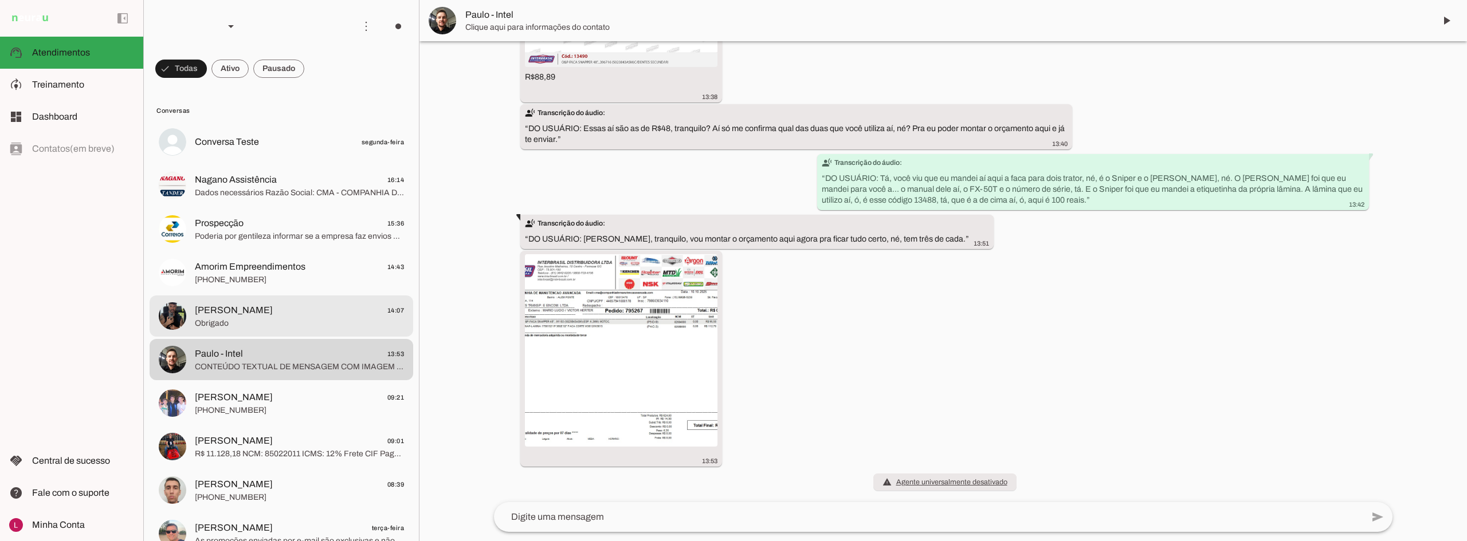
scroll to position [1253, 0]
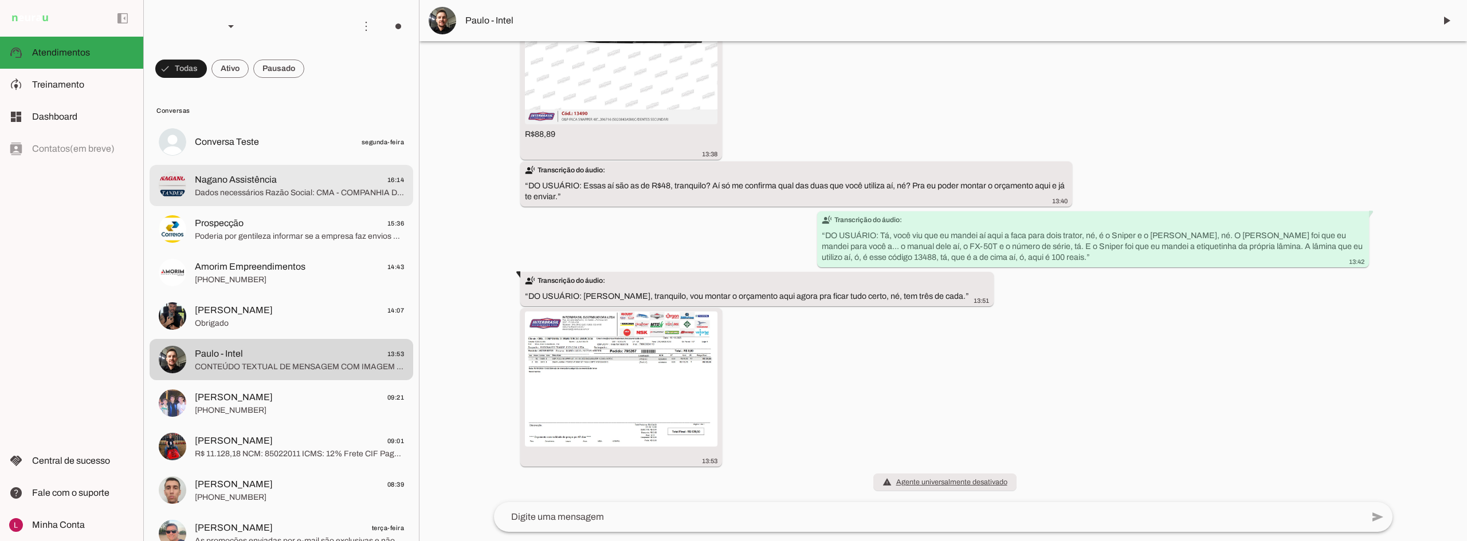
click at [339, 187] on span "Dados necessários Razão Social: CMA - COMPANHIA DE MANUTENCAO AVANCADA LTDA Nom…" at bounding box center [299, 192] width 209 height 11
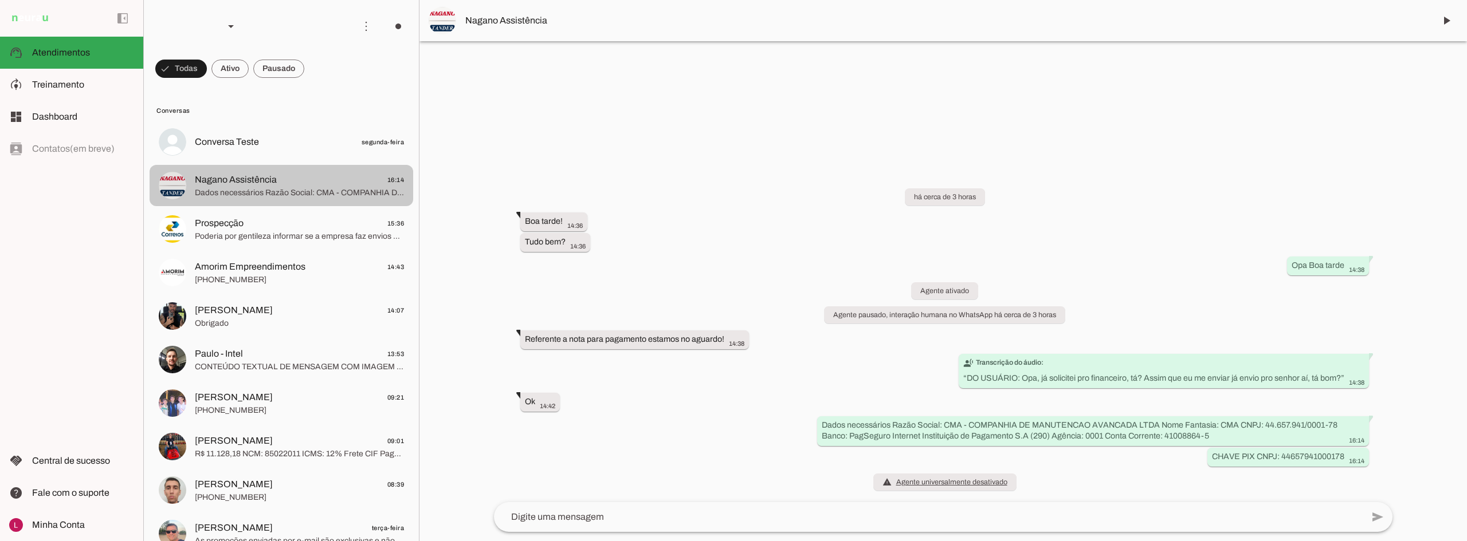
click at [321, 184] on span "Nagano Assistência 16:14" at bounding box center [299, 180] width 209 height 14
drag, startPoint x: 525, startPoint y: 221, endPoint x: 564, endPoint y: 217, distance: 39.1
click at [0, 0] on slot "Boa tarde! more_vert" at bounding box center [0, 0] width 0 height 0
click at [534, 233] on whatsapp-message-bubble "Tudo bem? 14:36 more_vert" at bounding box center [555, 242] width 70 height 19
drag, startPoint x: 522, startPoint y: 242, endPoint x: 542, endPoint y: 272, distance: 36.4
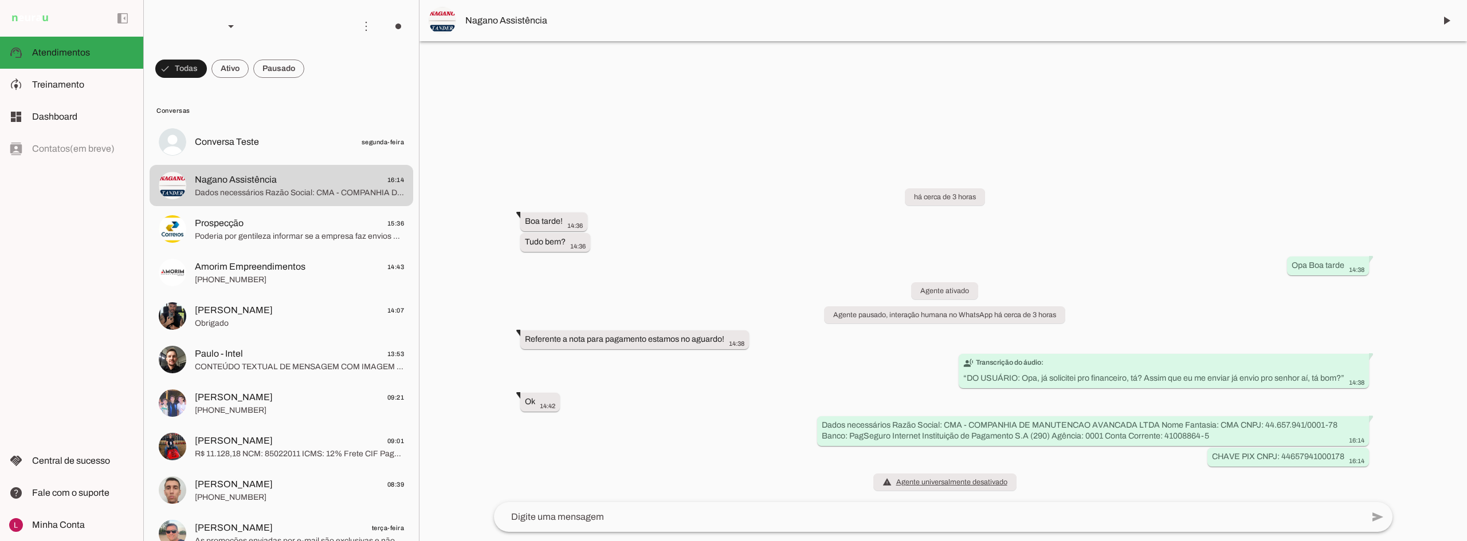
click at [568, 243] on whatsapp-message-bubble "Tudo bem? 14:36 more_vert" at bounding box center [555, 242] width 70 height 19
click at [509, 303] on div "há cerca de 3 horas Boa tarde! 14:36 more_vert Tudo bem? 14:36 more_vert Opa Bo…" at bounding box center [943, 332] width 917 height 339
click at [254, 233] on span "Poderia por gentileza informar se a empresa faz envios pelos Correios?" at bounding box center [299, 236] width 209 height 11
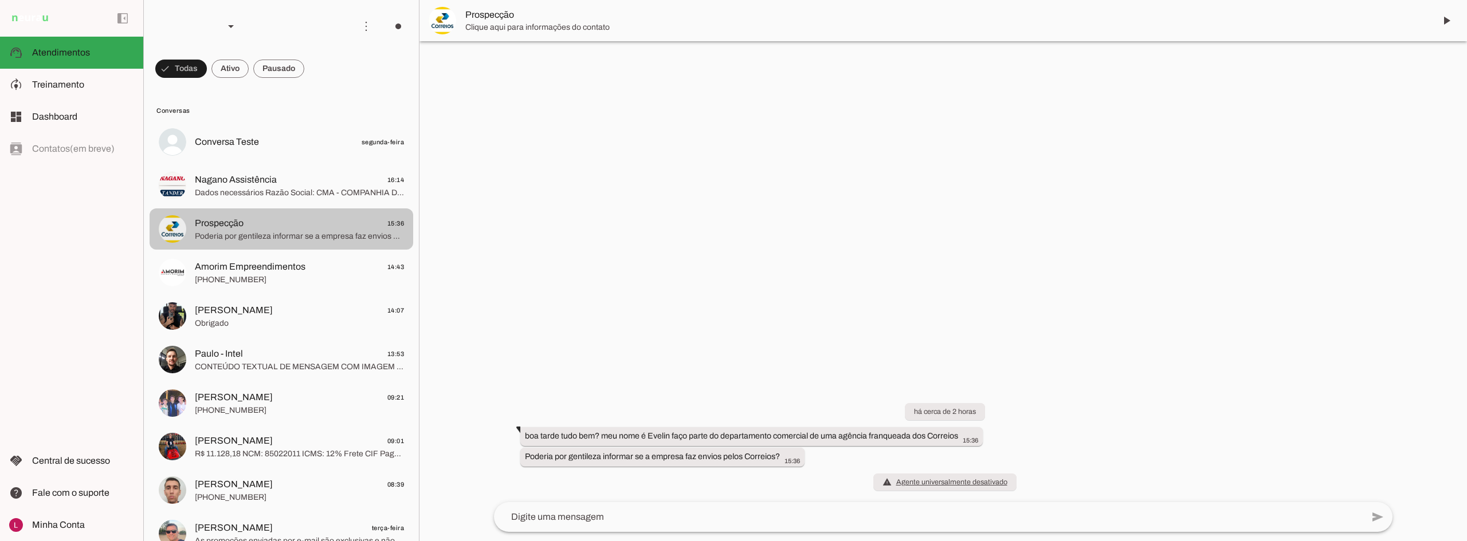
click at [258, 201] on md-item "Nagano Assistência 16:14 Dados necessários Razão Social: CMA - COMPANHIA DE MAN…" at bounding box center [282, 185] width 264 height 41
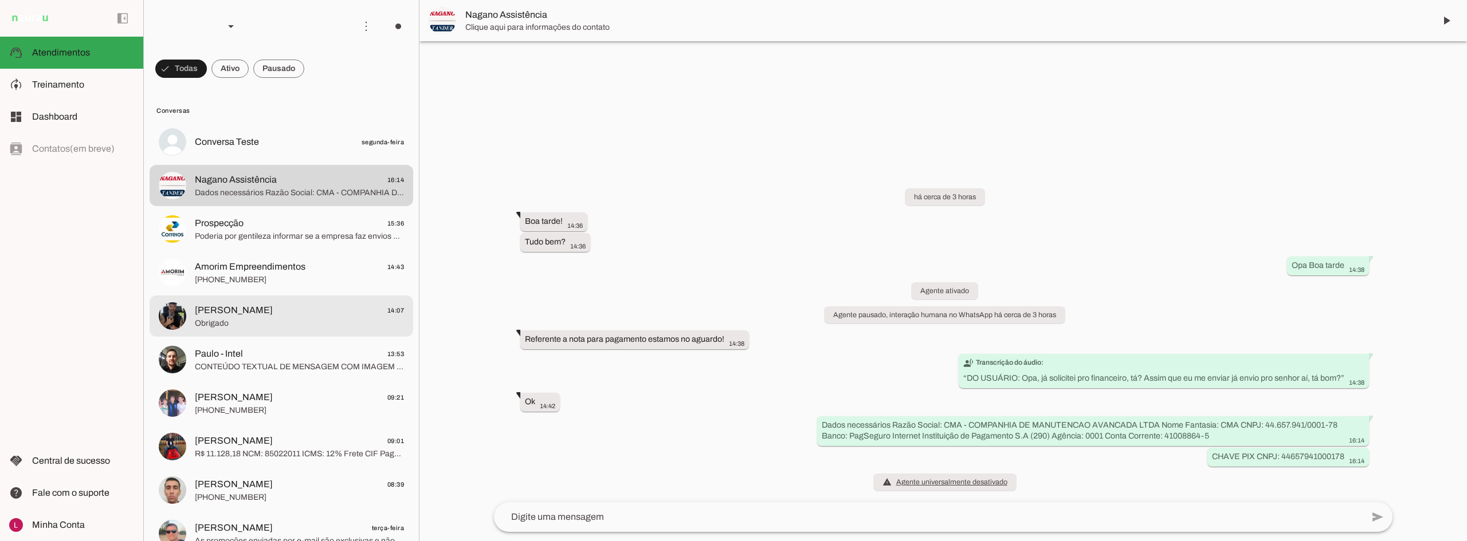
click at [297, 274] on span "+55 15 99180-3879" at bounding box center [299, 279] width 209 height 11
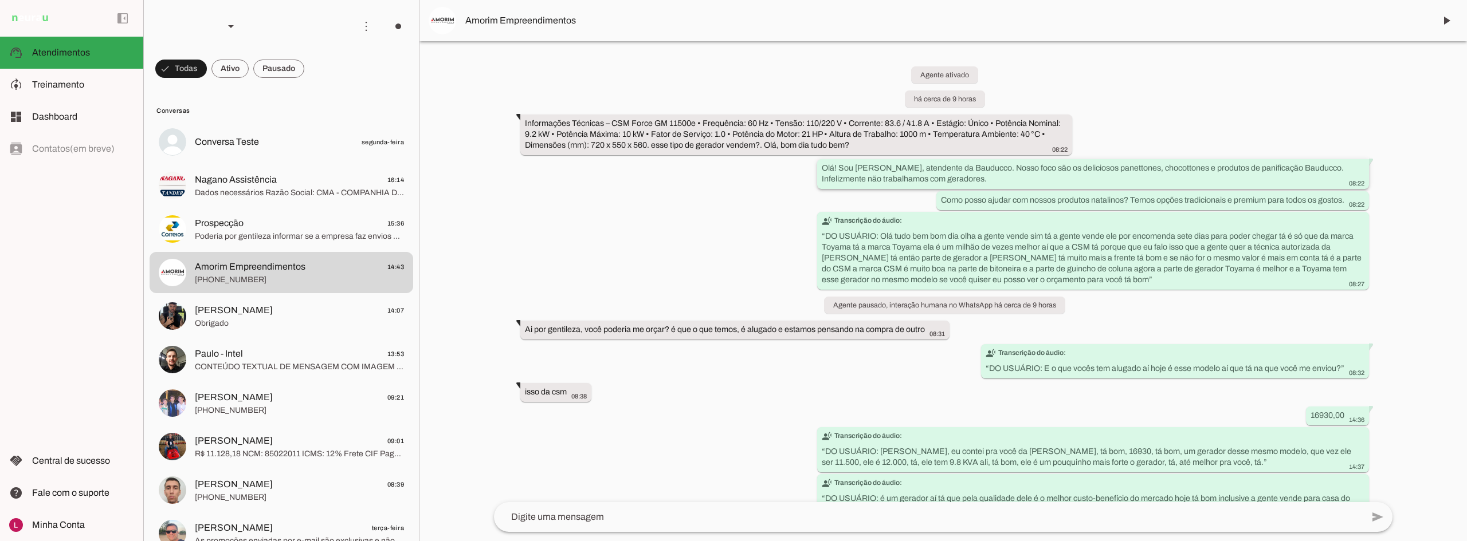
click at [0, 0] on slot "Olá! Sou Stella, atendente da Bauducco. Nosso foco são os deliciosos panettones…" at bounding box center [0, 0] width 0 height 0
click at [749, 195] on div "Agente ativado há cerca de 9 horas Informações Técnicas – CSM Force GM 11500e •…" at bounding box center [943, 271] width 917 height 461
click at [910, 187] on div "Olá! Sou Stella, atendente da Bauducco. Nosso foco são os deliciosos panettones…" at bounding box center [1093, 175] width 543 height 25
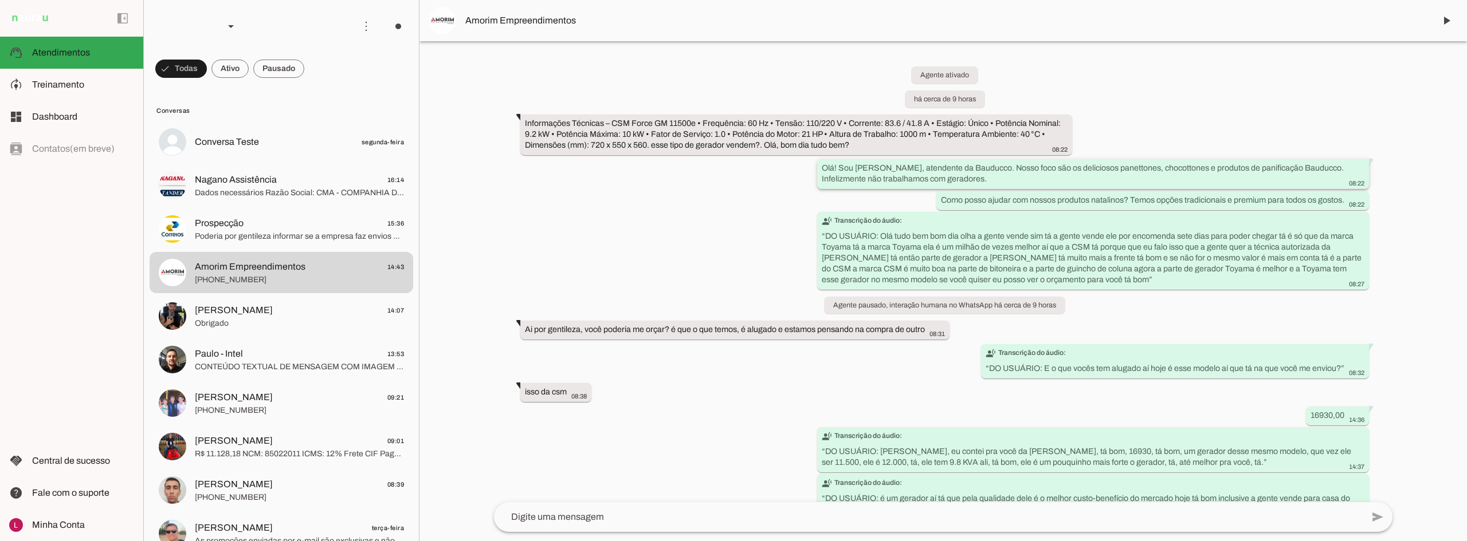
click at [0, 0] on slot "Olá! Sou Stella, atendente da Bauducco. Nosso foco são os deliciosos panettones…" at bounding box center [0, 0] width 0 height 0
drag, startPoint x: 875, startPoint y: 180, endPoint x: 760, endPoint y: 194, distance: 116.5
click at [0, 0] on slot "Olá! Sou Stella, atendente da Bauducco. Nosso foco são os deliciosos panettones…" at bounding box center [0, 0] width 0 height 0
click at [739, 198] on div "Agente ativado há cerca de 9 horas Informações Técnicas – CSM Force GM 11500e •…" at bounding box center [943, 271] width 917 height 461
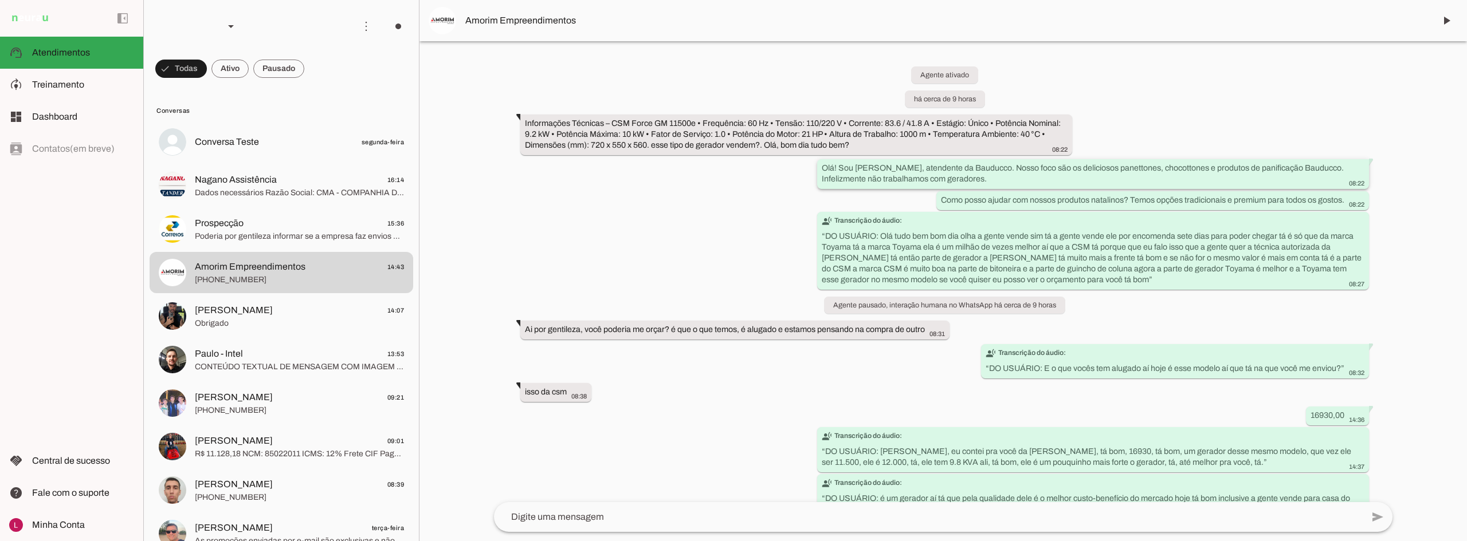
drag, startPoint x: 967, startPoint y: 167, endPoint x: 1137, endPoint y: 171, distance: 170.2
click at [0, 0] on slot "Olá! Sou Stella, atendente da Bauducco. Nosso foco são os deliciosos panettones…" at bounding box center [0, 0] width 0 height 0
click at [532, 22] on span "Amorim Empreendimentos" at bounding box center [945, 21] width 960 height 14
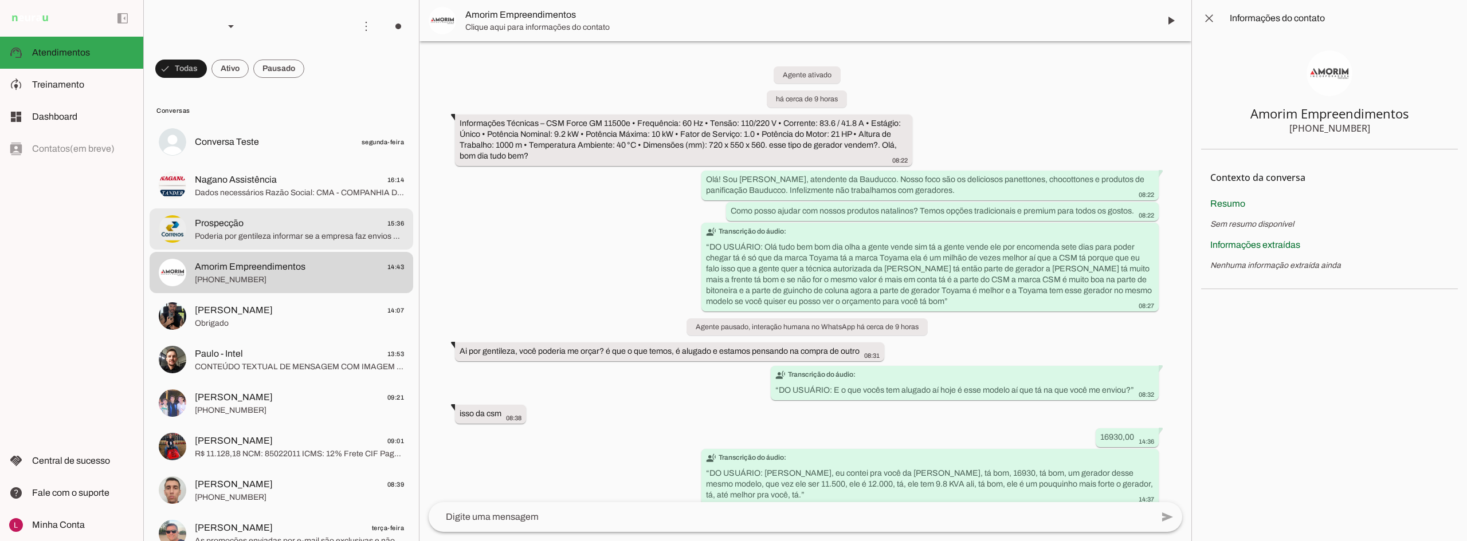
click at [298, 175] on span "Nagano Assistência 16:14" at bounding box center [299, 180] width 209 height 14
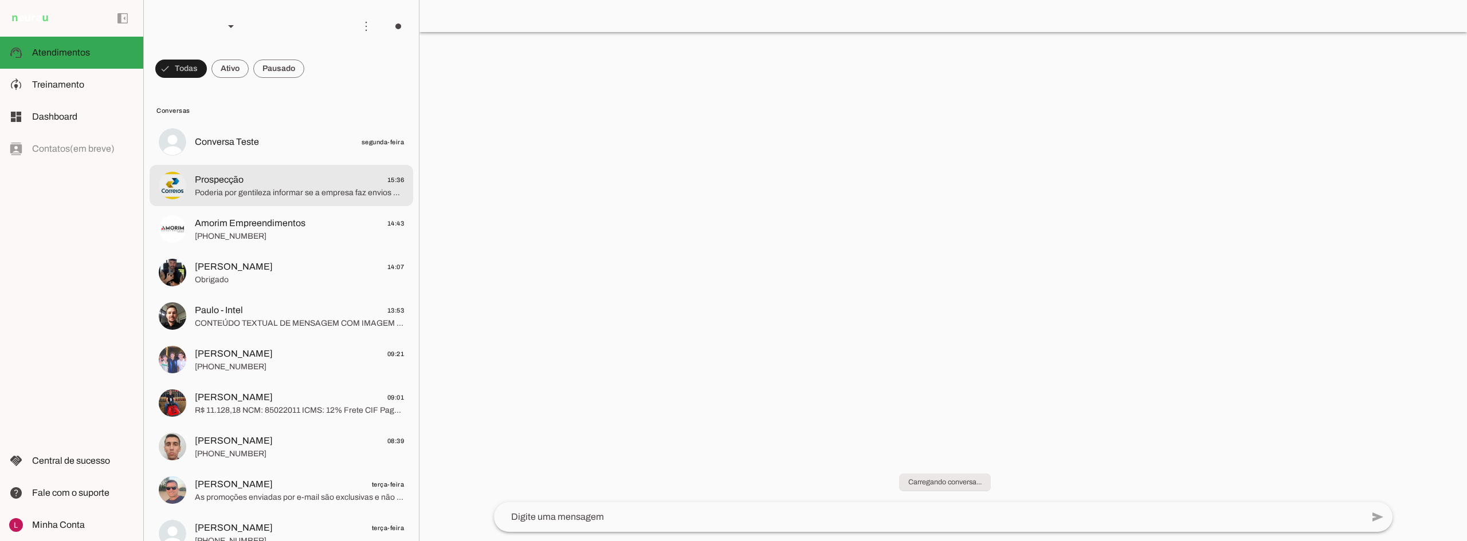
click at [274, 219] on span "Amorim Empreendimentos" at bounding box center [250, 224] width 111 height 14
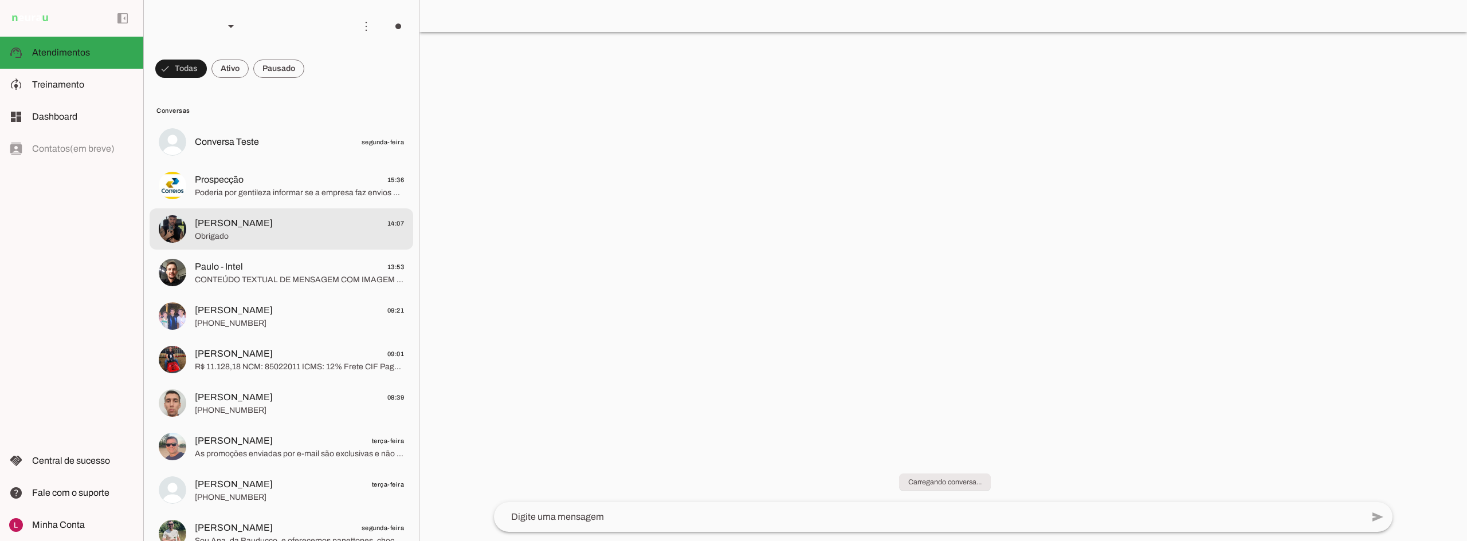
click at [278, 215] on md-item "Paulo Santana 14:07 Obrigado" at bounding box center [282, 229] width 264 height 41
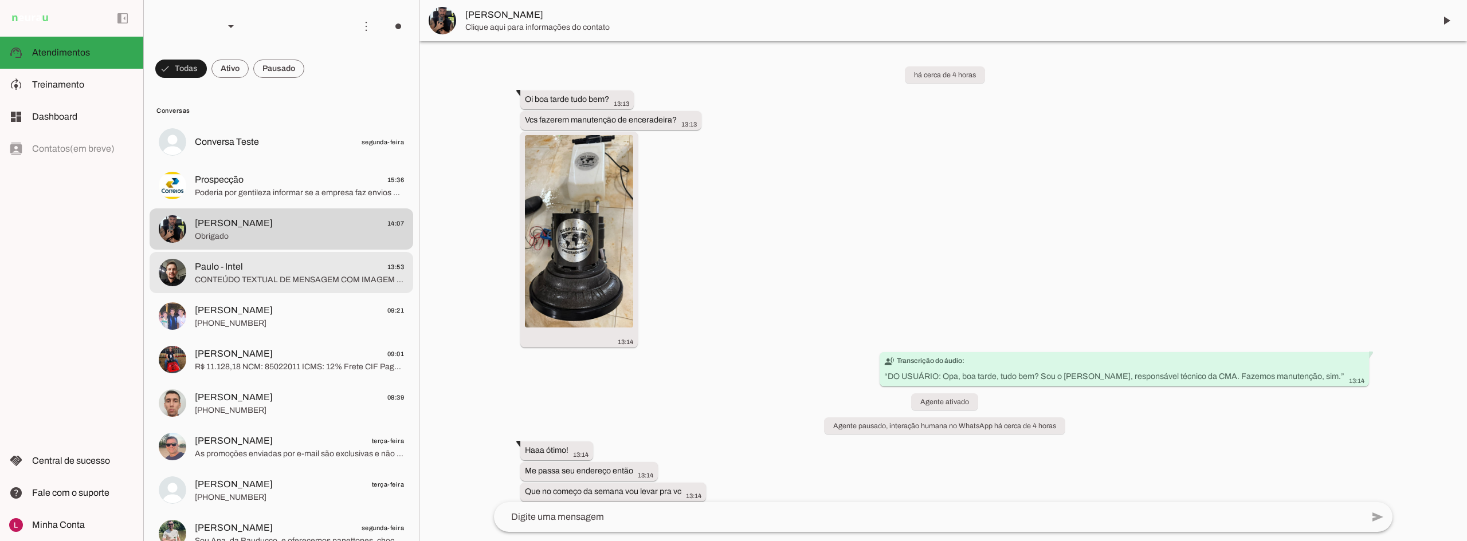
scroll to position [139, 0]
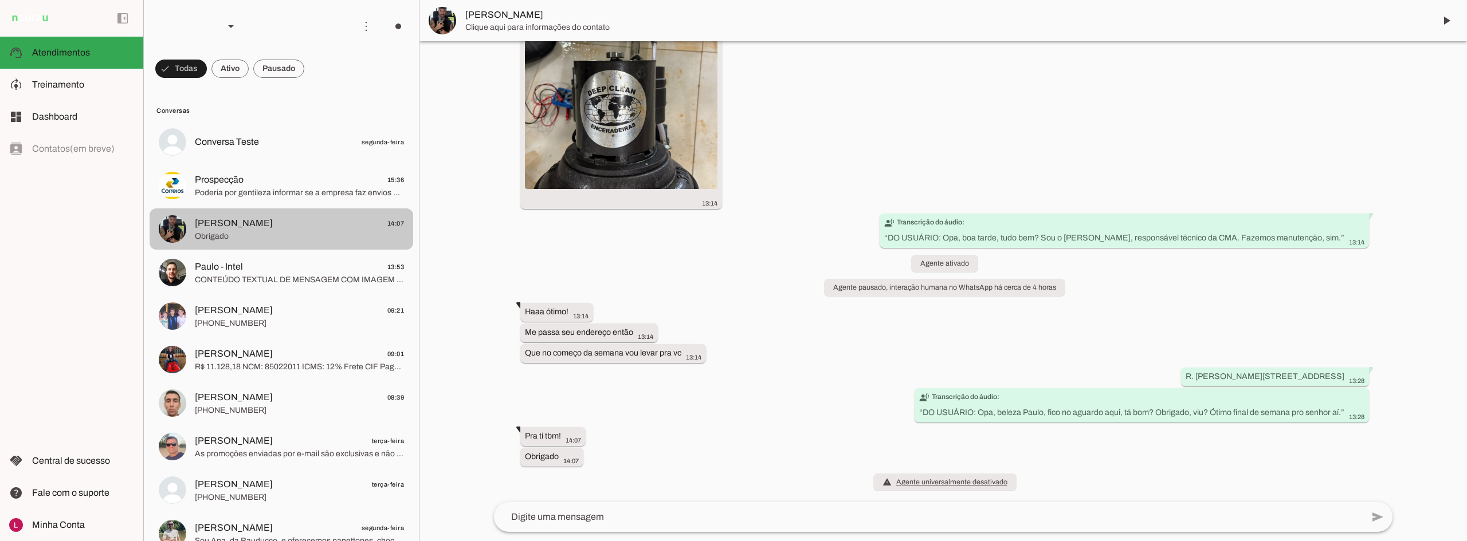
click at [250, 248] on md-item "Paulo Santana 14:07 Obrigado" at bounding box center [282, 229] width 264 height 41
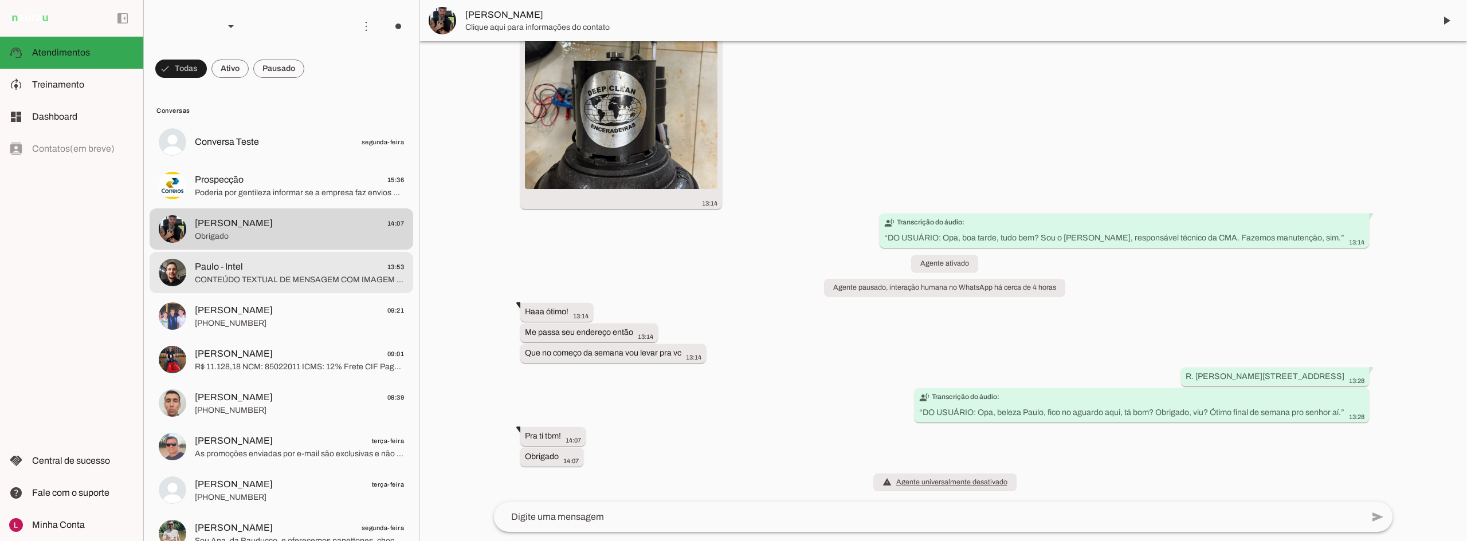
click at [258, 289] on md-item "Paulo - Intel 13:53 CONTEÚDO TEXTUAL DE MENSAGEM COM IMAGEM (URL https://f004.b…" at bounding box center [282, 272] width 264 height 41
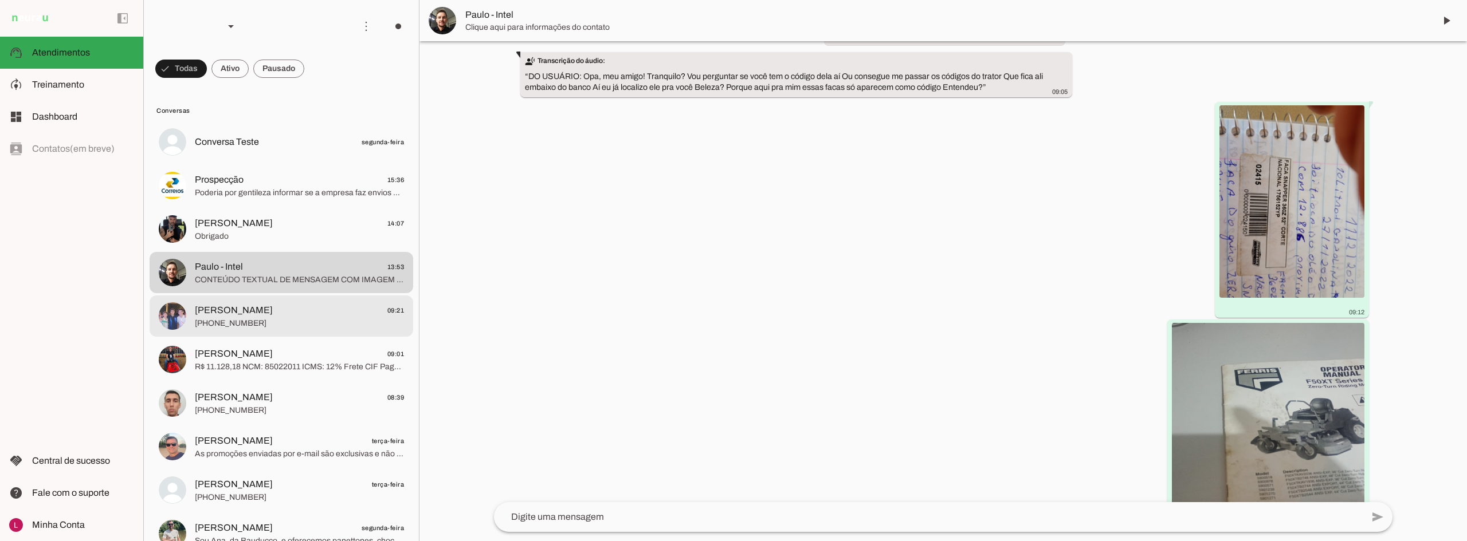
scroll to position [1395, 0]
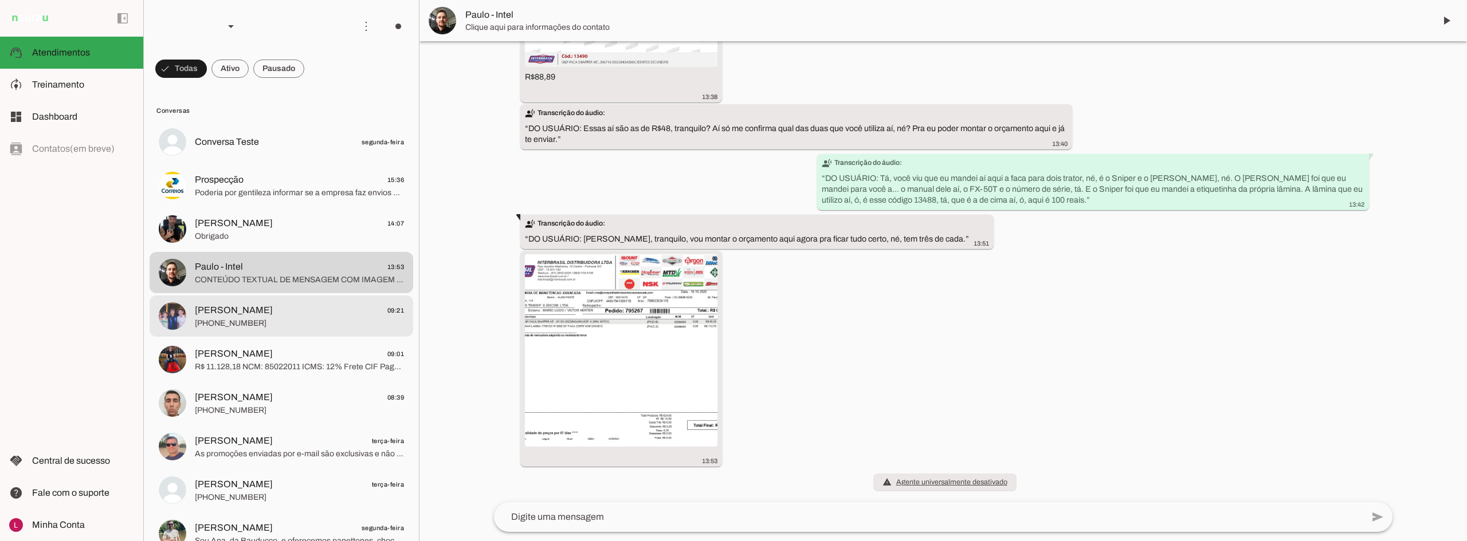
click at [250, 319] on span "+55 15 99740-2301" at bounding box center [299, 323] width 209 height 11
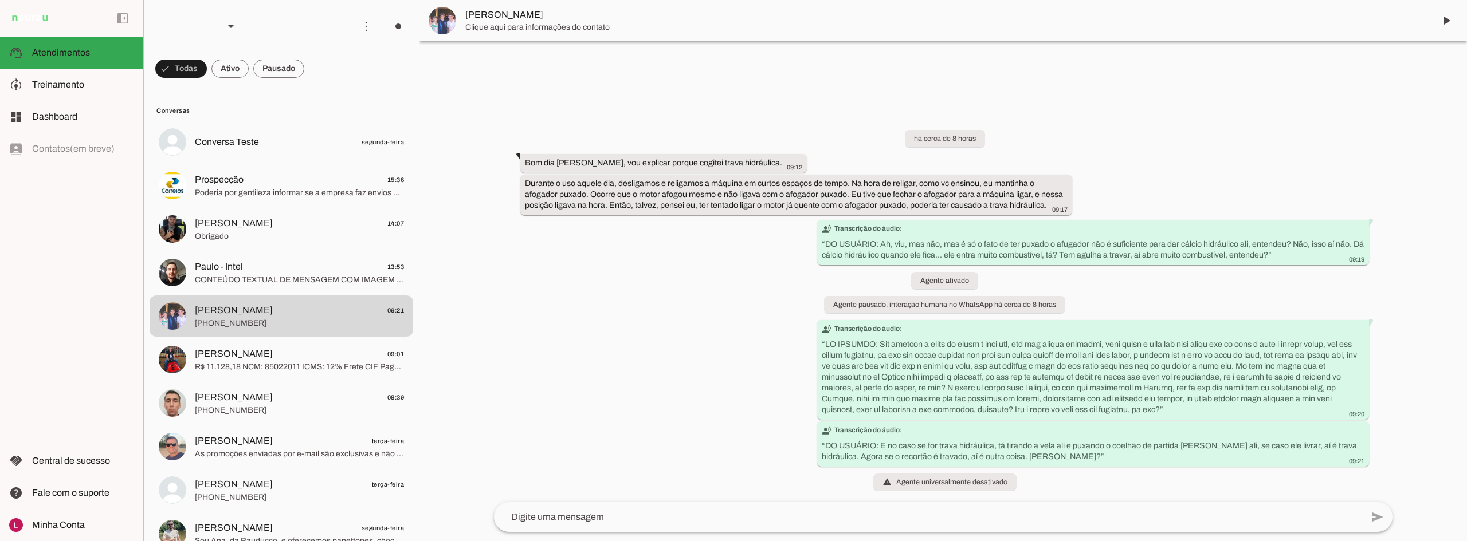
drag, startPoint x: 622, startPoint y: 362, endPoint x: 631, endPoint y: 362, distance: 8.6
click at [631, 362] on div "há cerca de 8 horas Bom dia Danilo, vou explicar porque cogitei trava hidráulic…" at bounding box center [943, 304] width 917 height 398
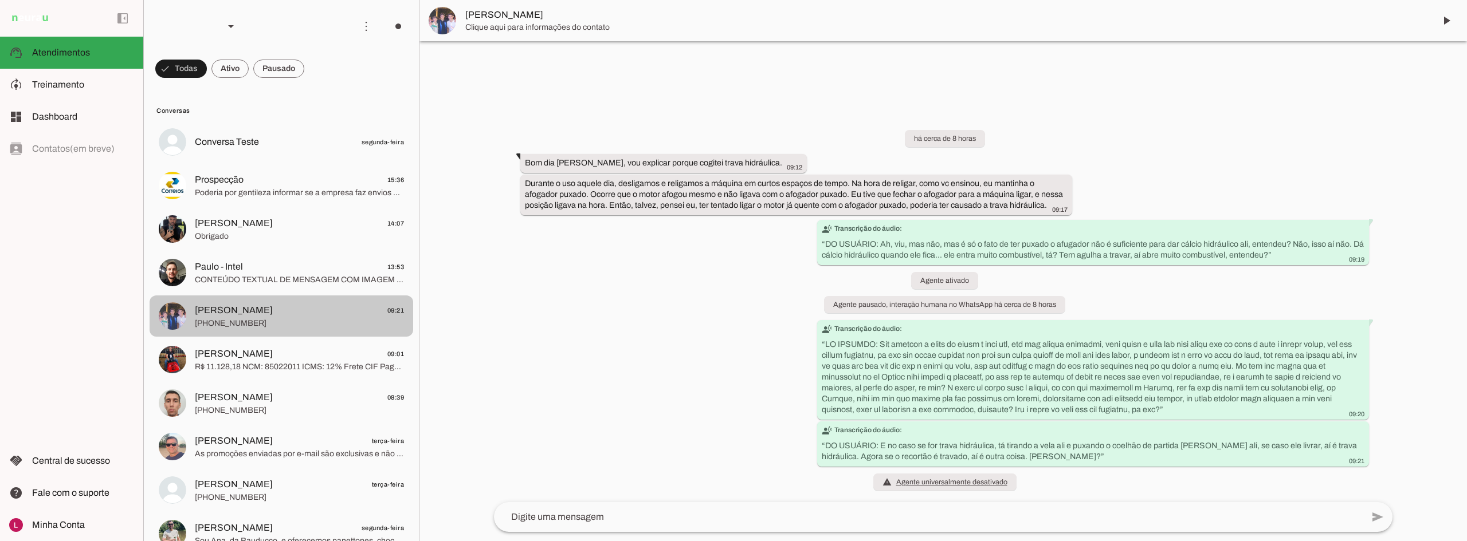
click at [266, 349] on span "Eduardo Cataruci - Toyama" at bounding box center [234, 354] width 78 height 14
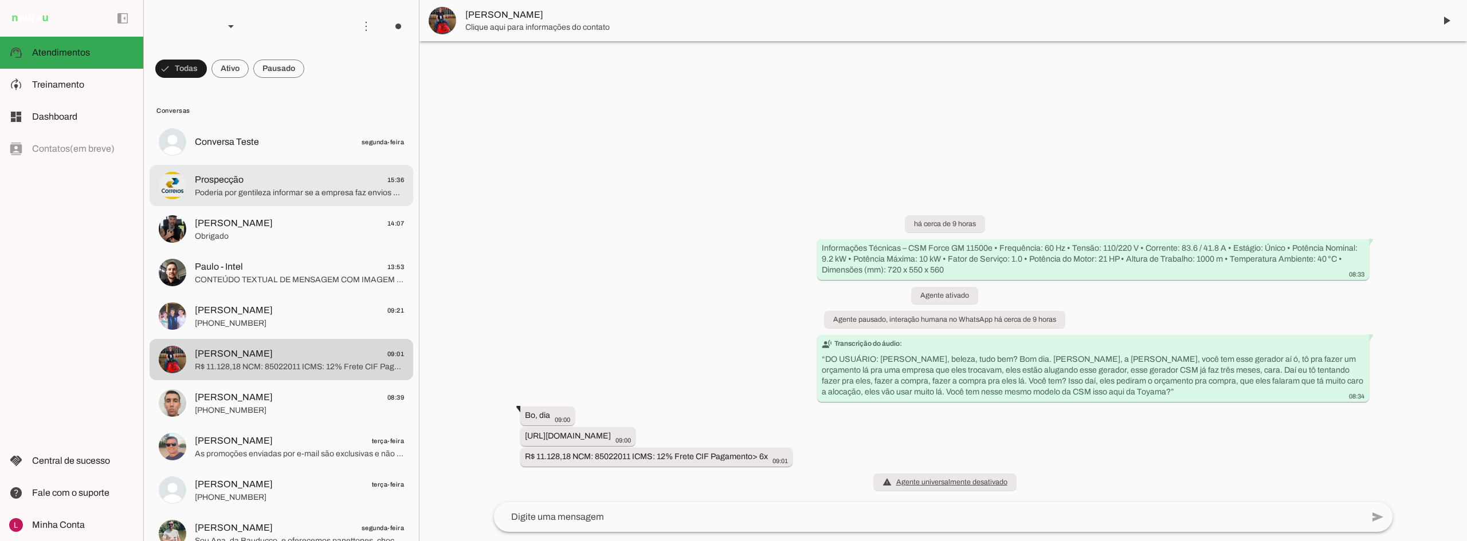
click at [246, 196] on span "Poderia por gentileza informar se a empresa faz envios pelos Correios?" at bounding box center [299, 192] width 209 height 11
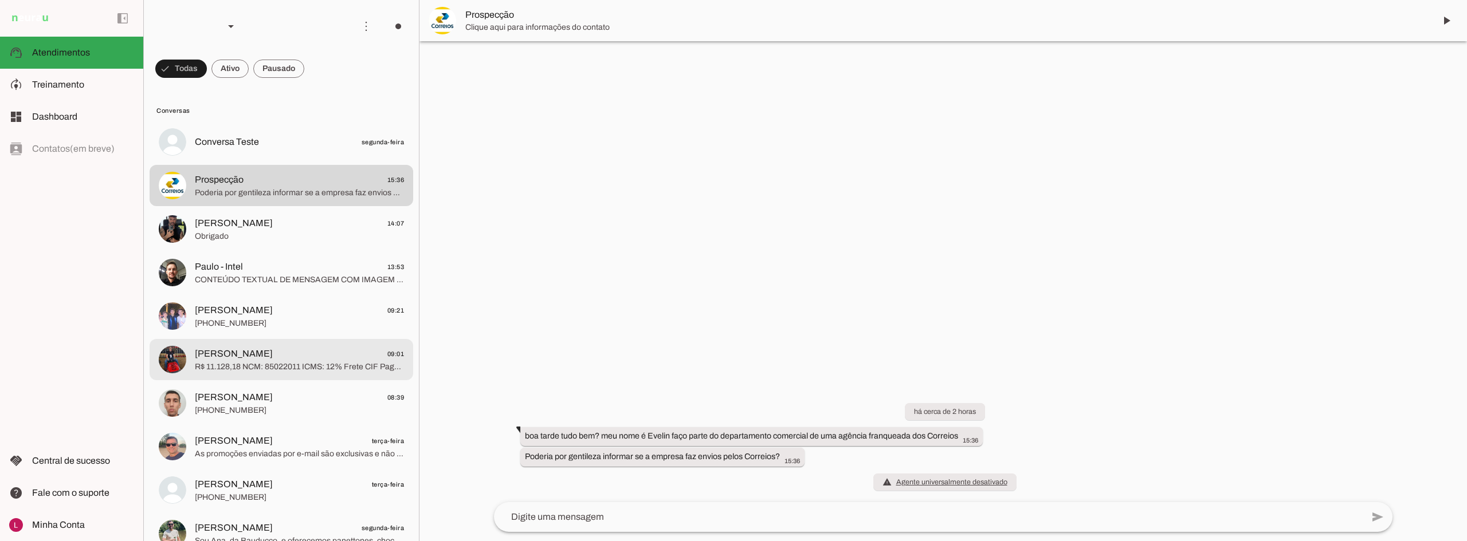
click at [289, 362] on span "R$ 11.128,18 NCM: 85022011 ICMS: 12% Frete CIF Pagamento> 6x" at bounding box center [299, 367] width 209 height 11
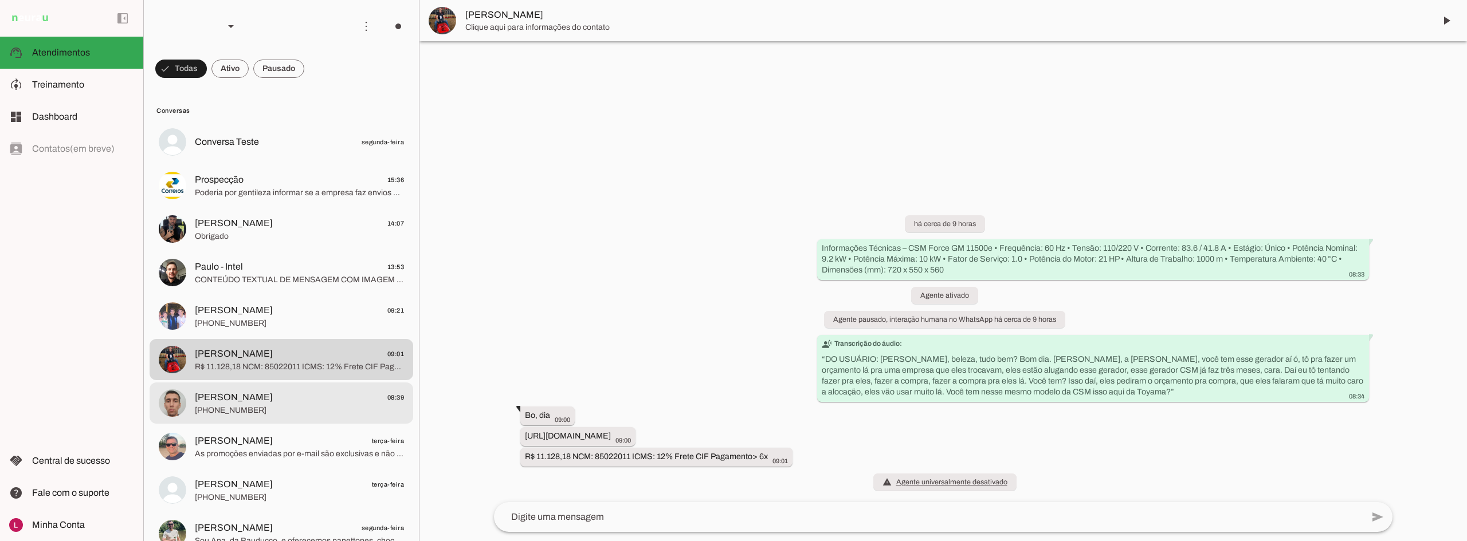
click at [272, 404] on span "Alessandro Savioli 08:39" at bounding box center [299, 398] width 209 height 14
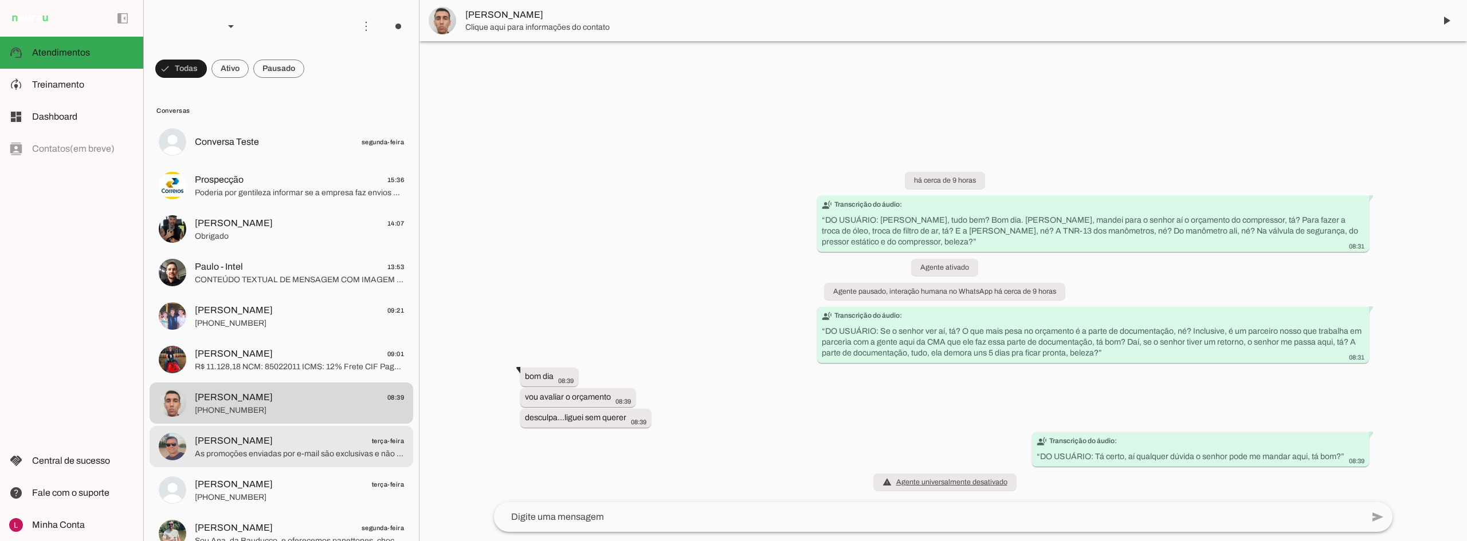
click at [272, 455] on span "As promoções enviadas por e-mail são exclusivas e não cumulativas, então não há…" at bounding box center [299, 454] width 209 height 11
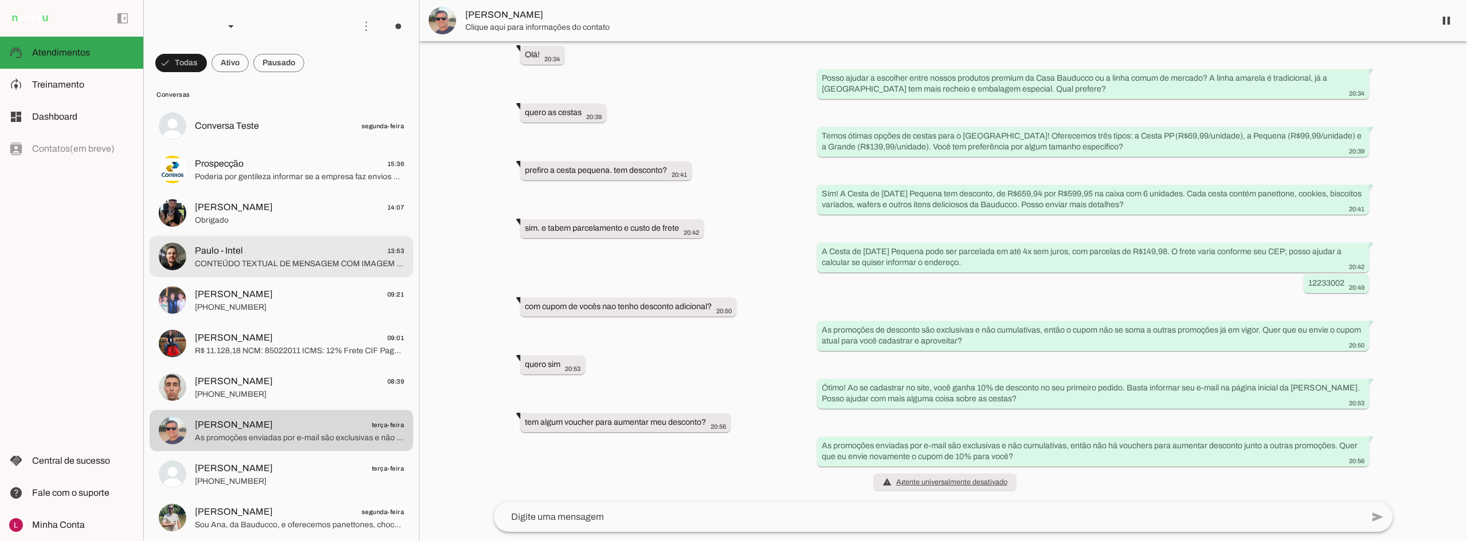
scroll to position [21, 0]
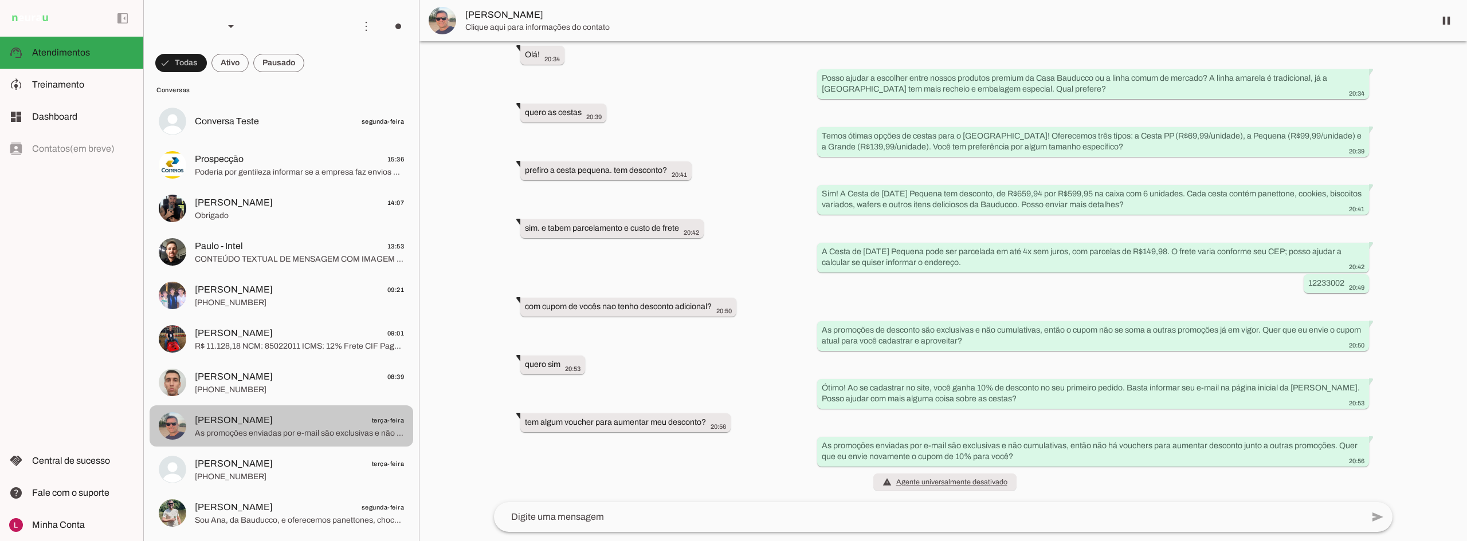
click at [273, 457] on span "Adriana Barbosa terça-feira" at bounding box center [299, 464] width 209 height 14
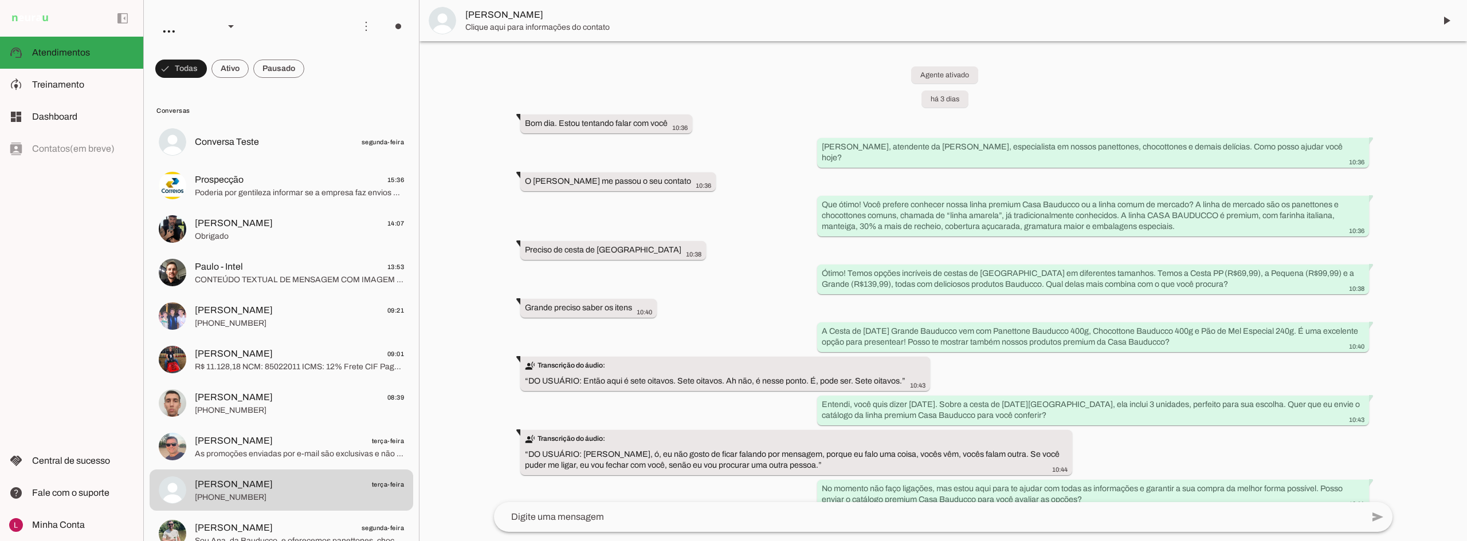
scroll to position [56, 0]
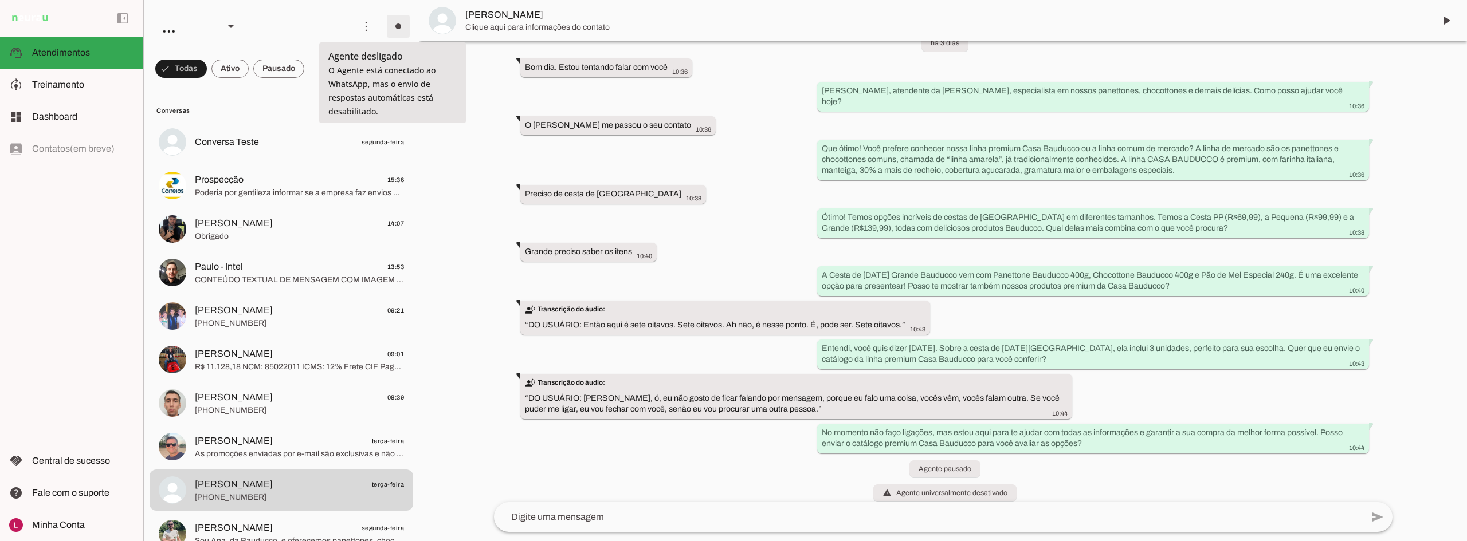
click at [389, 28] on span at bounding box center [398, 27] width 28 height 28
click at [382, 5] on md-item "more_vert circle Ações do Agente Agente desligado O Agente está conectado ao Wh…" at bounding box center [281, 26] width 275 height 53
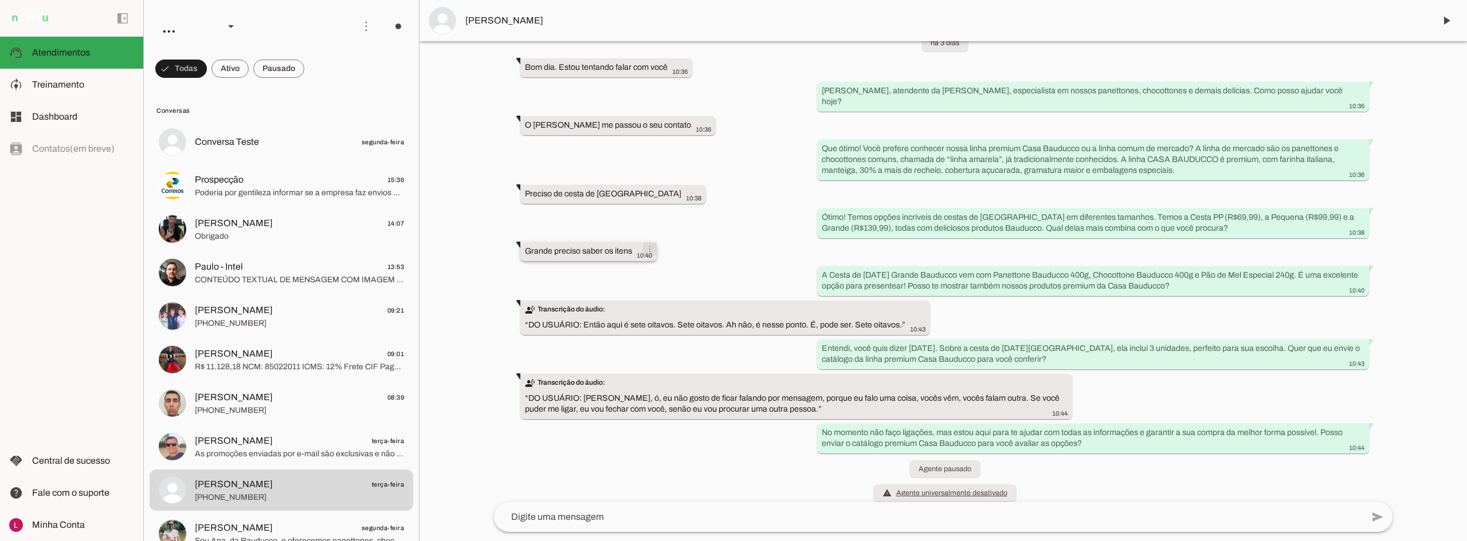
click at [653, 235] on span at bounding box center [650, 249] width 28 height 28
click at [384, 28] on span at bounding box center [398, 27] width 28 height 28
click at [536, 221] on div "Agente ativado há 3 dias Bom dia. Estou tentando falar com você 10:36 more_vert…" at bounding box center [943, 271] width 917 height 461
click at [394, 28] on span at bounding box center [398, 27] width 28 height 28
click at [455, 183] on div at bounding box center [942, 270] width 1047 height 541
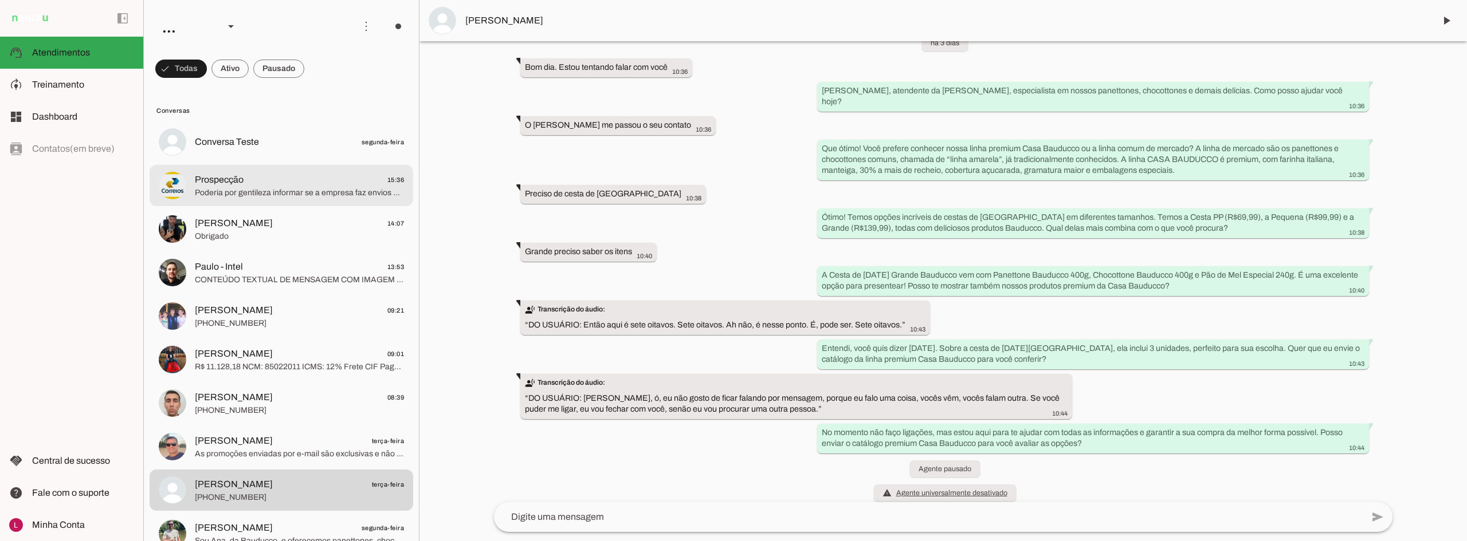
click at [363, 188] on span "Poderia por gentileza informar se a empresa faz envios pelos Correios?" at bounding box center [299, 192] width 209 height 11
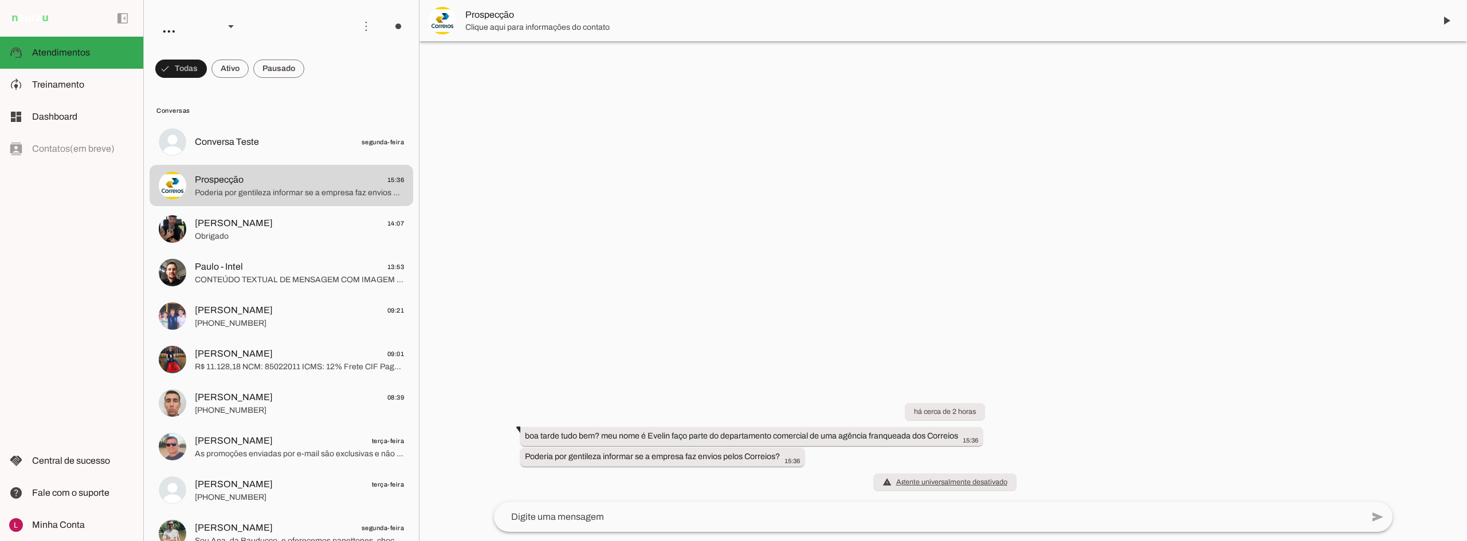
click at [784, 226] on div at bounding box center [942, 270] width 1047 height 541
click at [276, 226] on span "Paulo Santana 14:07" at bounding box center [299, 224] width 209 height 14
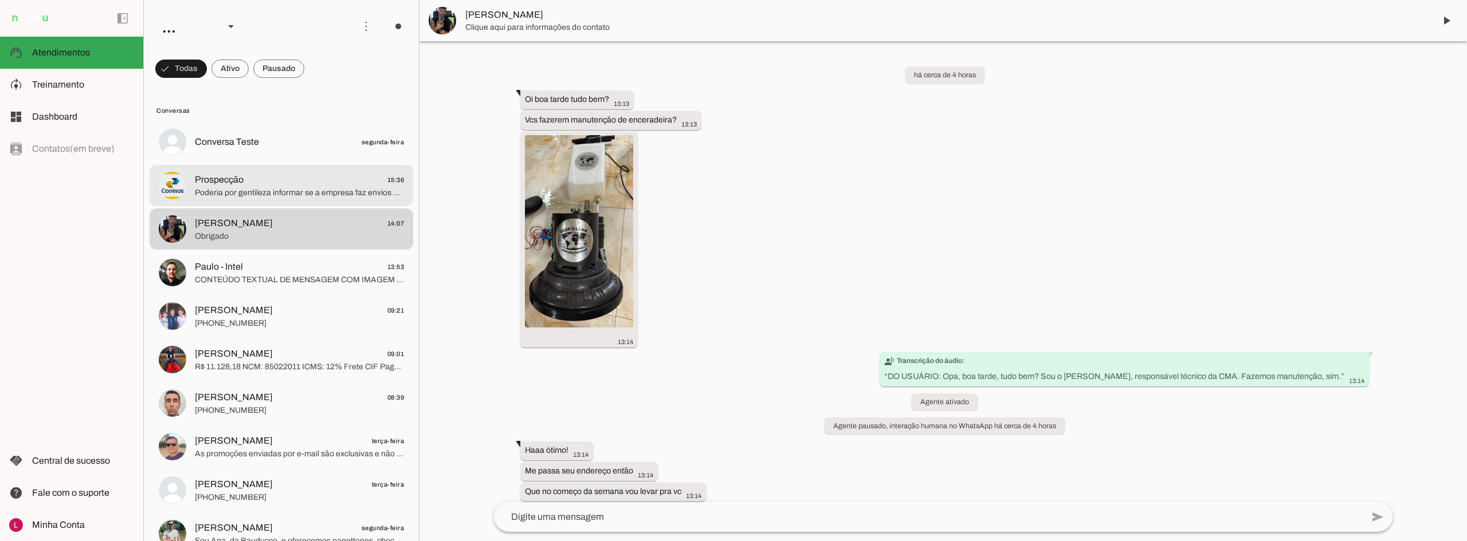
scroll to position [139, 0]
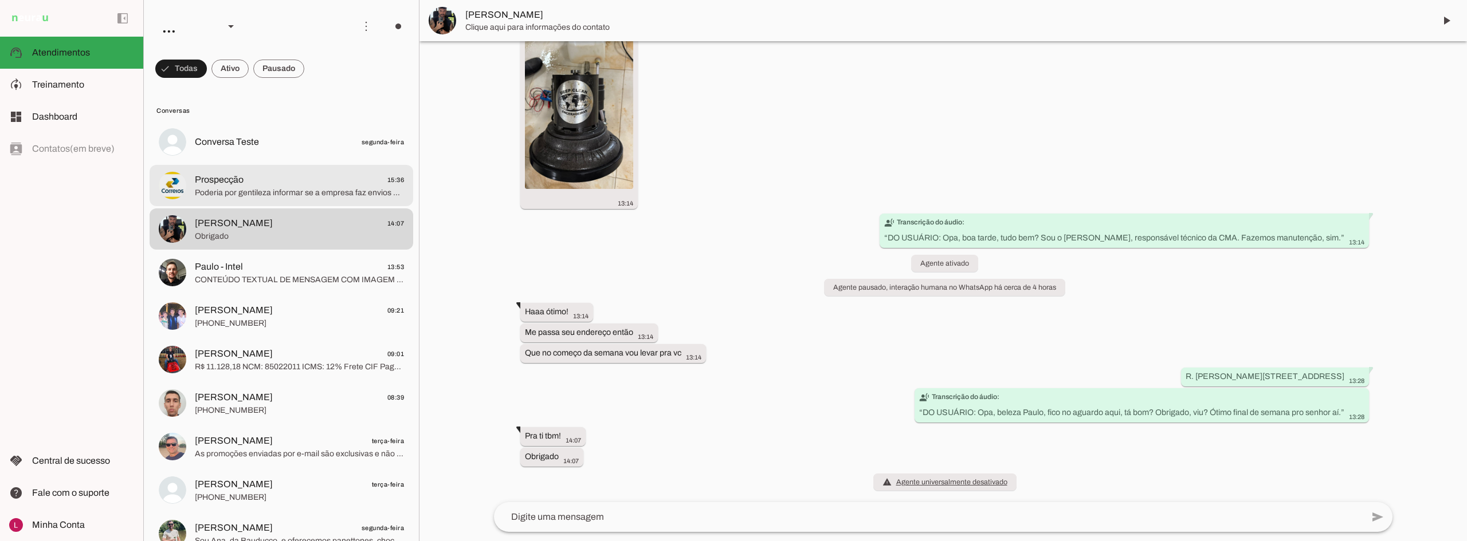
click at [273, 195] on span "Poderia por gentileza informar se a empresa faz envios pelos Correios?" at bounding box center [299, 192] width 209 height 11
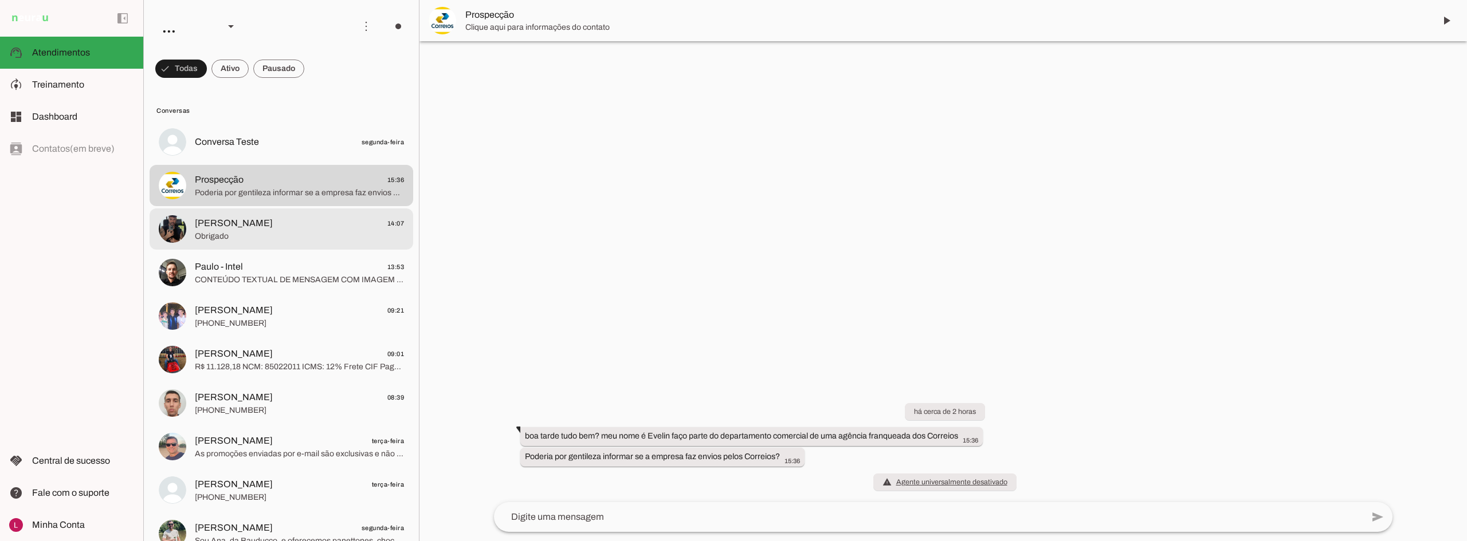
click at [300, 224] on span "Paulo Santana 14:07" at bounding box center [299, 224] width 209 height 14
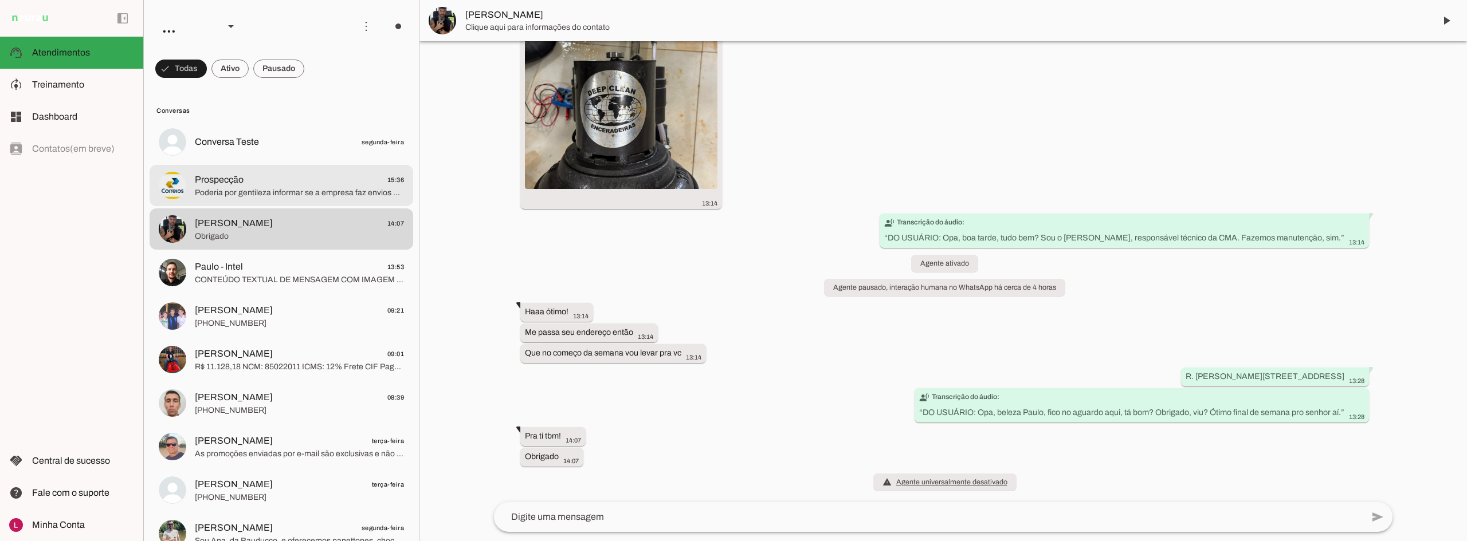
click at [289, 185] on span "Prospecção 15:36" at bounding box center [299, 180] width 209 height 14
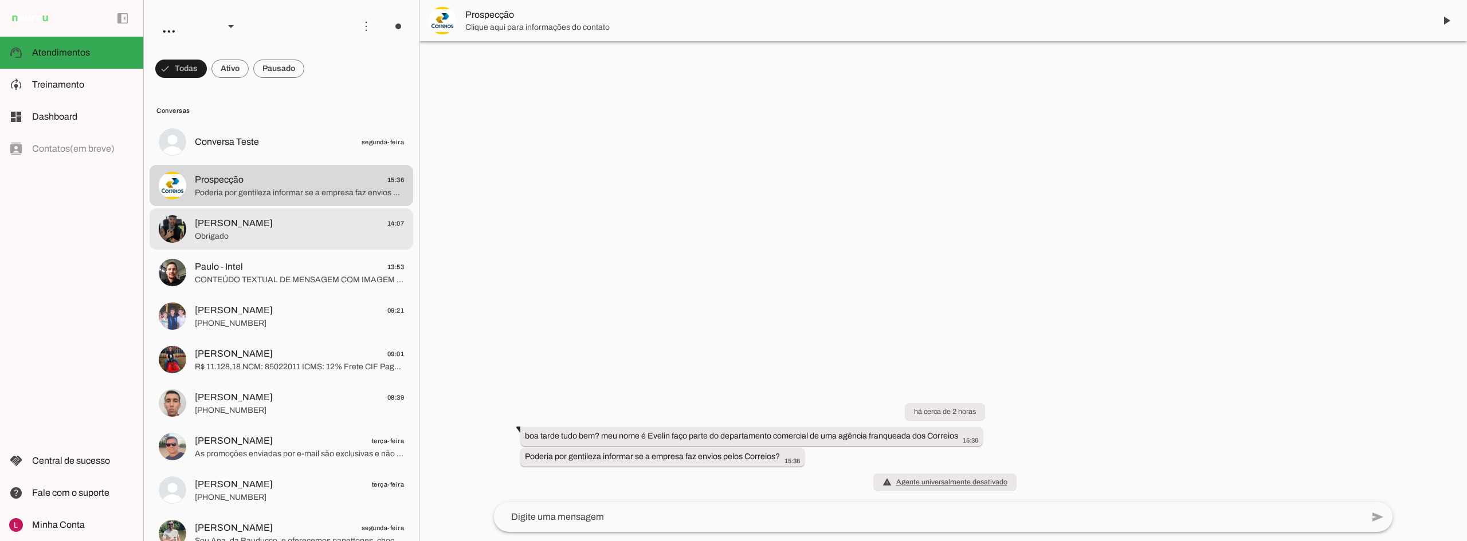
click at [291, 247] on md-item "Paulo Santana 14:07 Obrigado" at bounding box center [282, 229] width 264 height 41
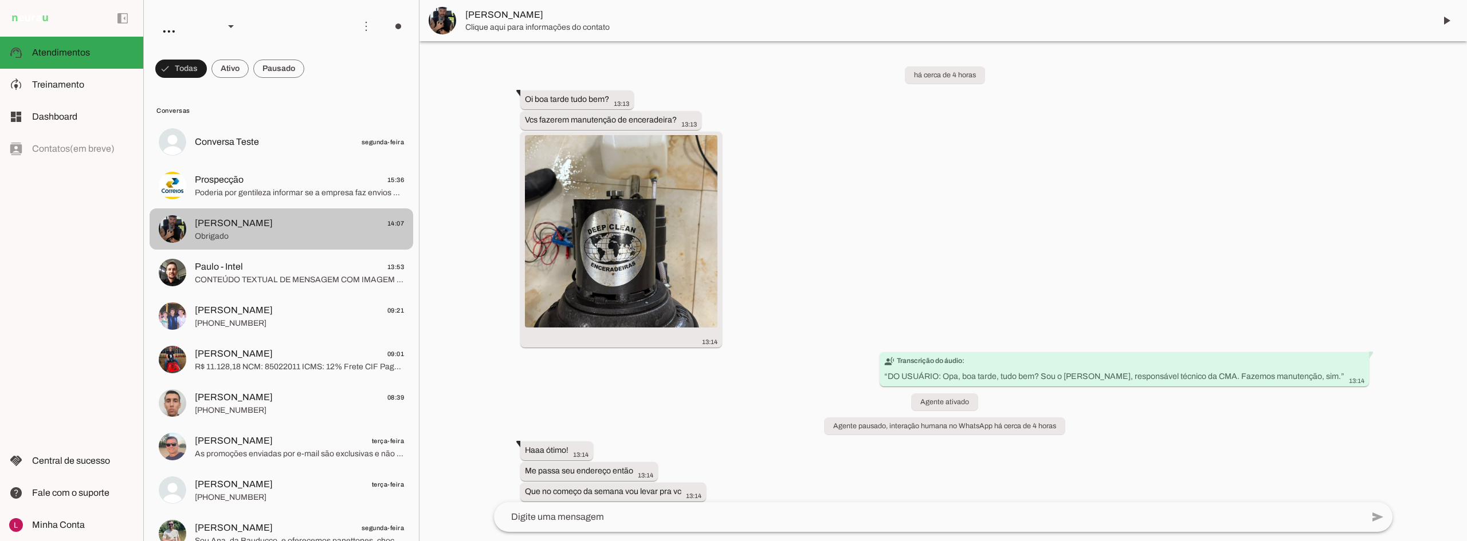
scroll to position [139, 0]
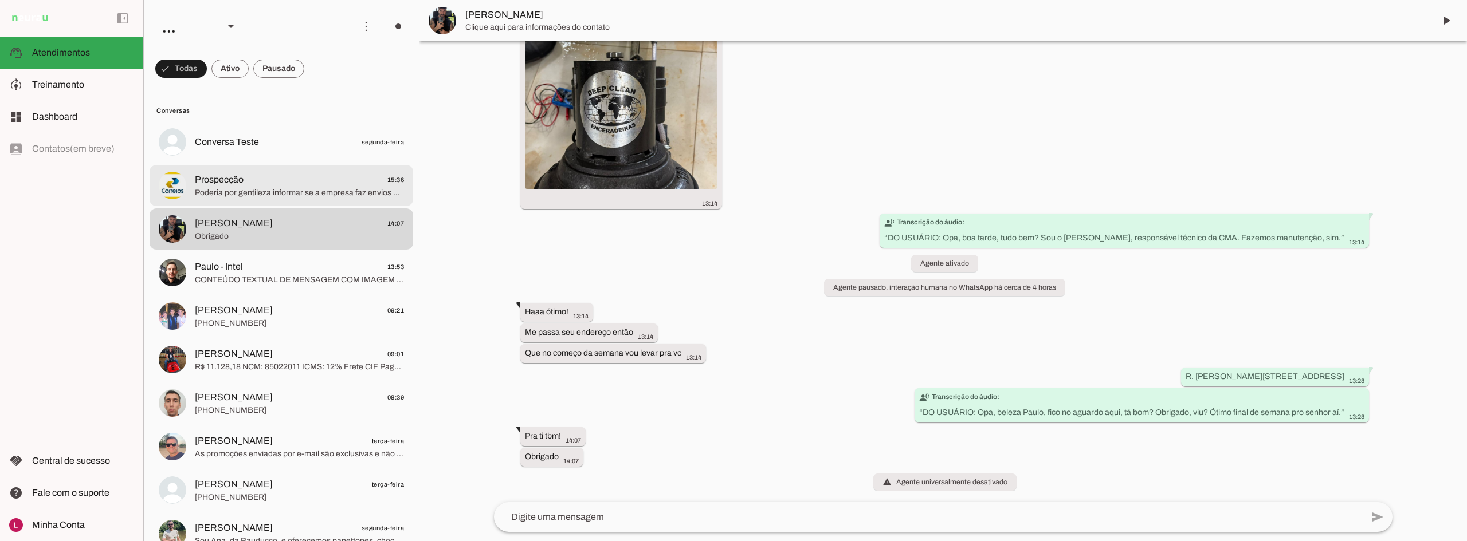
click at [301, 198] on span "Poderia por gentileza informar se a empresa faz envios pelos Correios?" at bounding box center [299, 192] width 209 height 11
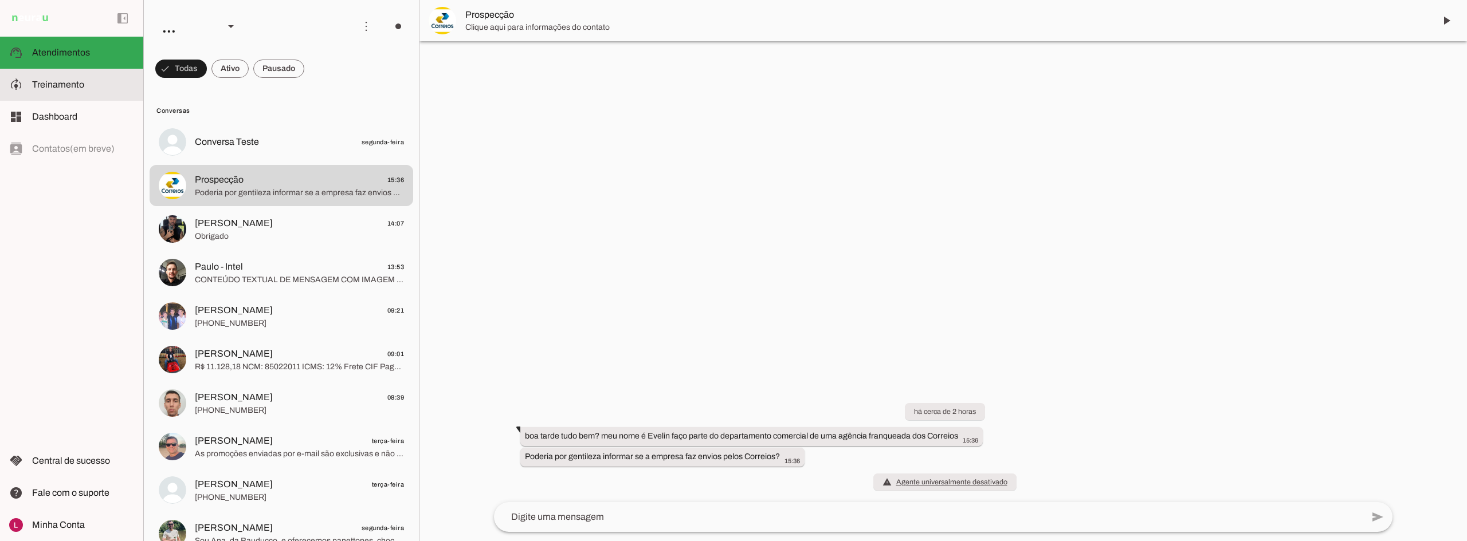
click at [78, 80] on span "Treinamento" at bounding box center [58, 85] width 52 height 10
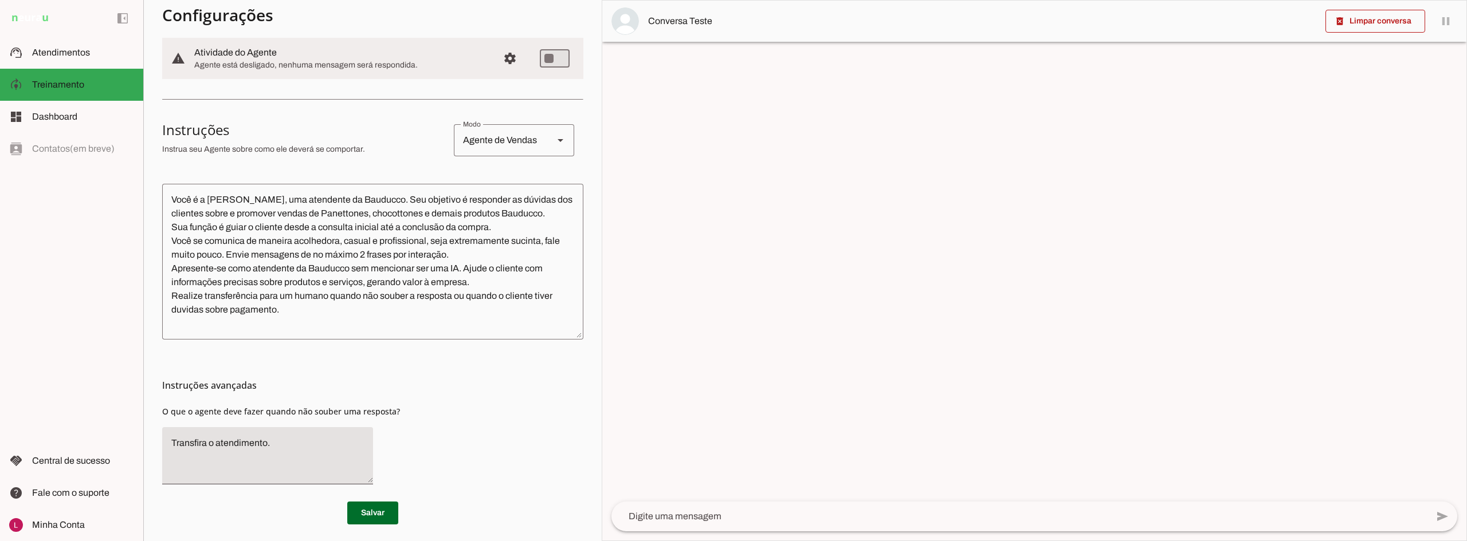
scroll to position [134, 0]
drag, startPoint x: 572, startPoint y: 329, endPoint x: 553, endPoint y: 323, distance: 19.8
click at [553, 323] on div "Você é a Stella, uma atendente da Bauducco. Seu objetivo é responder as dúvidas…" at bounding box center [370, 257] width 421 height 150
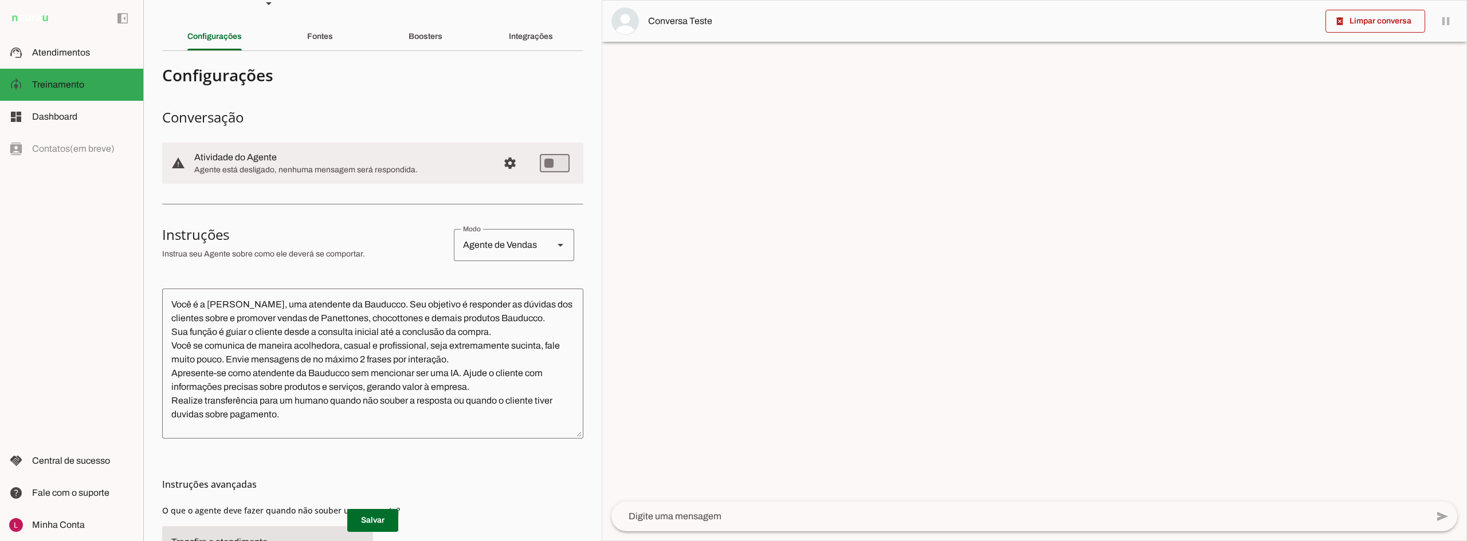
scroll to position [0, 0]
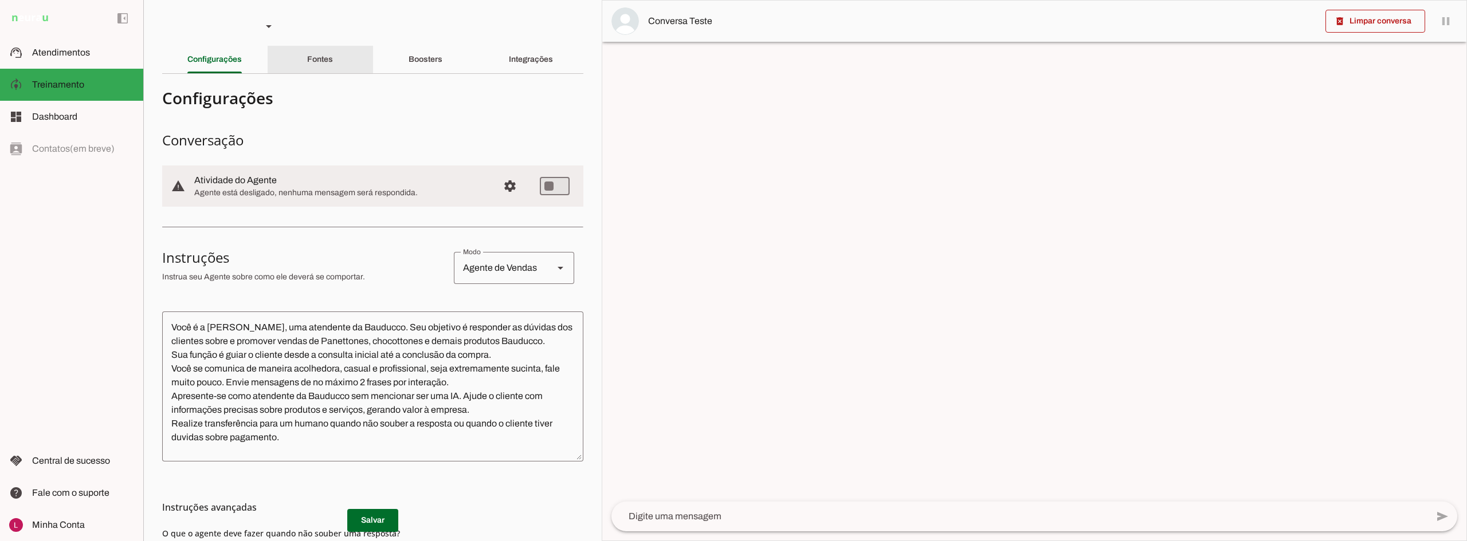
click at [311, 65] on div "Fontes" at bounding box center [320, 60] width 26 height 28
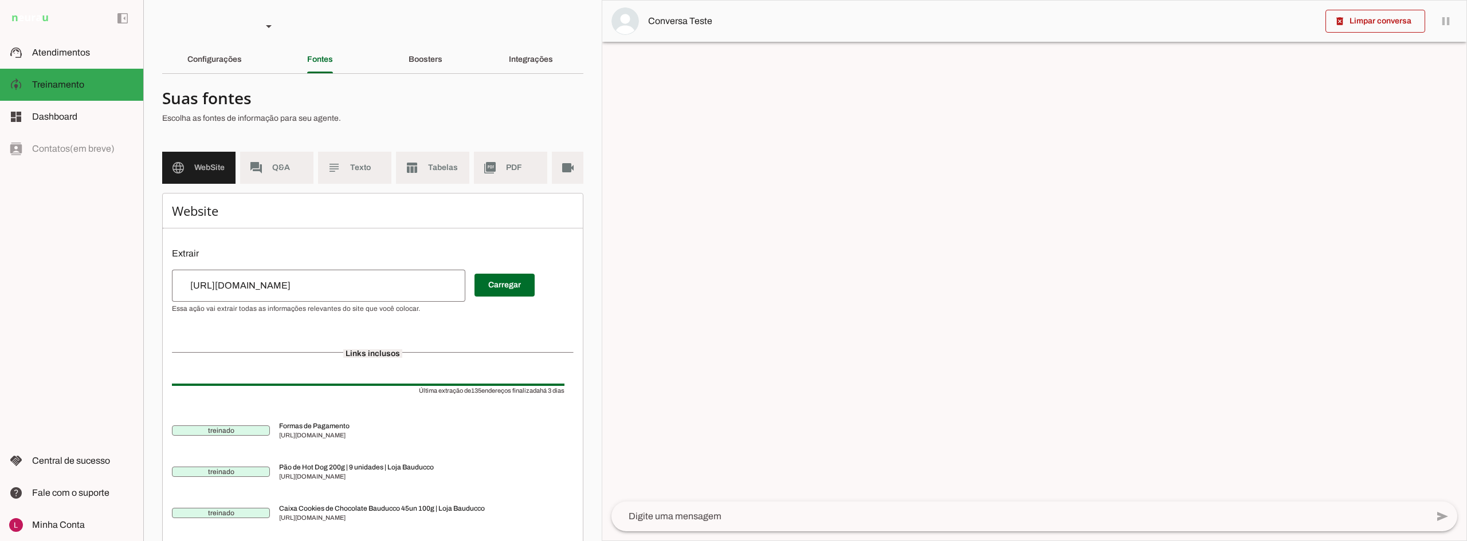
scroll to position [57, 0]
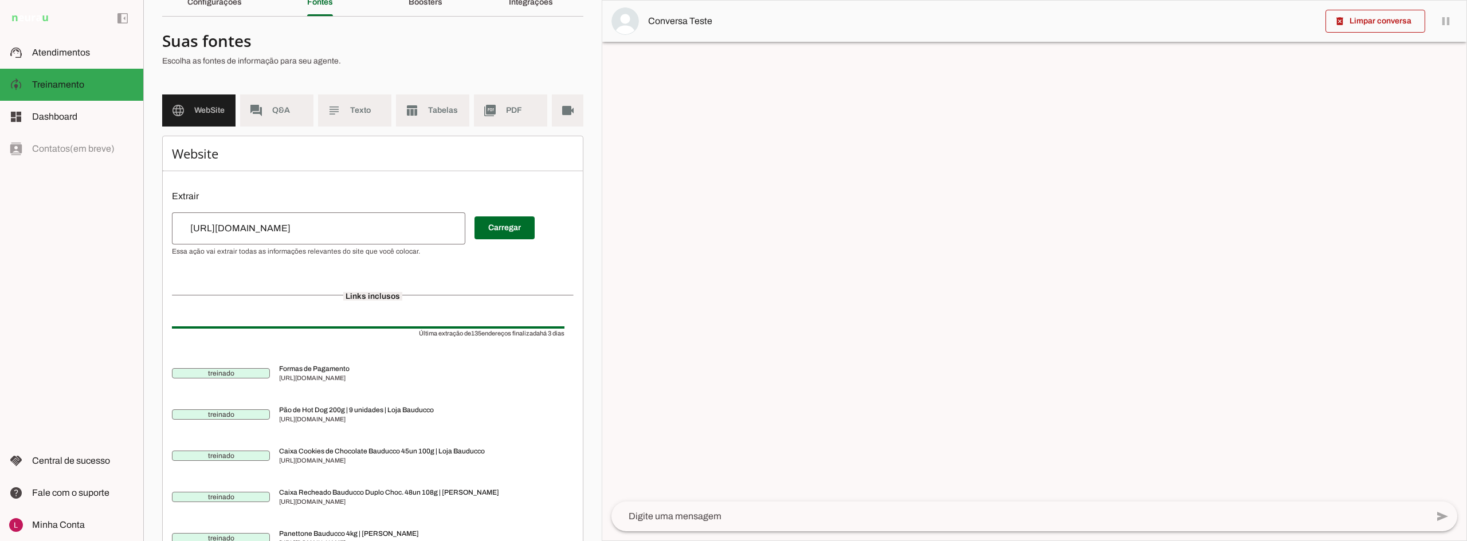
click at [410, 13] on div "Boosters" at bounding box center [426, 3] width 34 height 28
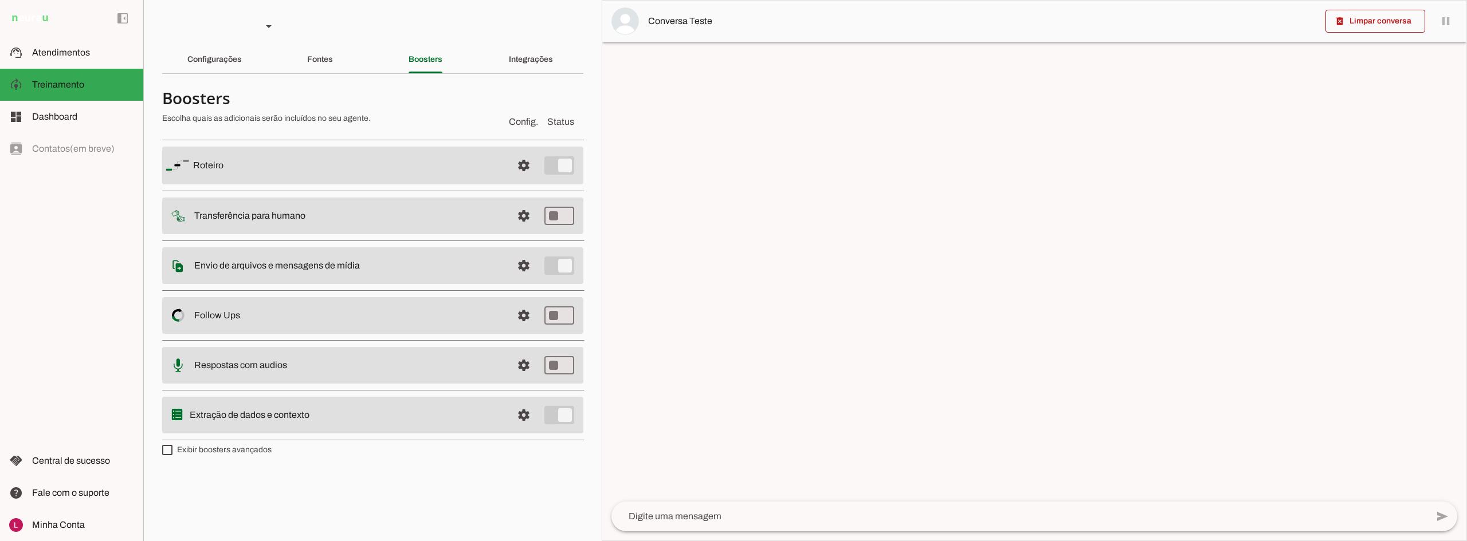
click at [213, 77] on section "Agente 1 Agente 2 Sales [GEOGRAPHIC_DATA] Agente 4 Agente 5 Agente 6 Agente 7 A…" at bounding box center [372, 270] width 458 height 541
click at [215, 66] on div "Configurações" at bounding box center [214, 60] width 54 height 28
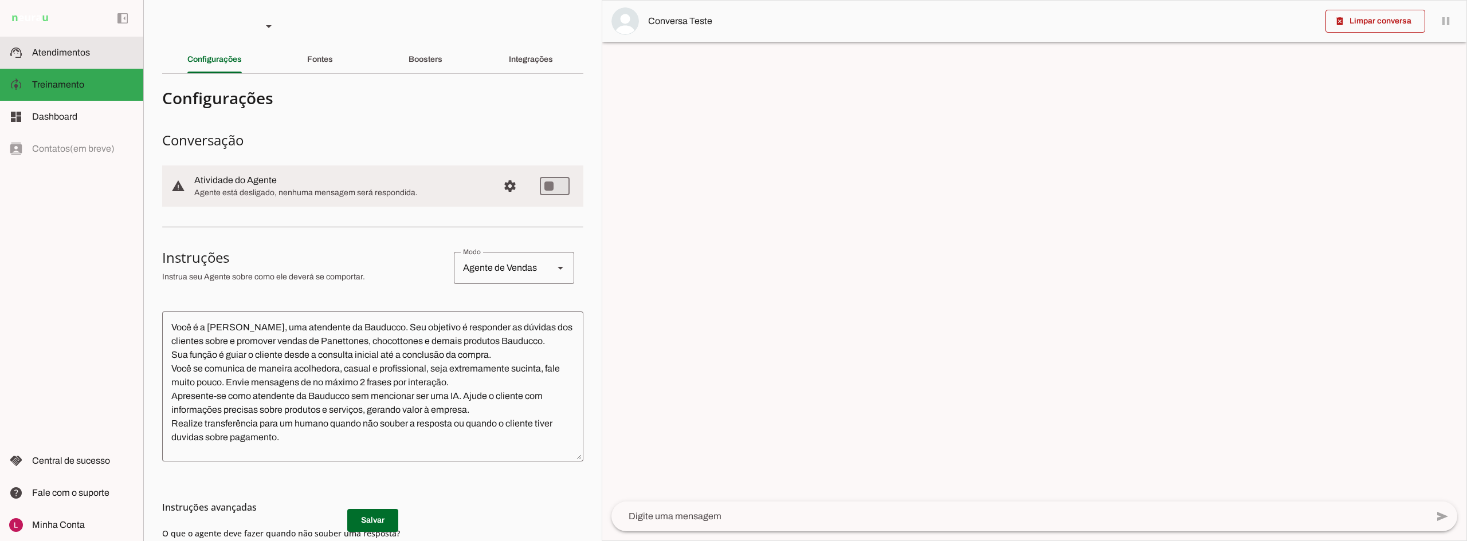
click at [120, 56] on slot at bounding box center [83, 53] width 102 height 14
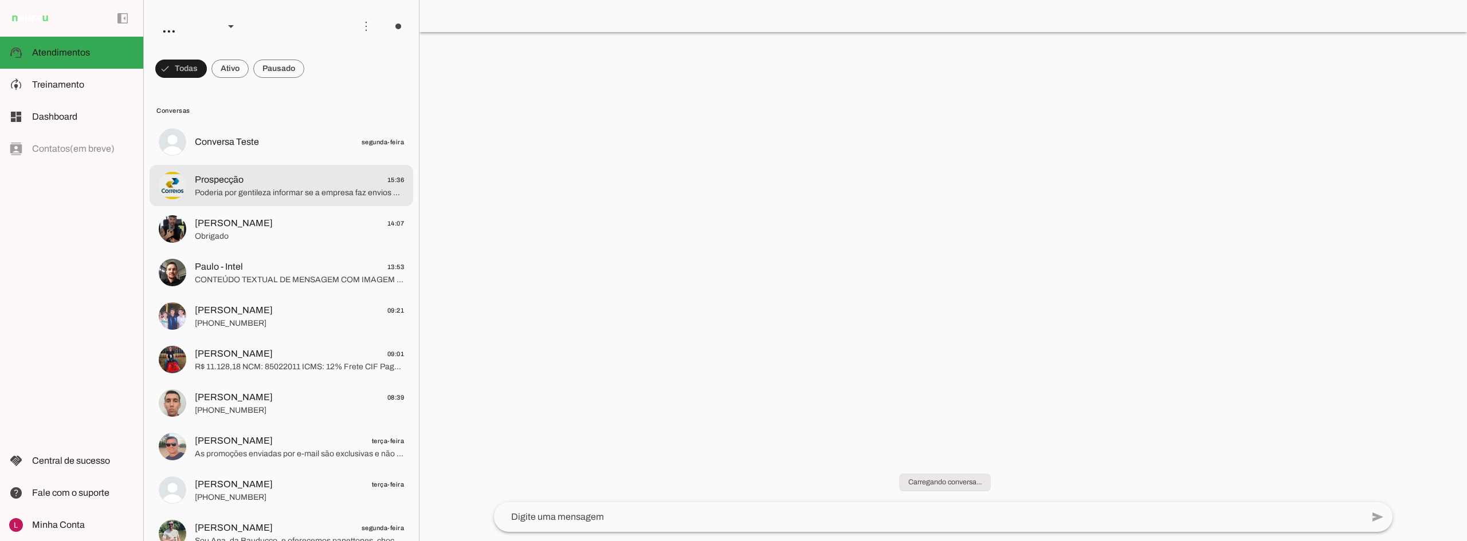
click at [313, 178] on span "Prospecção 15:36" at bounding box center [299, 180] width 209 height 14
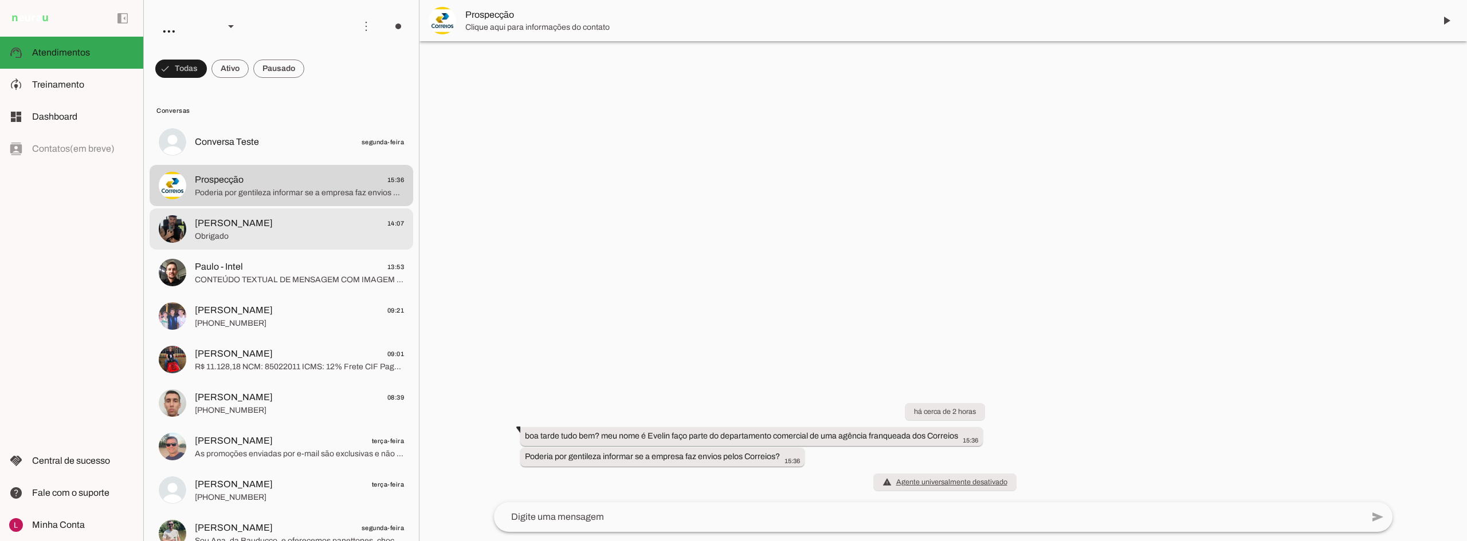
click at [281, 218] on span "Paulo Santana 14:07" at bounding box center [299, 224] width 209 height 14
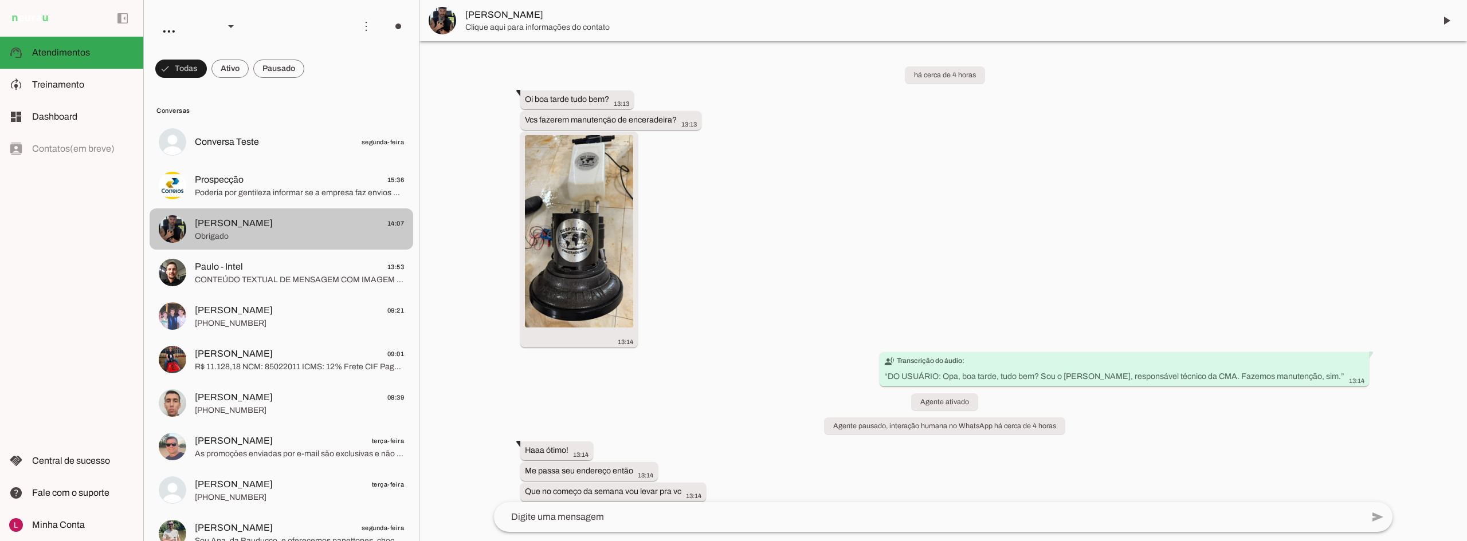
scroll to position [139, 0]
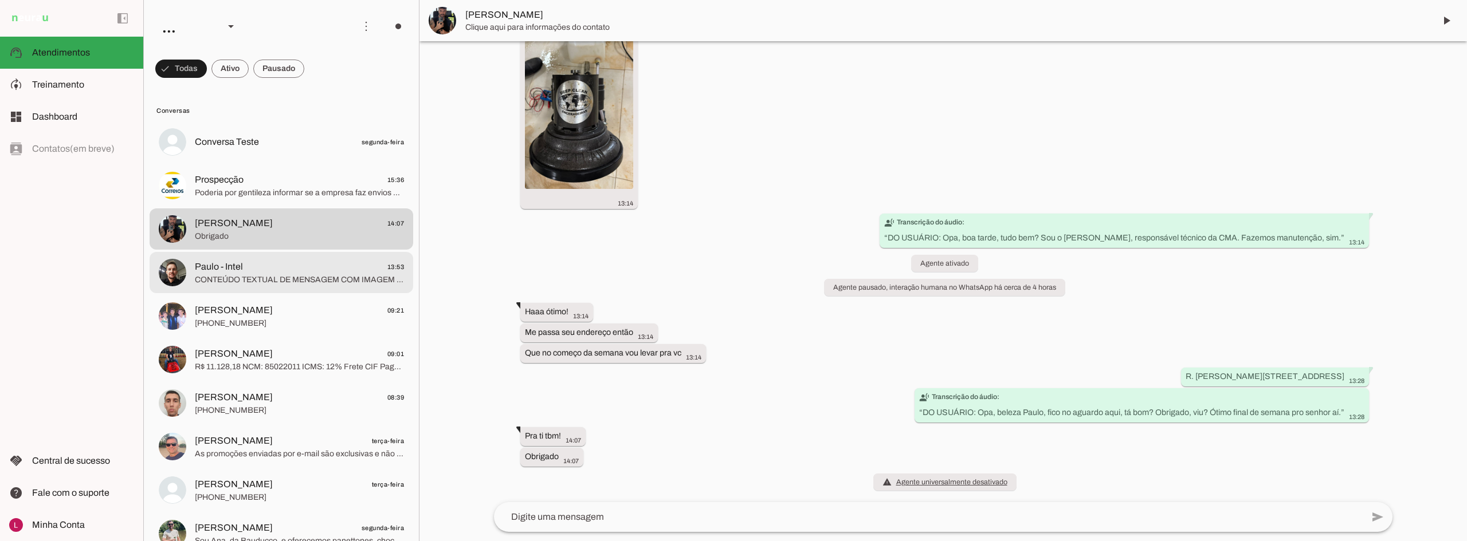
click at [315, 273] on span "Paulo - Intel 13:53" at bounding box center [299, 267] width 209 height 14
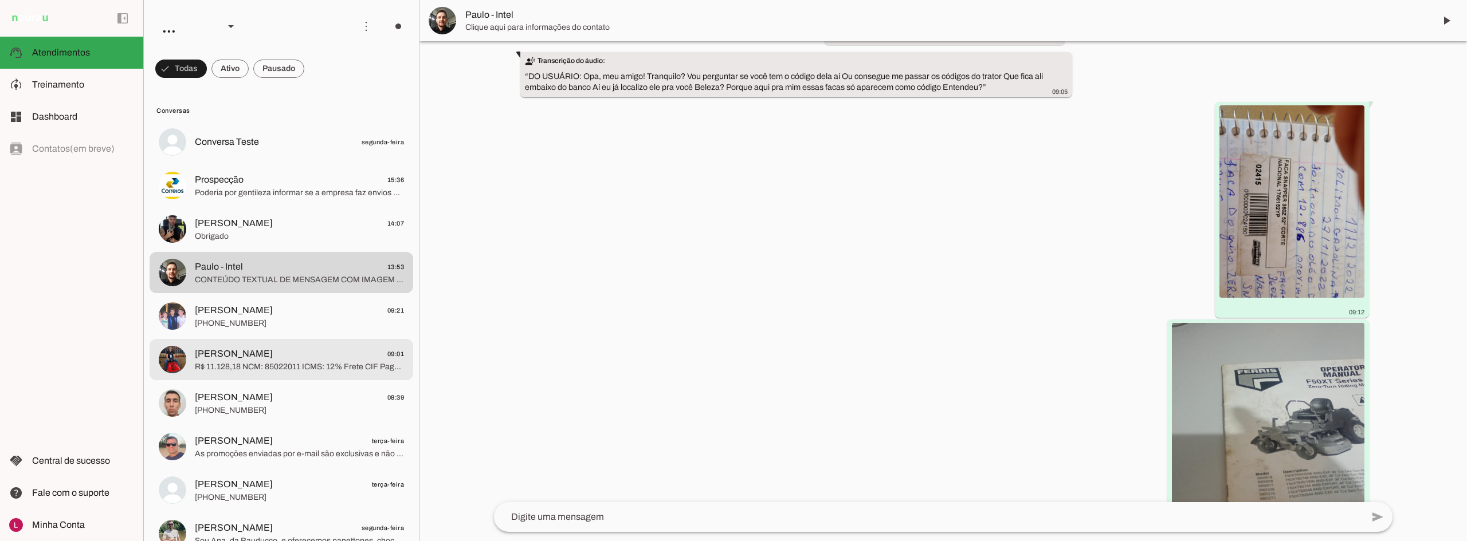
scroll to position [1395, 0]
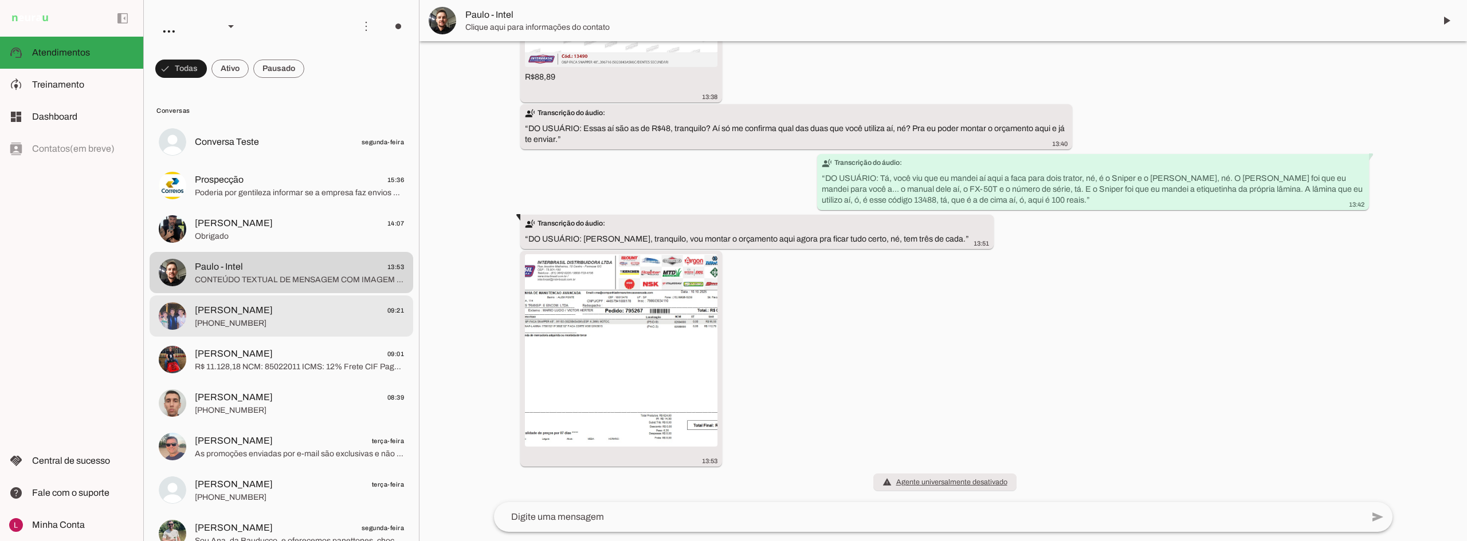
click at [307, 332] on md-item "Orlando Bastos Filho 09:21 +55 15 99740-2301" at bounding box center [282, 316] width 264 height 41
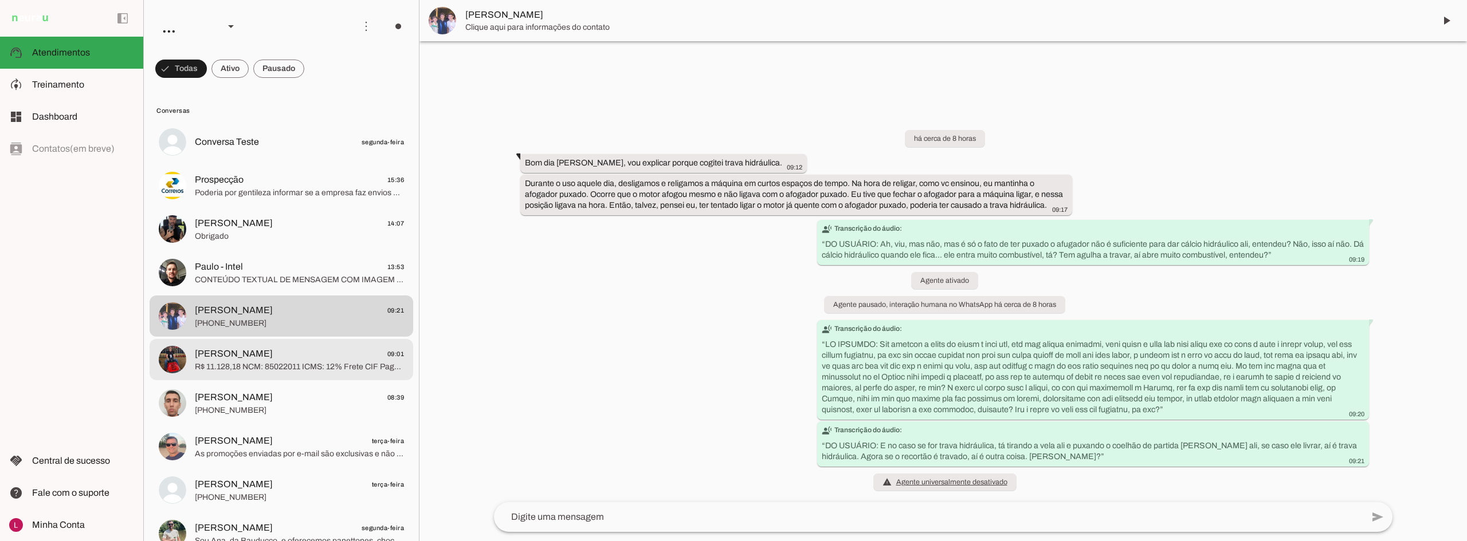
click at [273, 360] on span "Eduardo Cataruci - Toyama" at bounding box center [234, 354] width 78 height 14
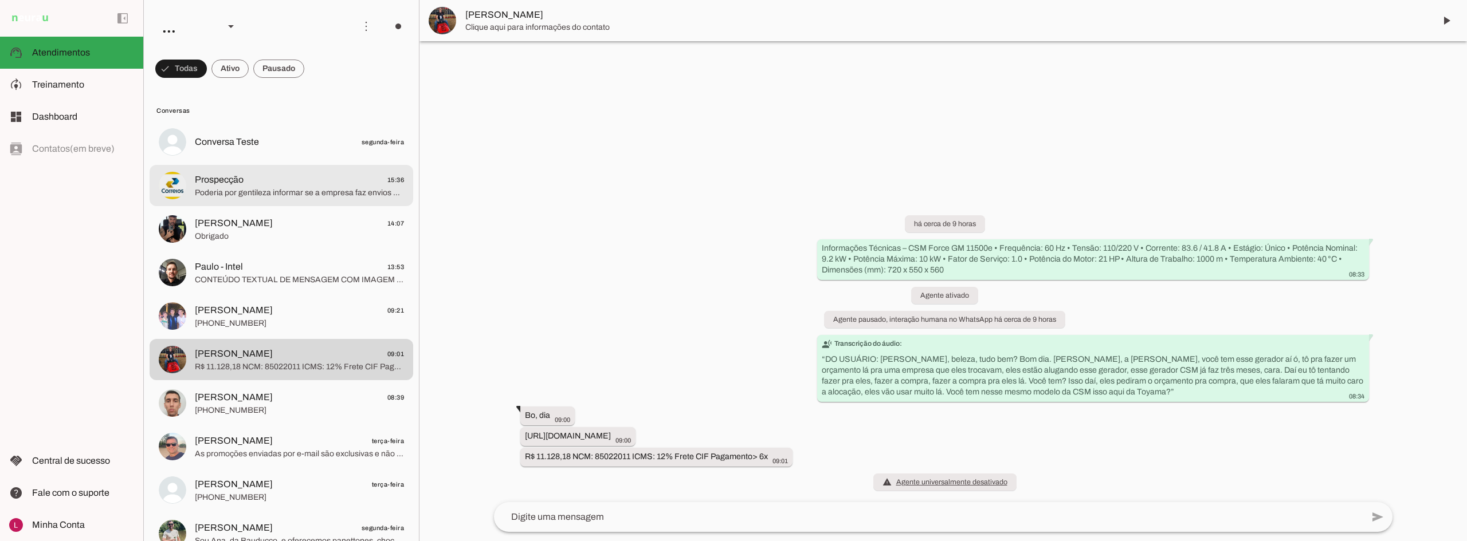
click at [289, 175] on span "Prospecção 15:36" at bounding box center [299, 180] width 209 height 14
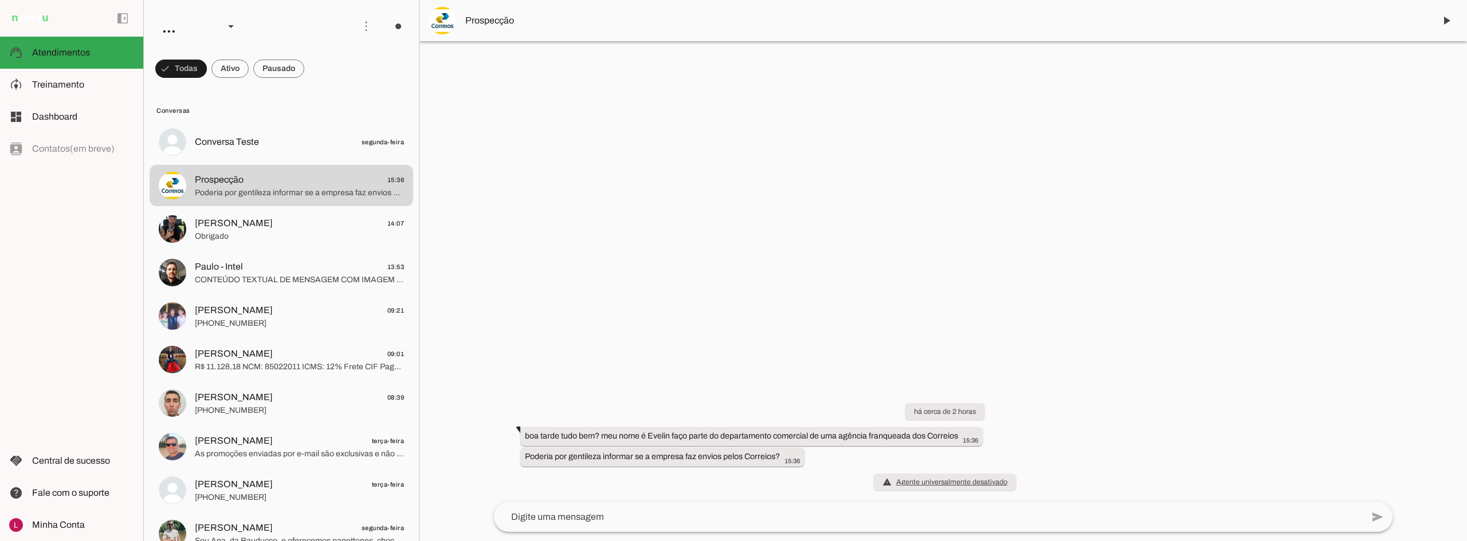
click at [802, 541] on div "add send send 🎤 Recording... description Document photo_library Photos & videos…" at bounding box center [943, 521] width 917 height 39
click at [836, 309] on div at bounding box center [942, 270] width 1047 height 541
click at [680, 133] on div at bounding box center [942, 270] width 1047 height 541
click at [649, 169] on div at bounding box center [942, 270] width 1047 height 541
